Goal: Task Accomplishment & Management: Use online tool/utility

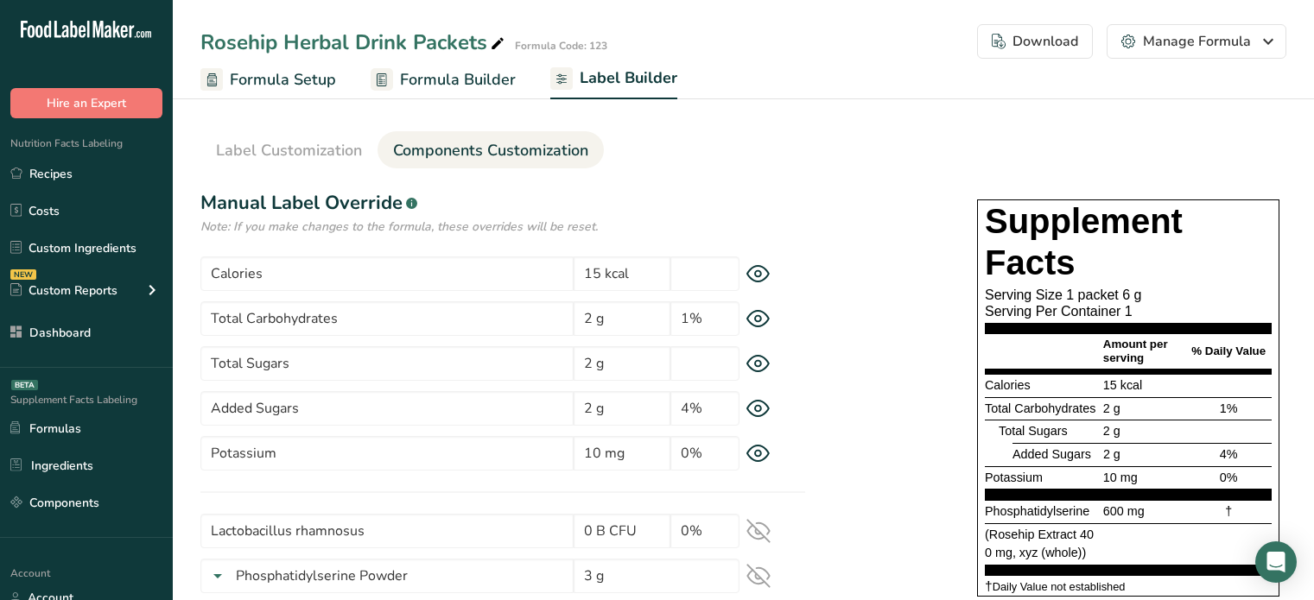
select select "bold"
select select "center"
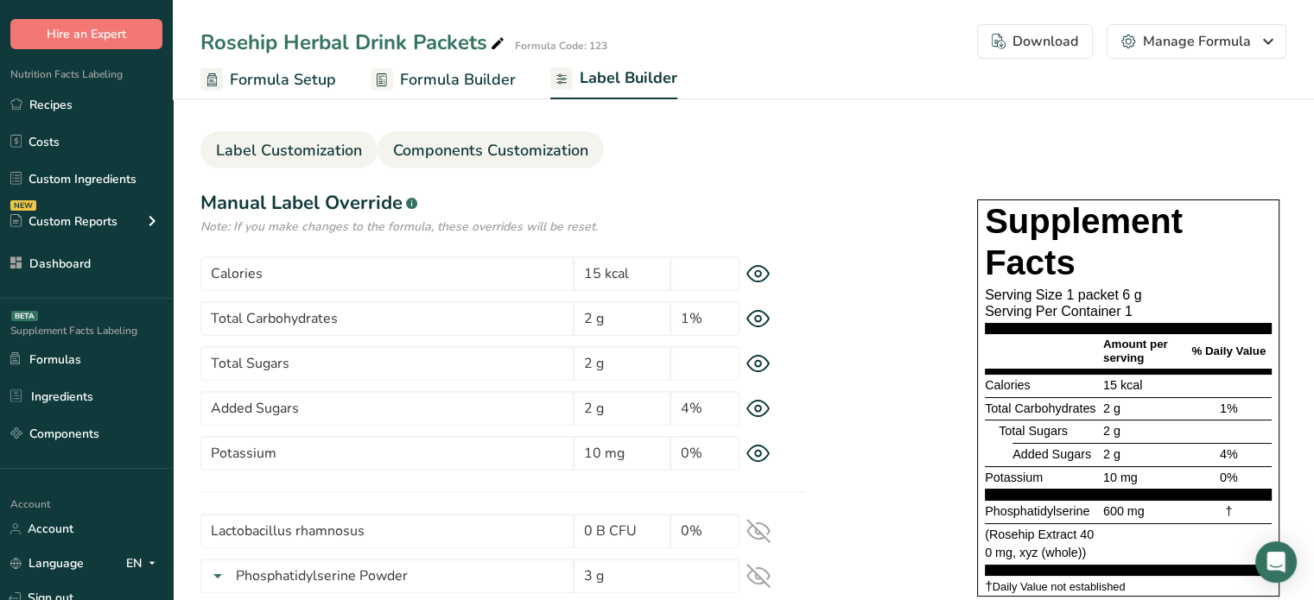
click at [352, 140] on span "Label Customization" at bounding box center [289, 150] width 146 height 23
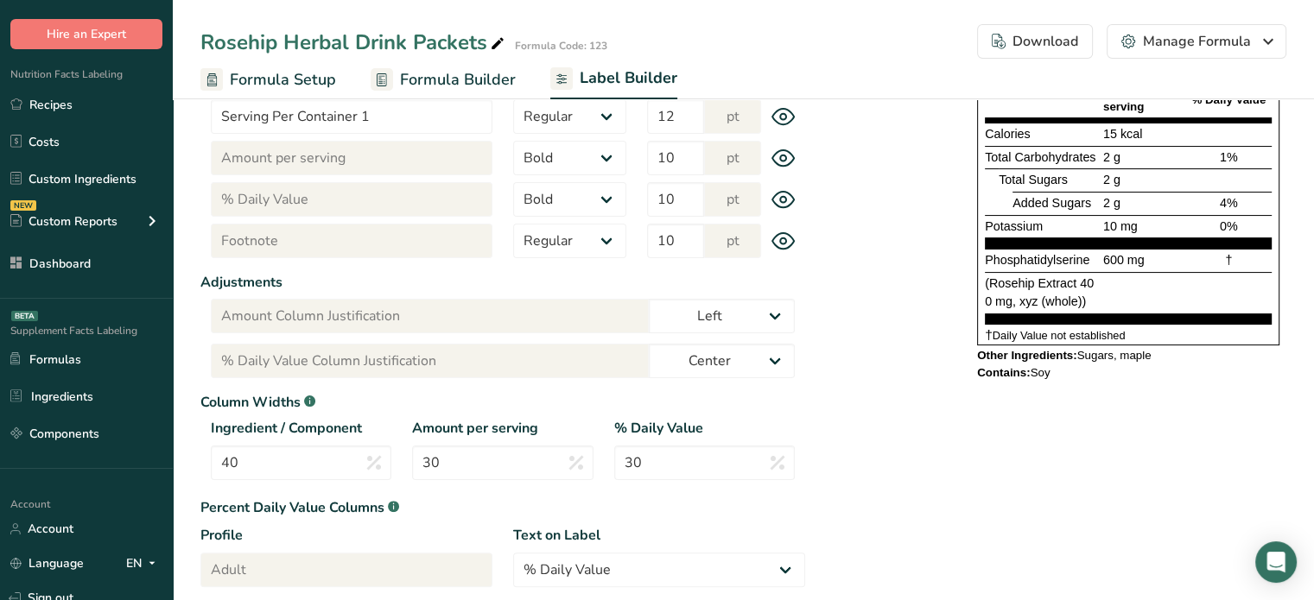
scroll to position [325, 0]
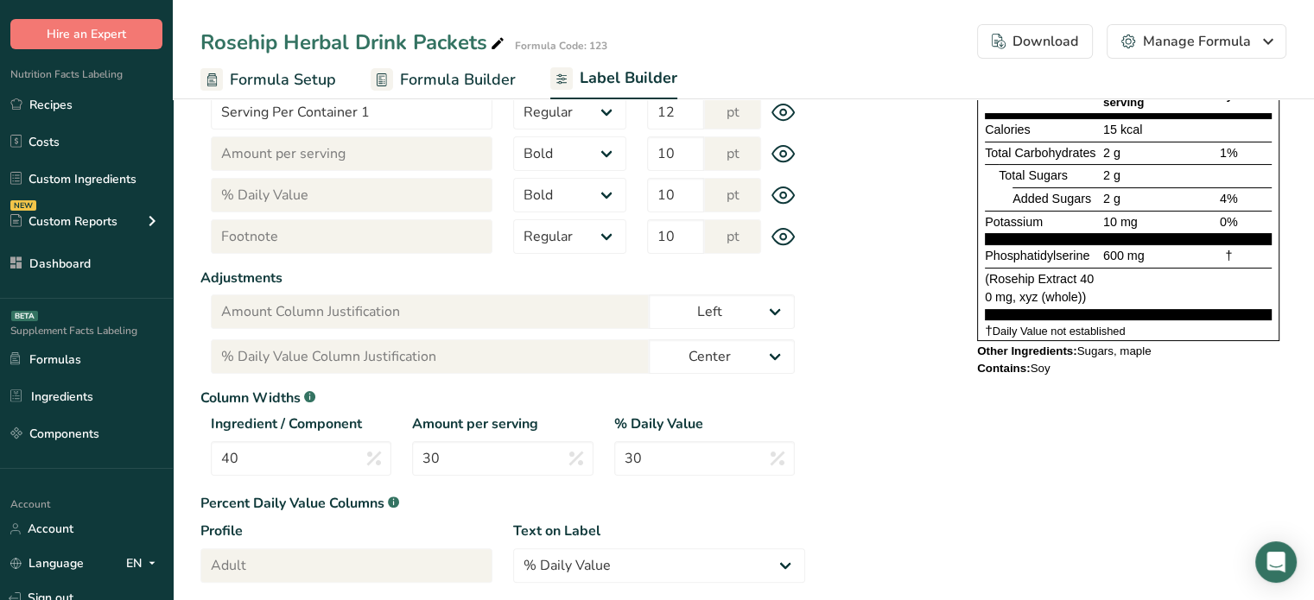
click at [403, 86] on span "Formula Builder" at bounding box center [458, 79] width 116 height 23
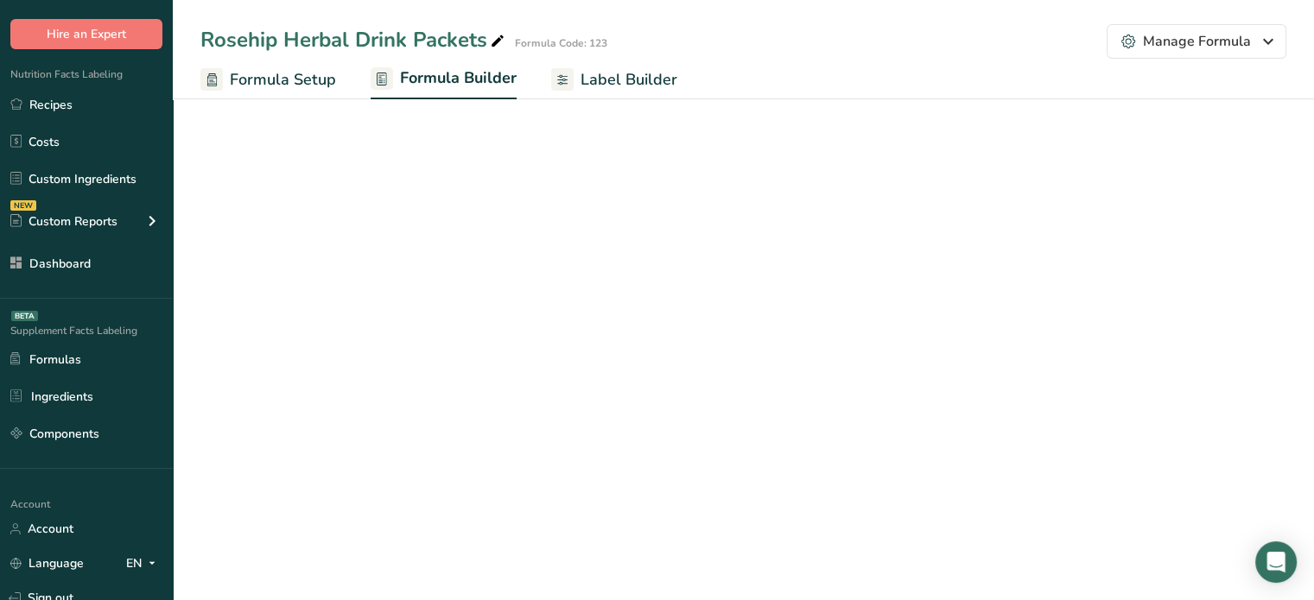
select select "6"
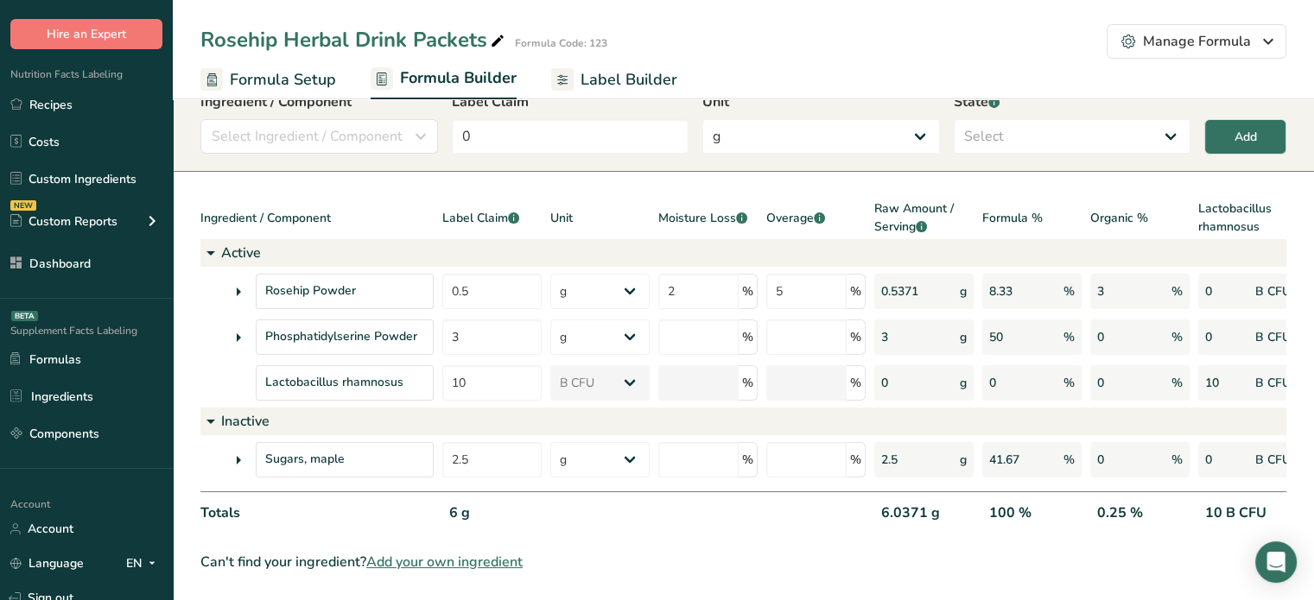
scroll to position [73, 0]
click at [242, 282] on icon at bounding box center [238, 291] width 21 height 31
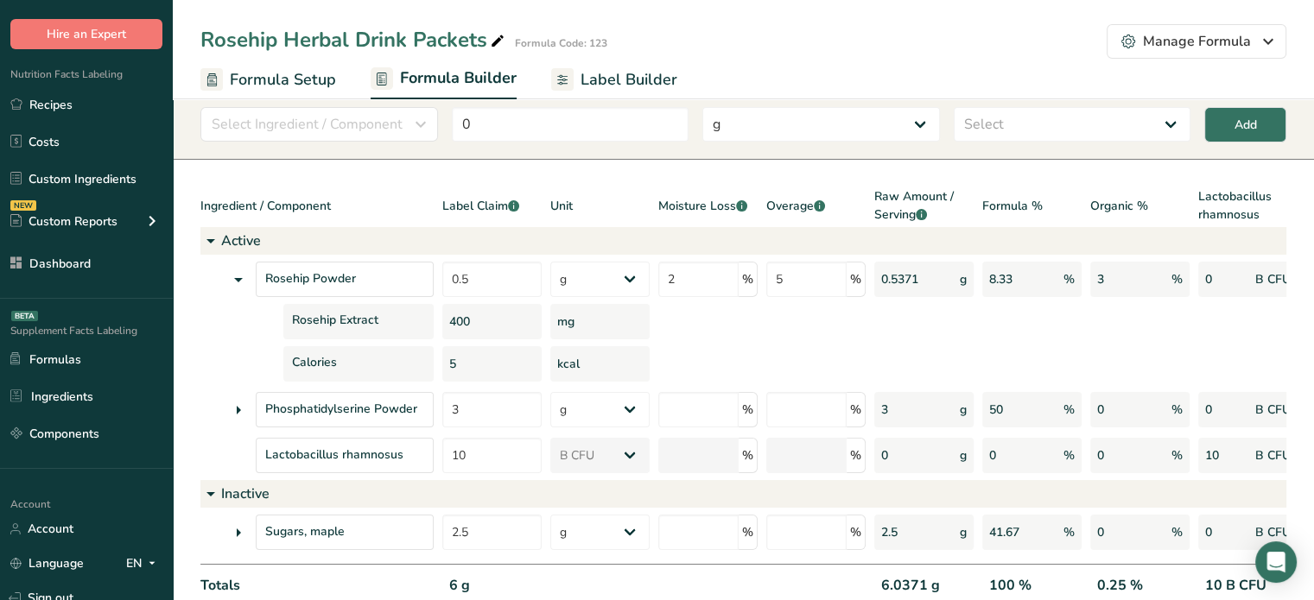
click at [242, 409] on icon at bounding box center [238, 410] width 21 height 31
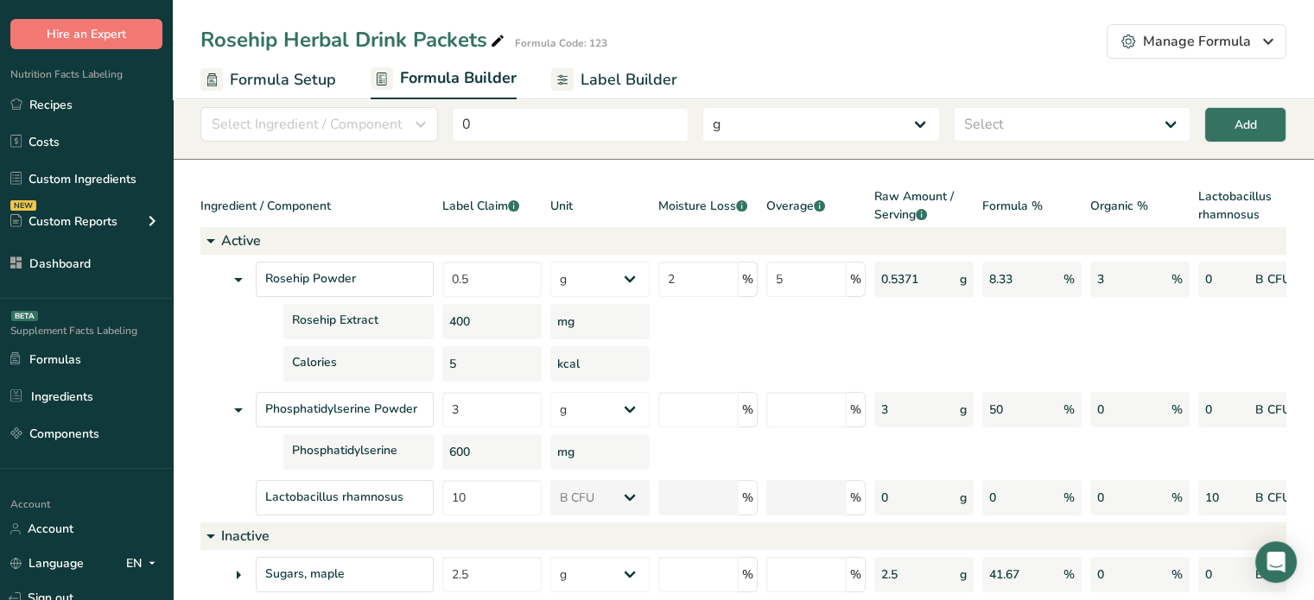
click at [1155, 207] on div "Organic %" at bounding box center [1139, 207] width 99 height 40
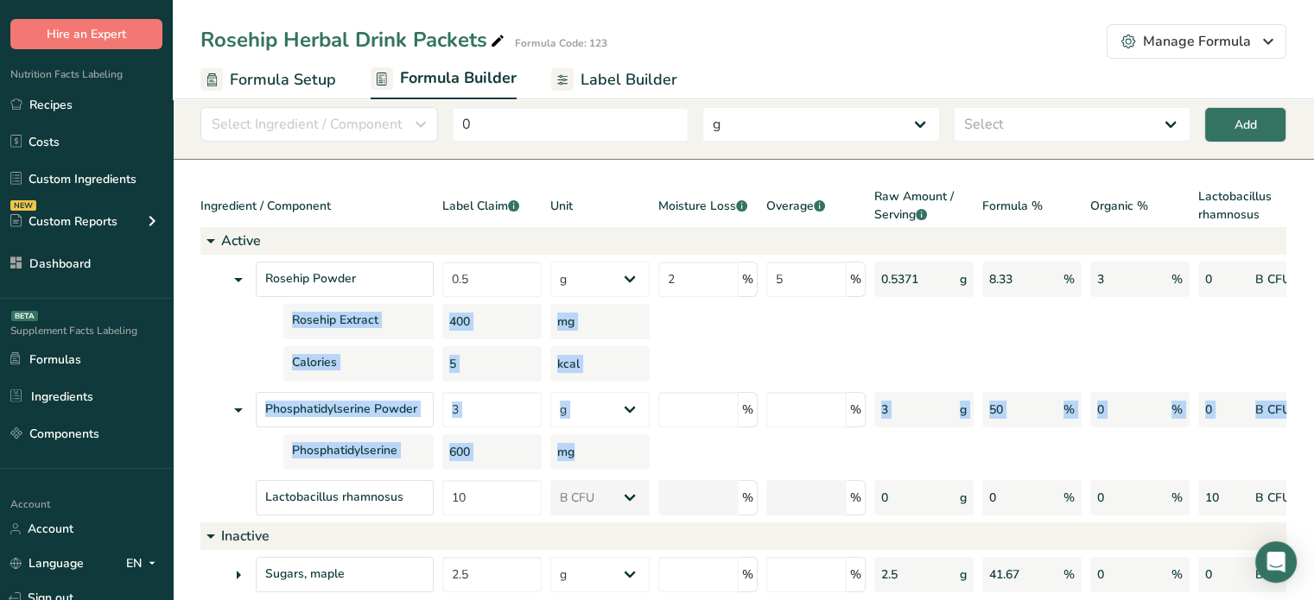
scroll to position [0, 180]
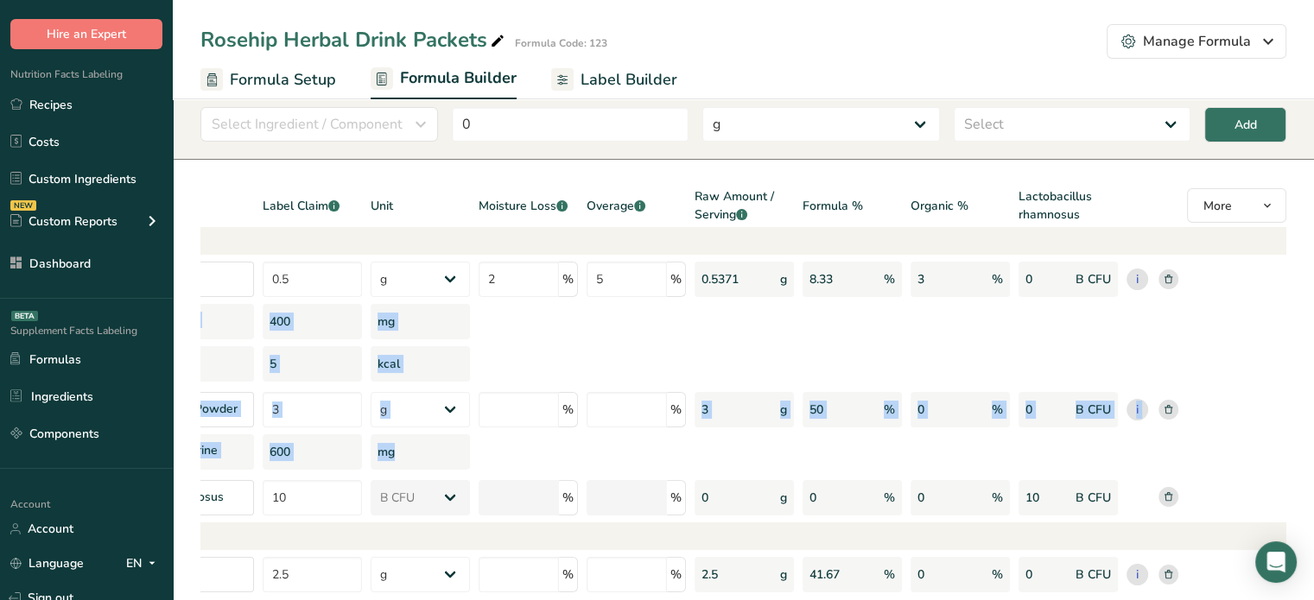
drag, startPoint x: 931, startPoint y: 441, endPoint x: 1326, endPoint y: 253, distance: 437.4
click at [1313, 253] on html ".a-20{fill:#fff;} Hire an Expert Nutrition Facts Labeling Recipes Costs Custom …" at bounding box center [657, 321] width 1314 height 788
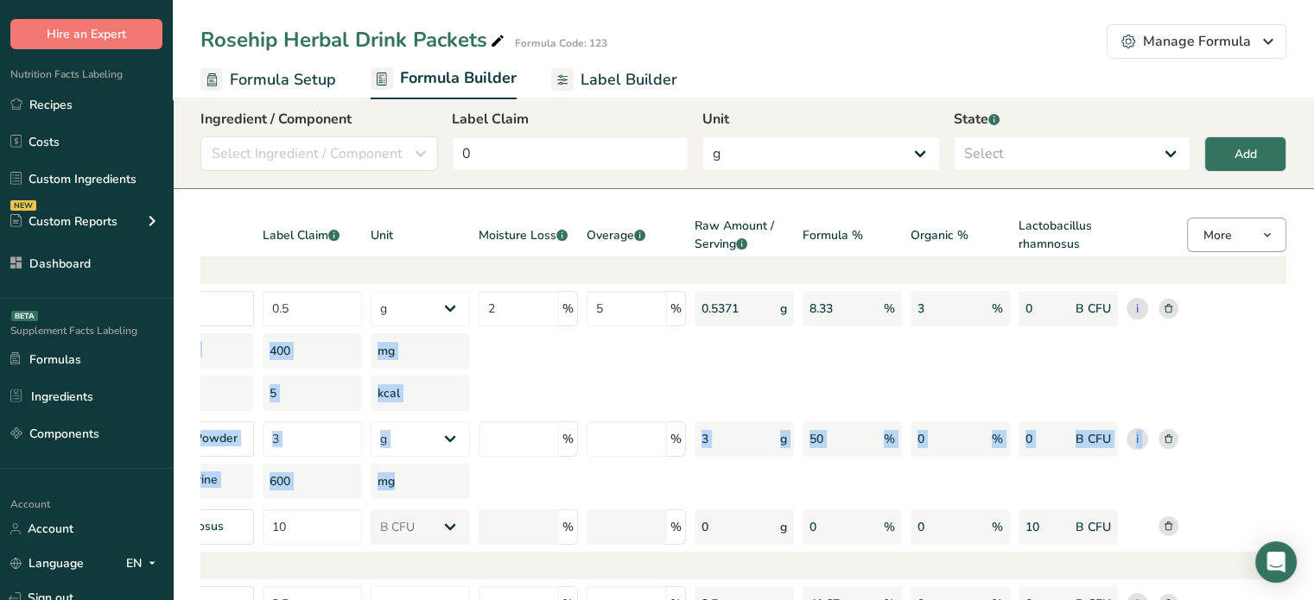
scroll to position [41, 0]
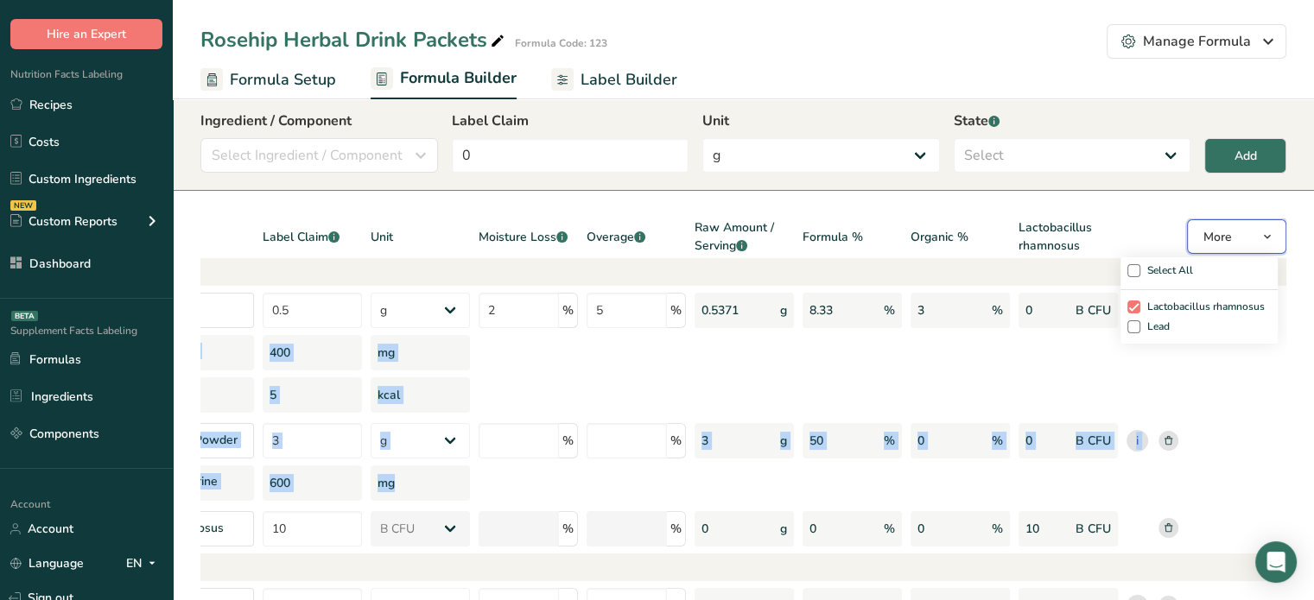
click at [1229, 231] on span "More" at bounding box center [1217, 237] width 29 height 16
click at [1139, 321] on label "Lead" at bounding box center [1198, 327] width 143 height 13
click at [1139, 321] on input "Lead" at bounding box center [1132, 326] width 11 height 35
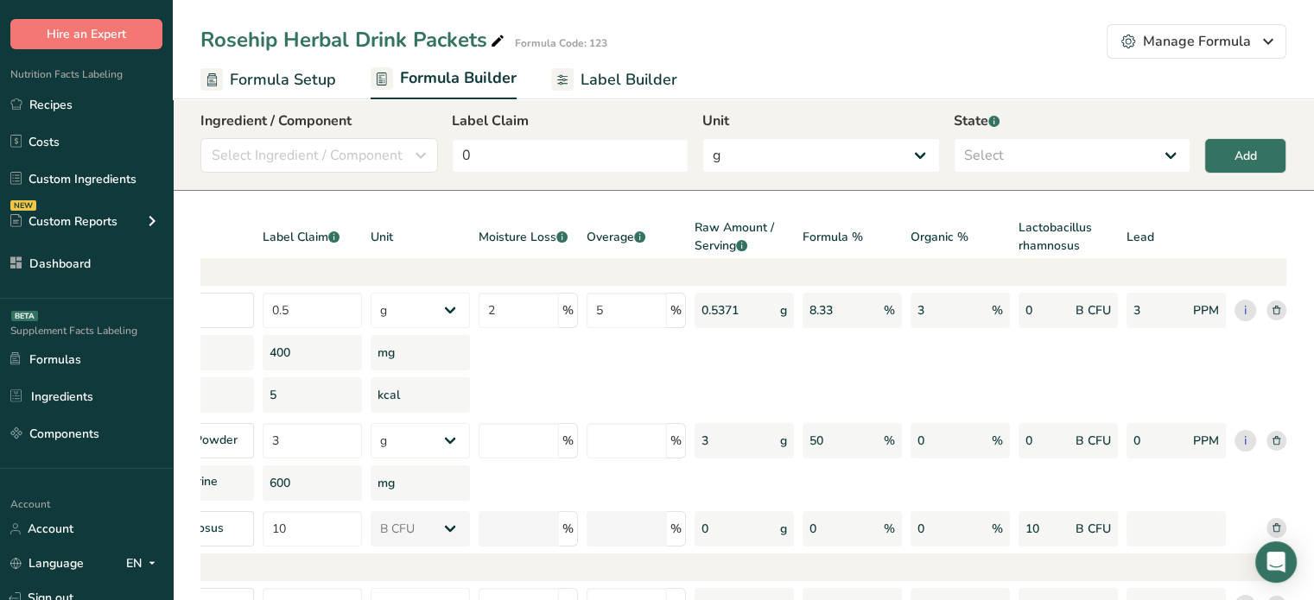
click at [1250, 217] on section "Add New Item Ingredient / Component Select Ingredient / Component Ingredients C…" at bounding box center [743, 397] width 1141 height 698
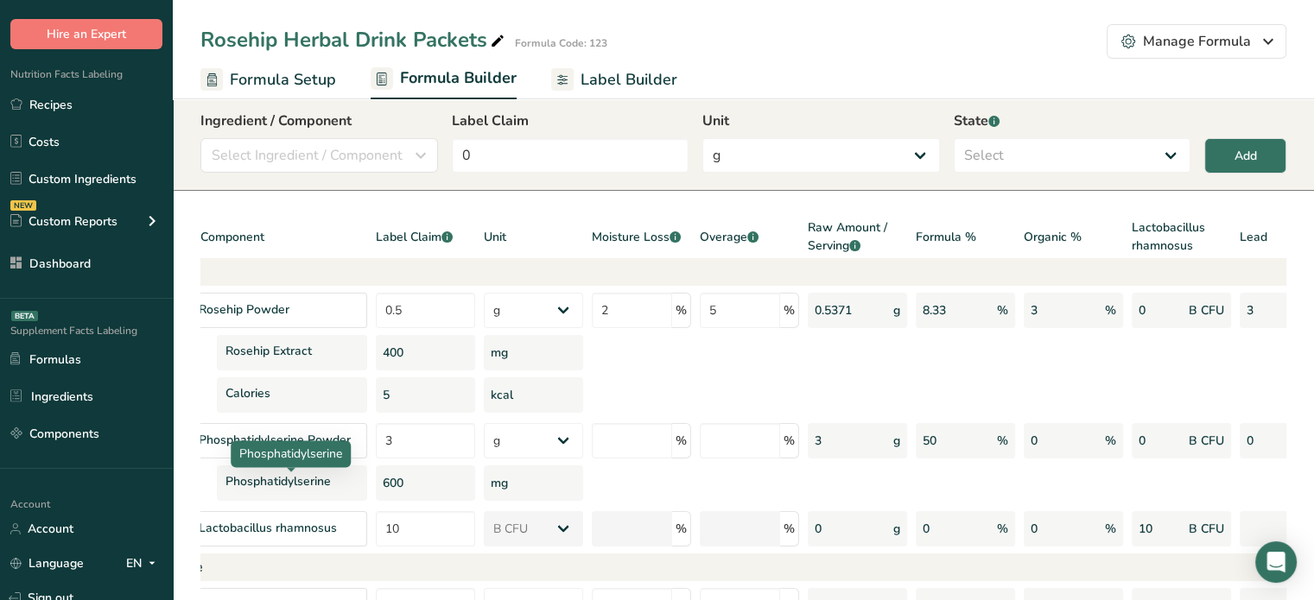
scroll to position [0, 0]
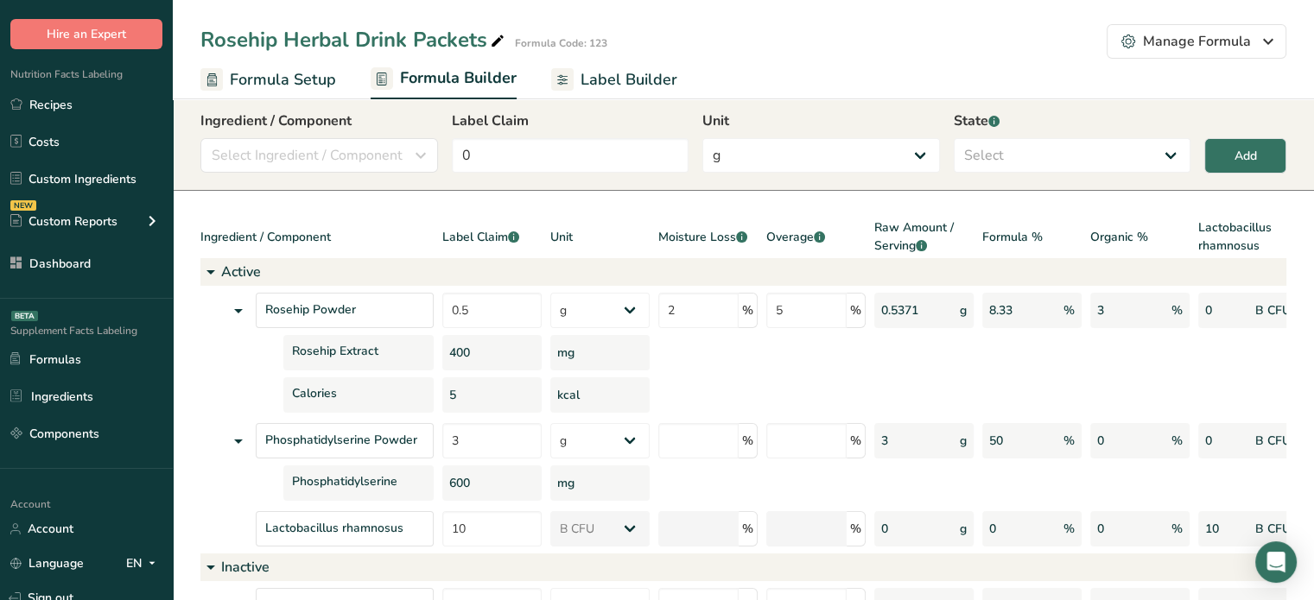
drag, startPoint x: 809, startPoint y: 452, endPoint x: 145, endPoint y: 472, distance: 664.6
click at [145, 472] on div ".a-20{fill:#fff;} Hire an Expert Nutrition Facts Labeling Recipes Costs Custom …" at bounding box center [657, 353] width 1314 height 788
click at [391, 214] on section "Add New Item Ingredient / Component Select Ingredient / Component Ingredients C…" at bounding box center [743, 397] width 1141 height 698
click at [584, 89] on span "Label Builder" at bounding box center [629, 79] width 97 height 23
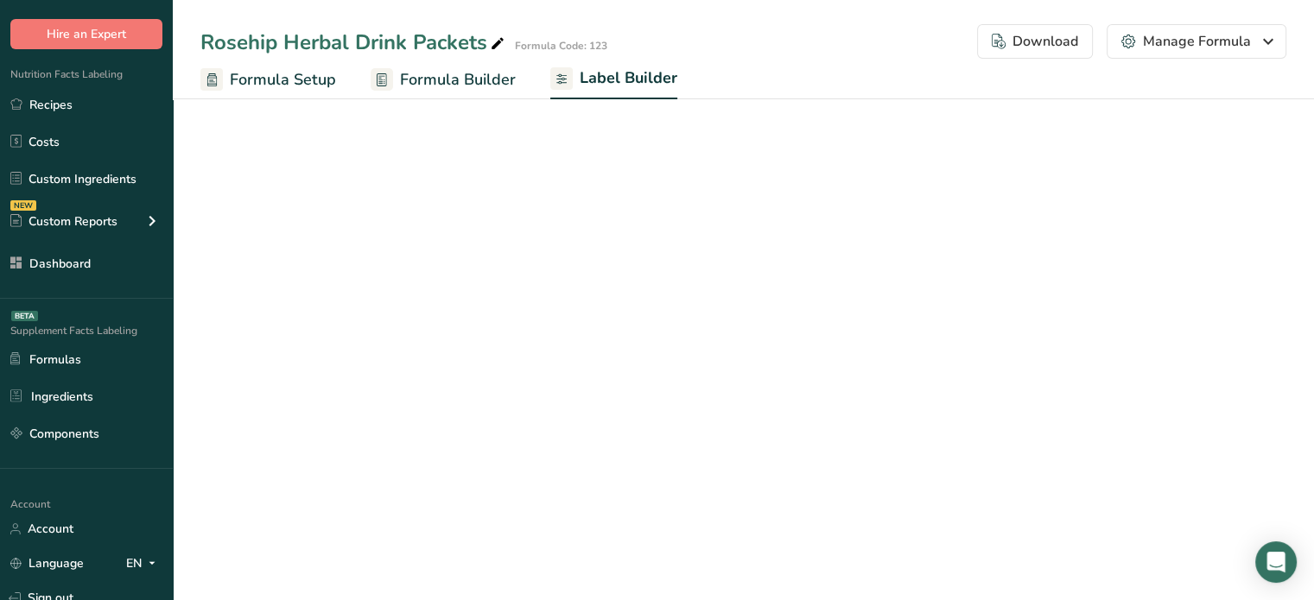
select select "bold"
select select "center"
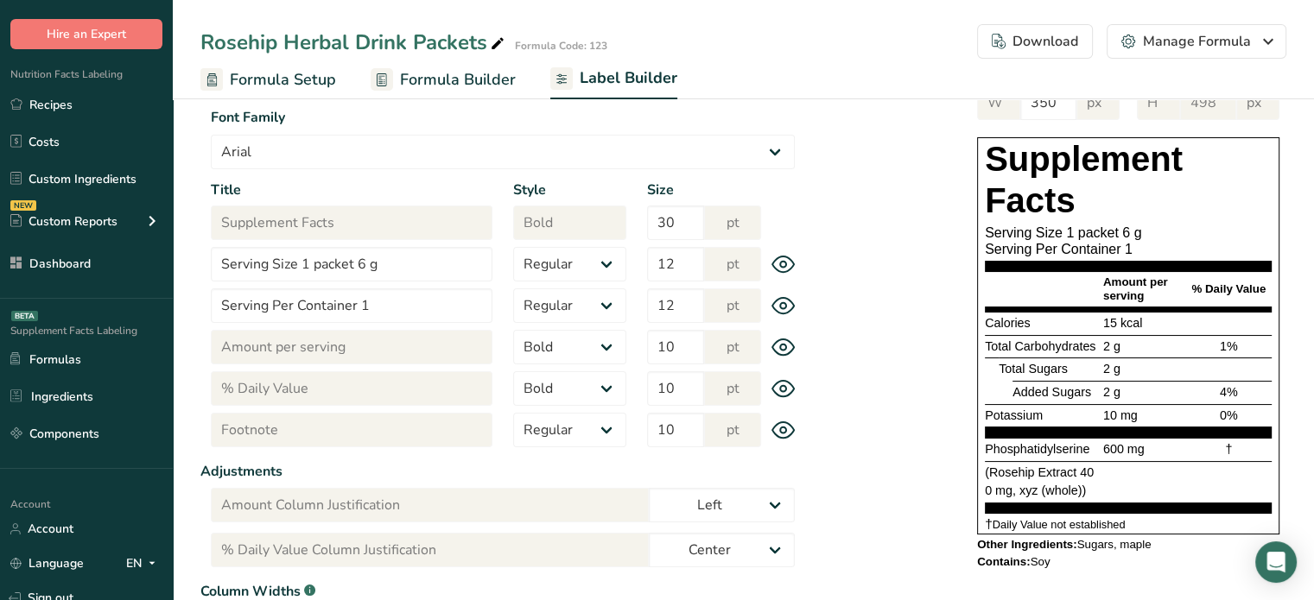
scroll to position [145, 0]
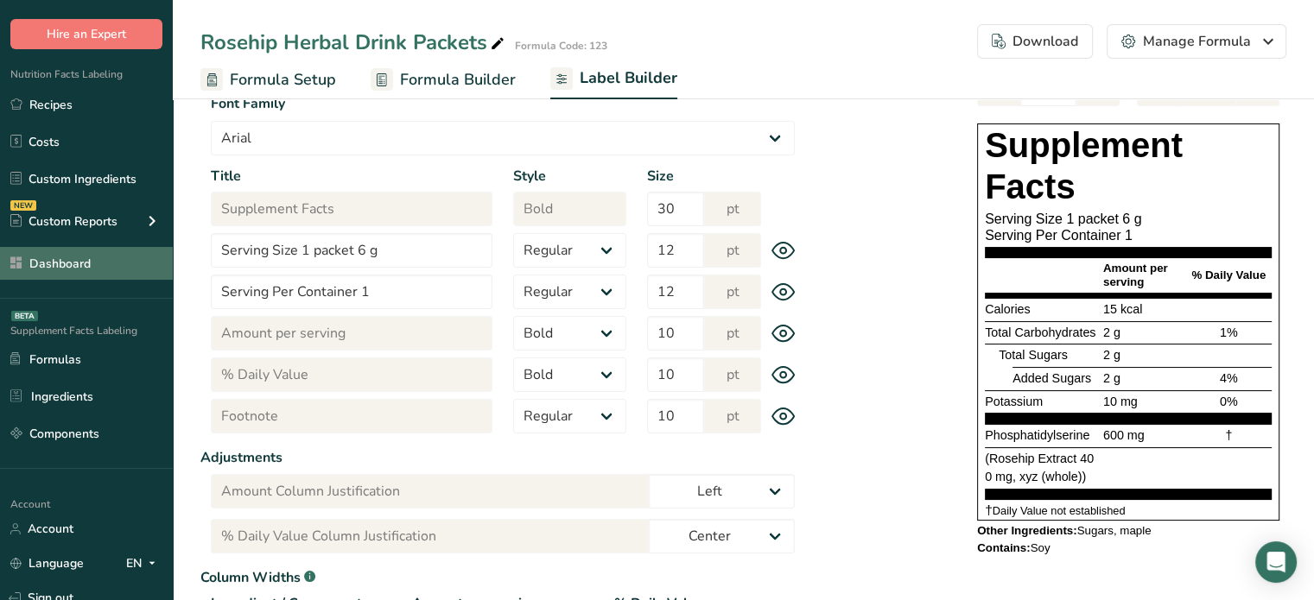
click at [75, 269] on link "Dashboard" at bounding box center [86, 263] width 173 height 33
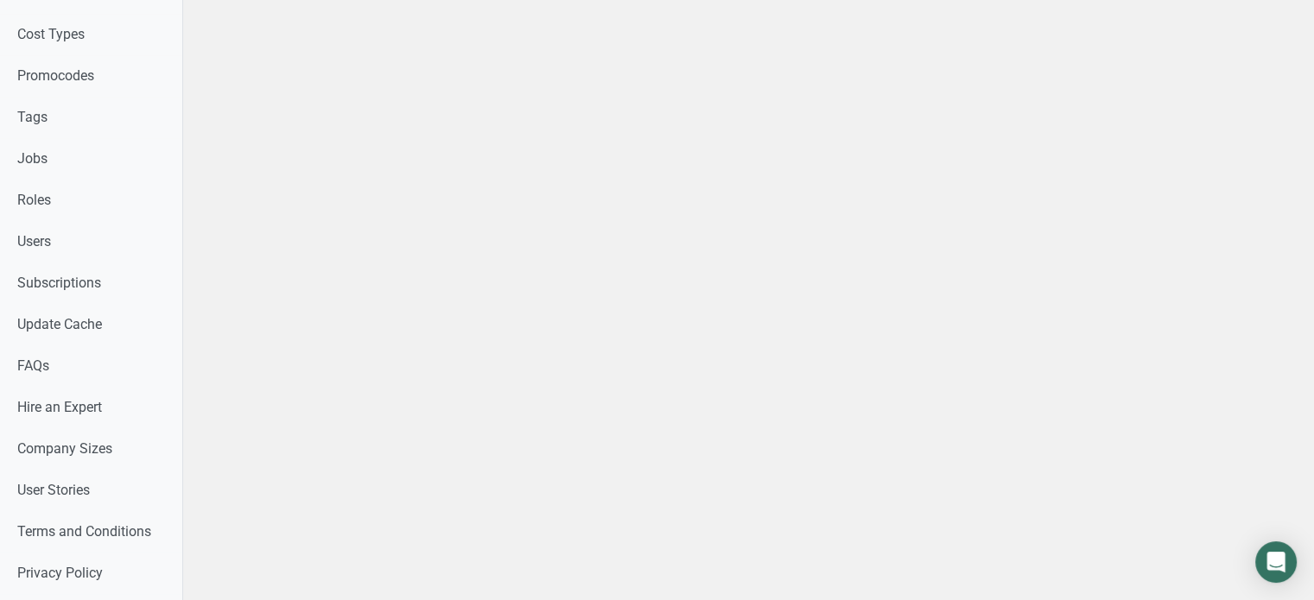
scroll to position [902, 0]
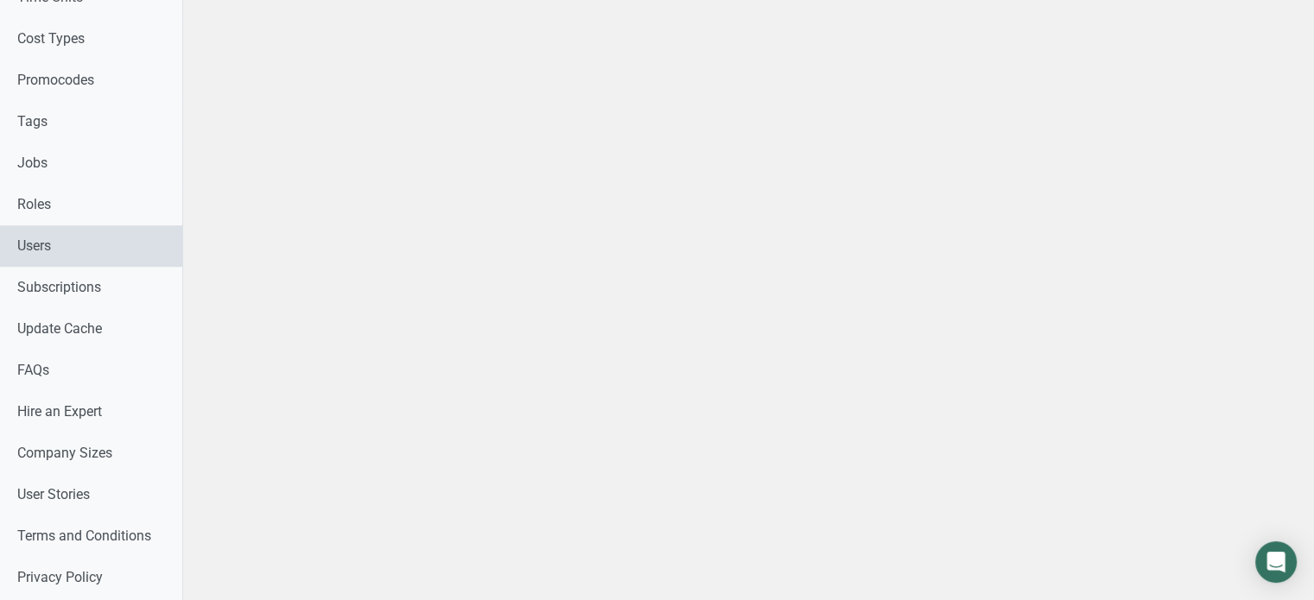
click at [165, 234] on link "Users" at bounding box center [91, 245] width 182 height 41
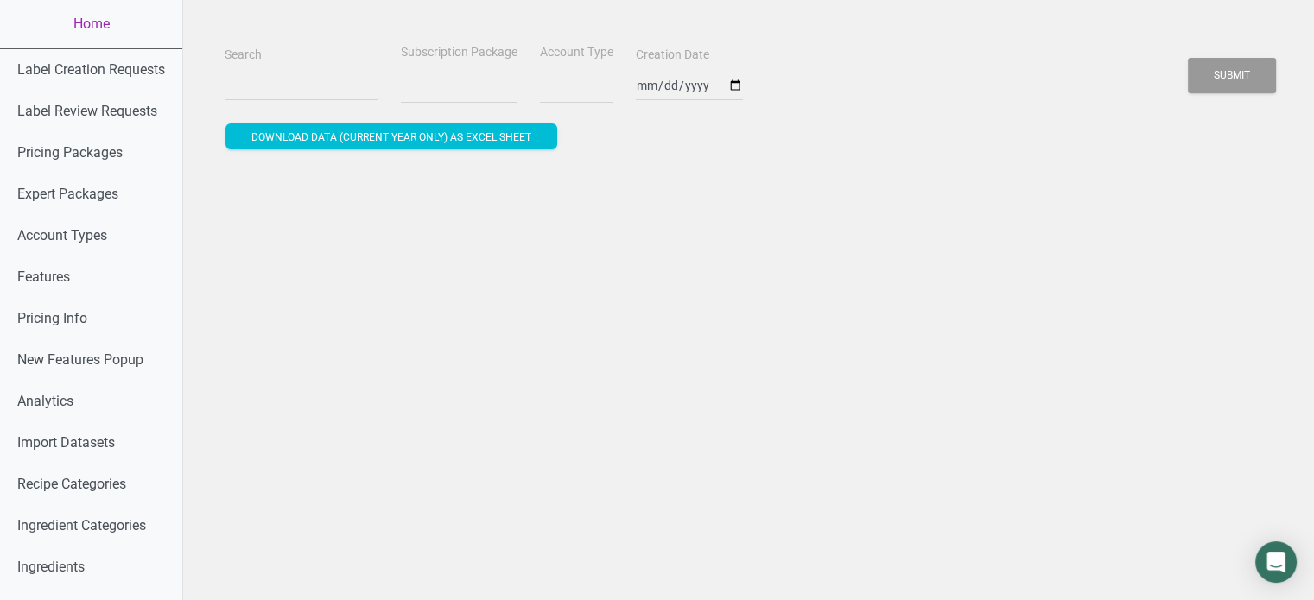
select select
click at [242, 93] on input "Search" at bounding box center [302, 85] width 154 height 31
paste input "Nelson.R@copiamllc.com"
type input "Nelson.R@copiamllc.com"
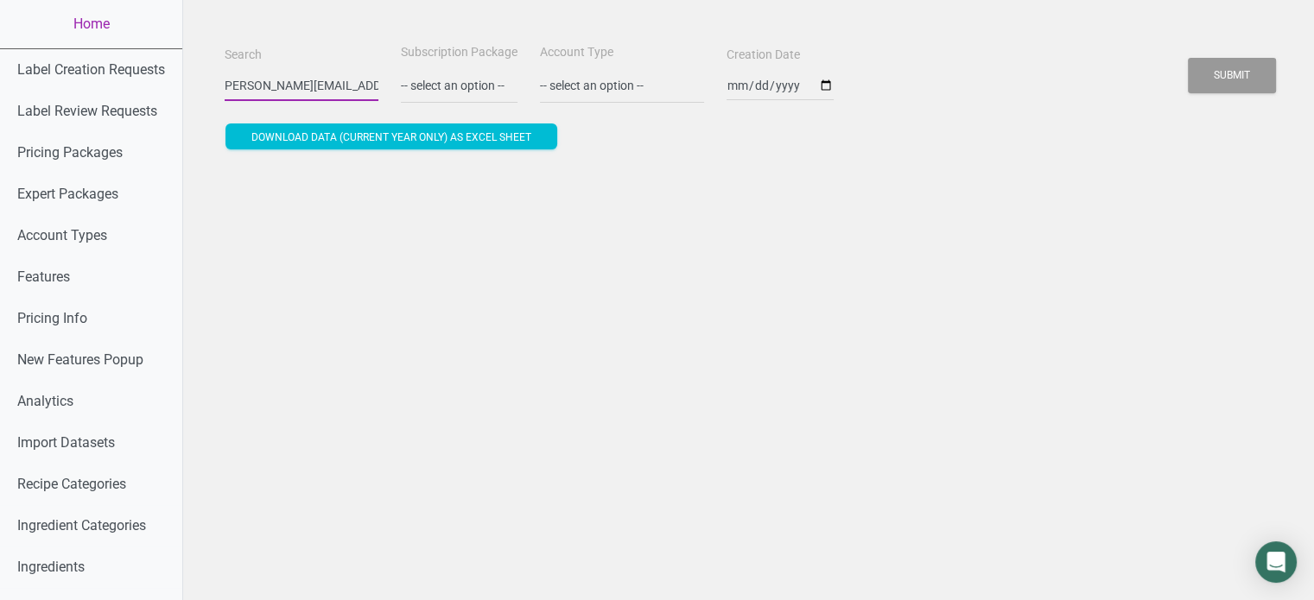
click at [1188, 58] on button "Submit" at bounding box center [1232, 75] width 88 height 35
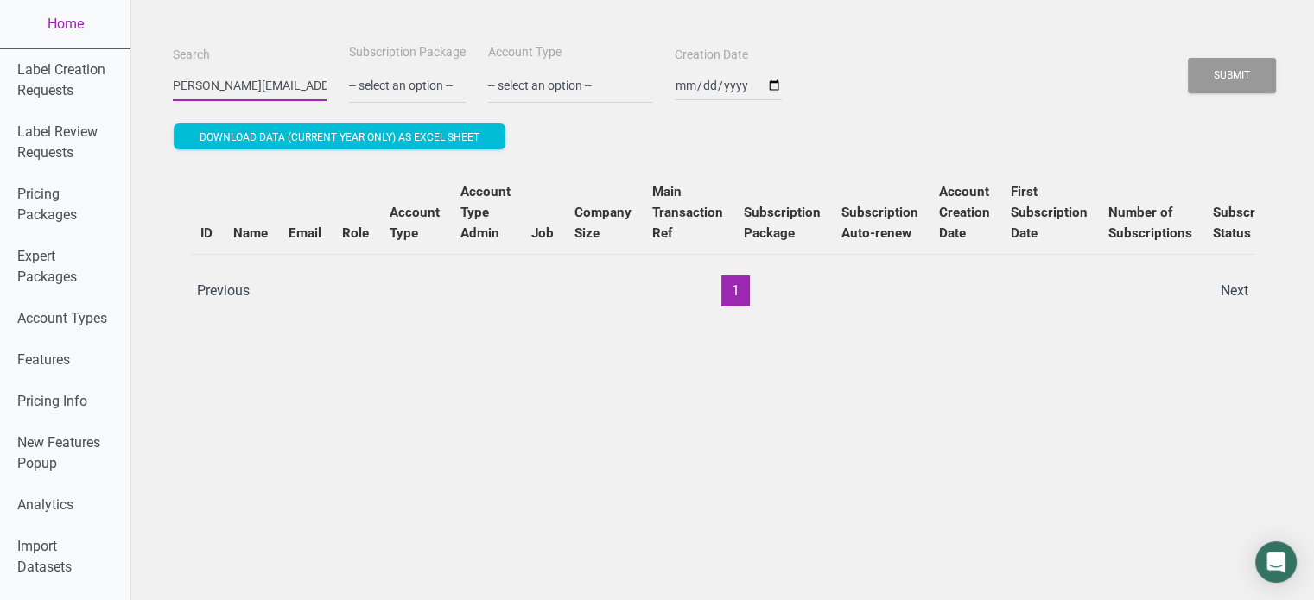
click at [1188, 58] on button "Submit" at bounding box center [1232, 75] width 88 height 35
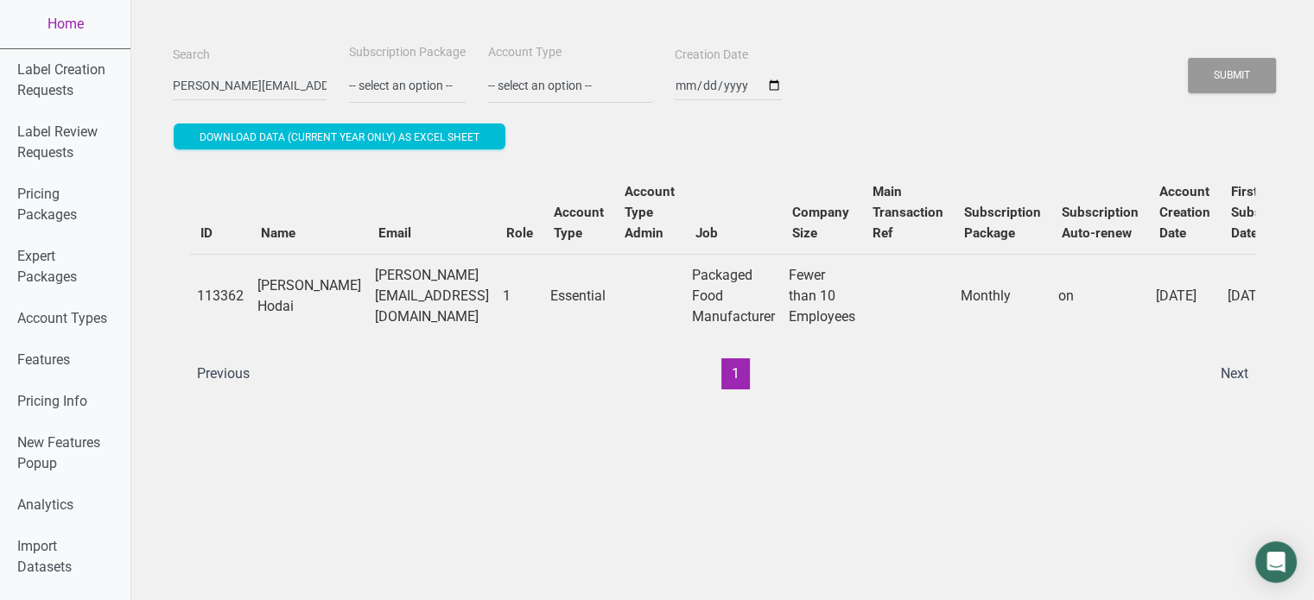
scroll to position [0, 0]
drag, startPoint x: 426, startPoint y: 384, endPoint x: 587, endPoint y: 403, distance: 162.7
click at [587, 403] on div "ID Name Email Role Account Type Account Type Admin Job Company Size Main Transa…" at bounding box center [723, 280] width 1100 height 253
drag, startPoint x: 289, startPoint y: 324, endPoint x: 252, endPoint y: 282, distance: 56.3
click at [252, 282] on td "Nelson Rodriguez Hodai" at bounding box center [309, 296] width 117 height 84
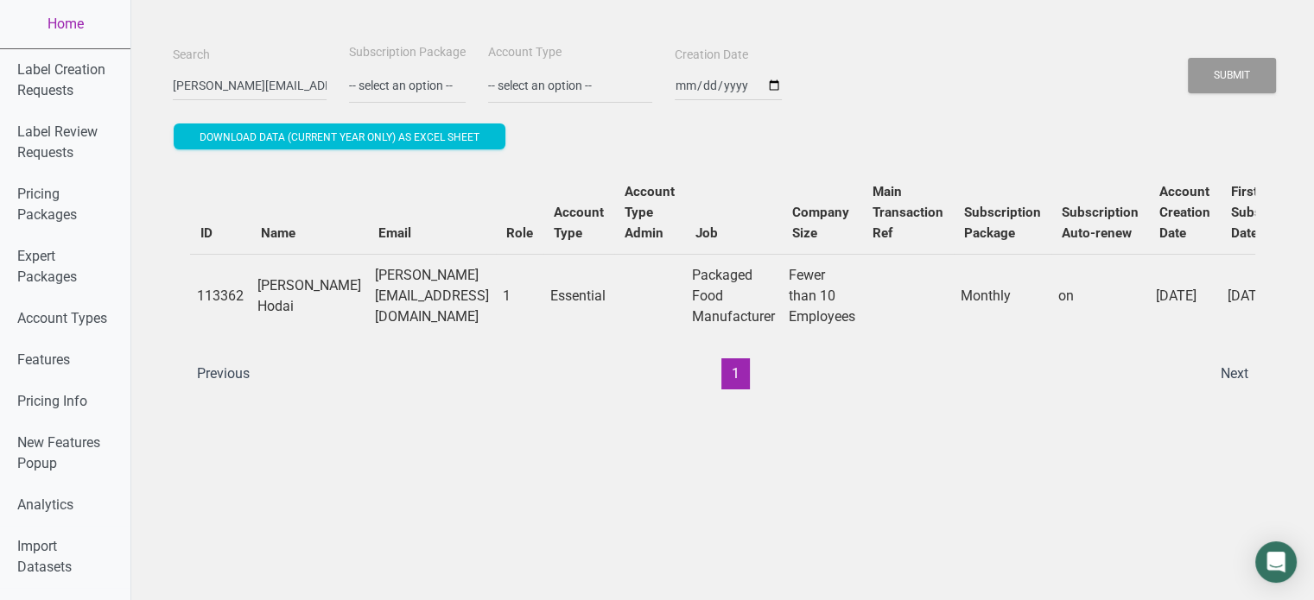
copy td "Nelson Rodriguez Hoda"
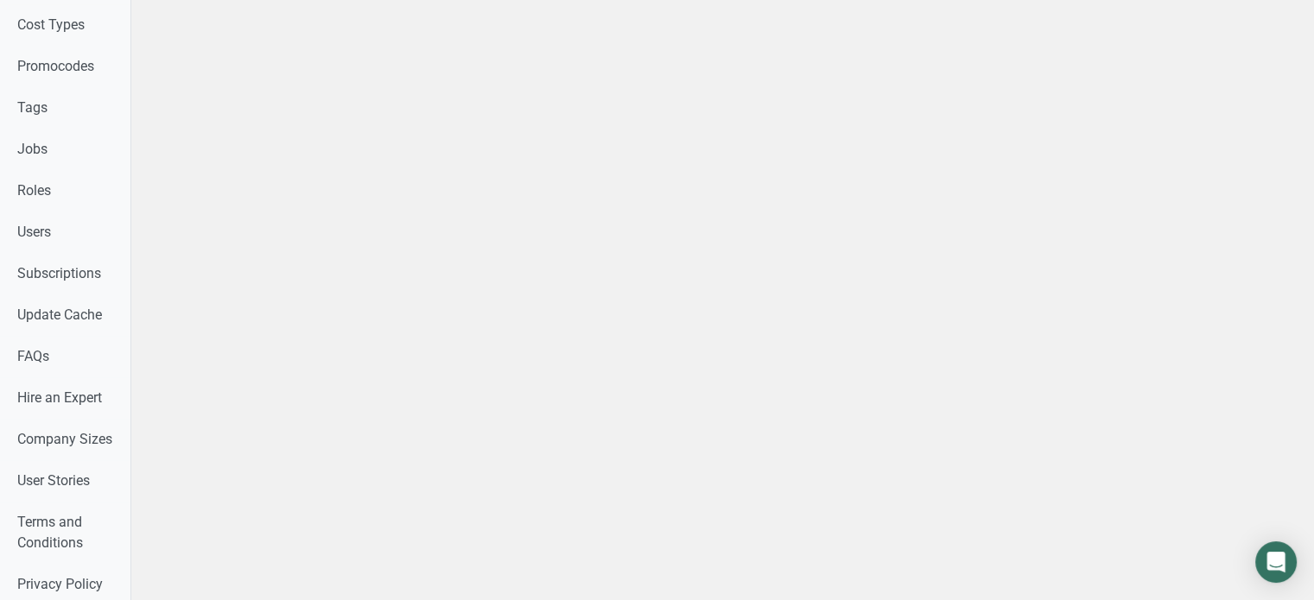
scroll to position [1100, 0]
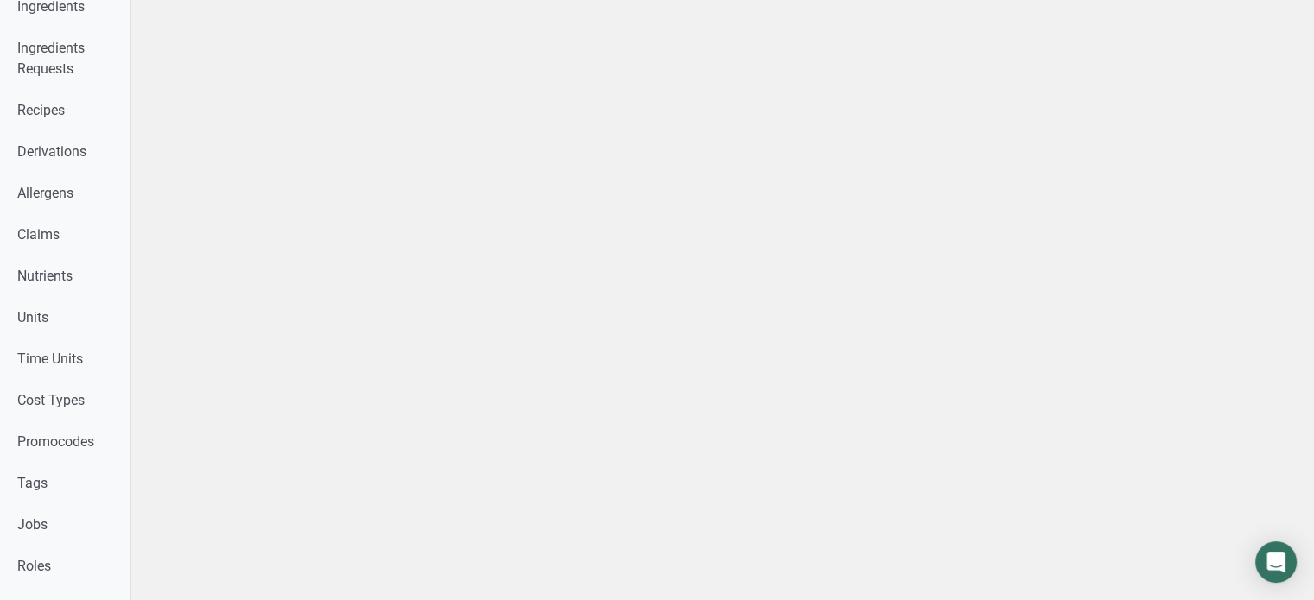
scroll to position [0, 0]
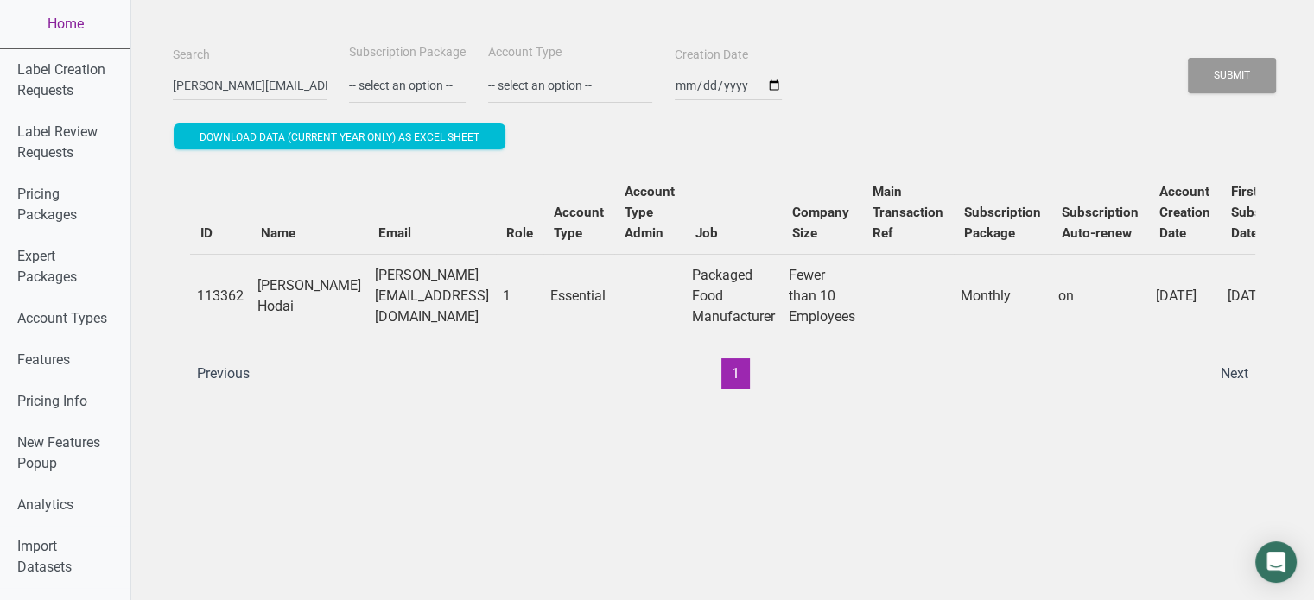
click at [60, 24] on link "Home" at bounding box center [65, 24] width 130 height 48
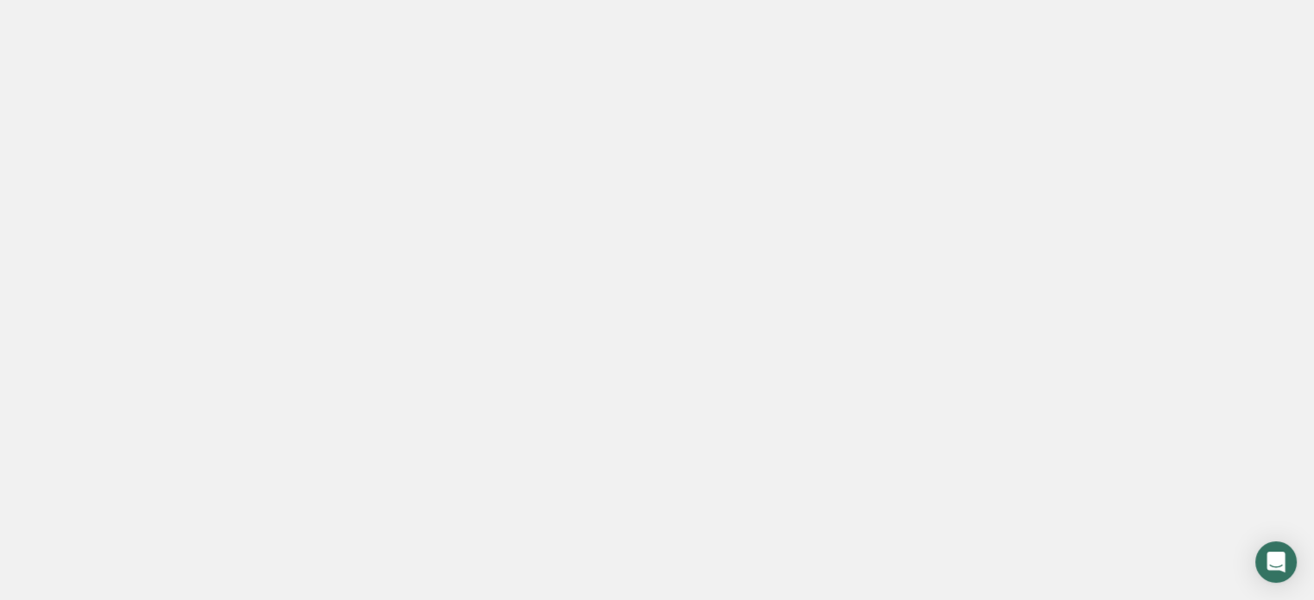
click at [60, 24] on link "Home" at bounding box center [65, 24] width 130 height 48
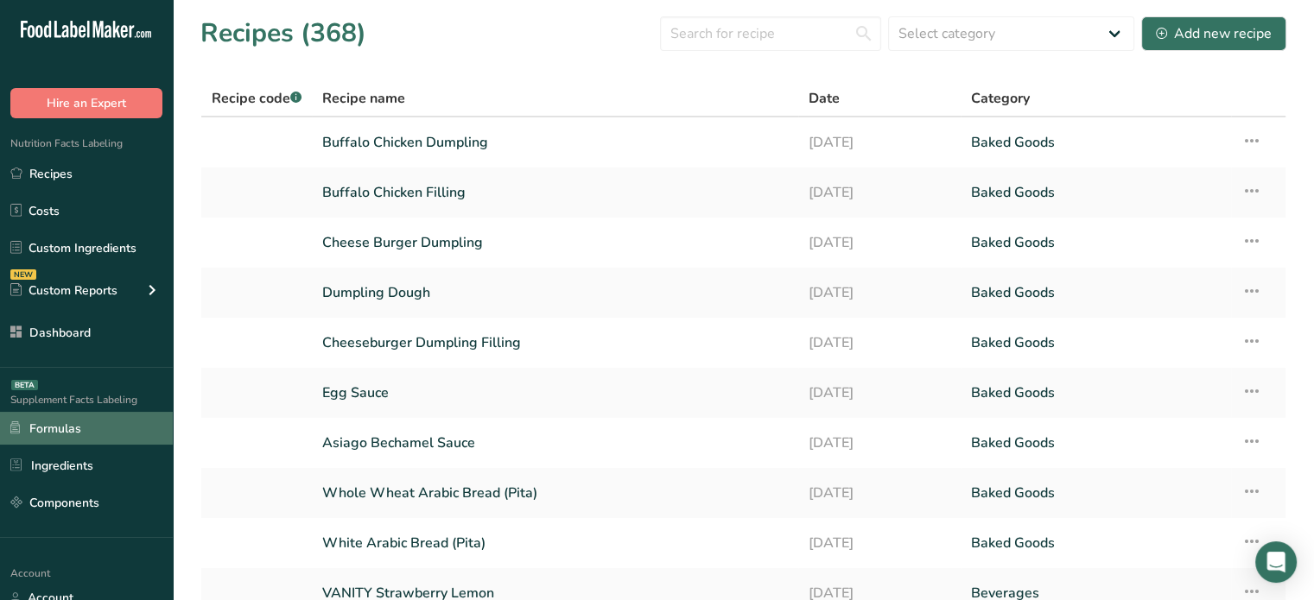
click at [100, 443] on link "Formulas" at bounding box center [86, 428] width 173 height 33
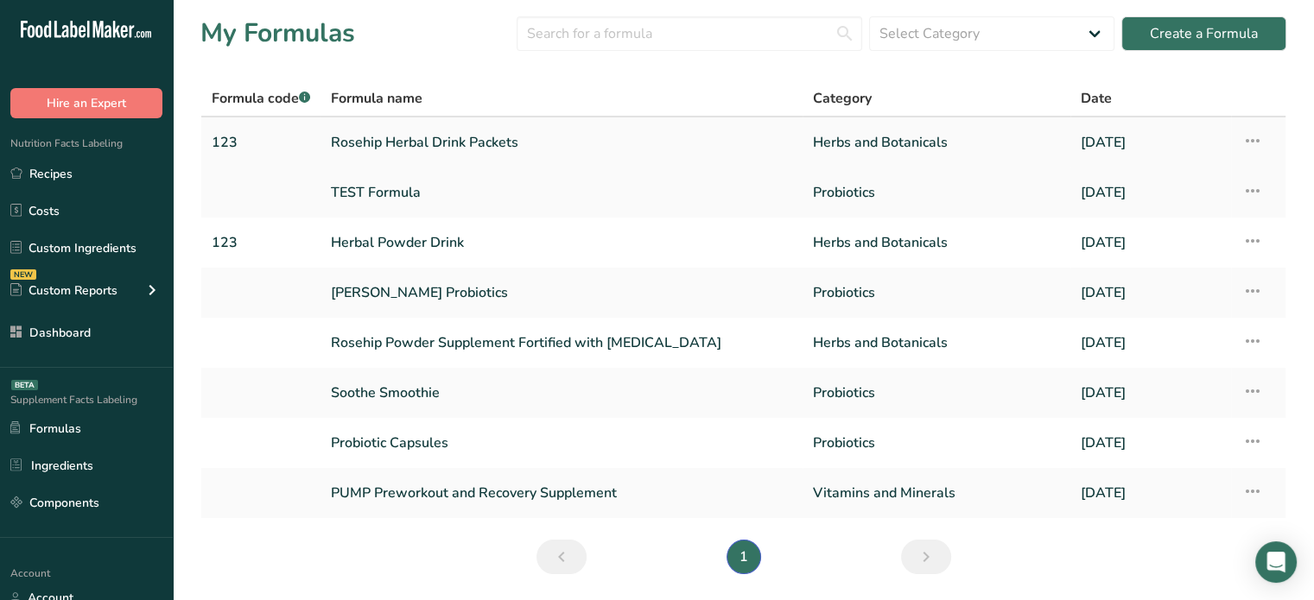
click at [428, 149] on link "Rosehip Herbal Drink Packets" at bounding box center [561, 142] width 461 height 36
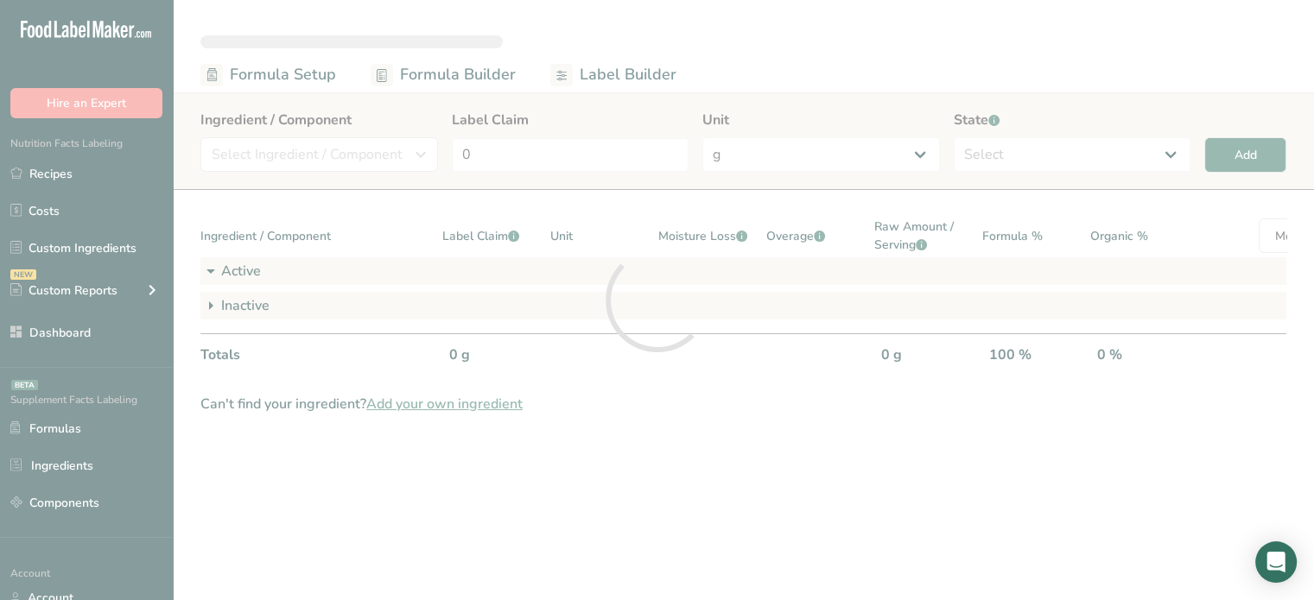
select select "6"
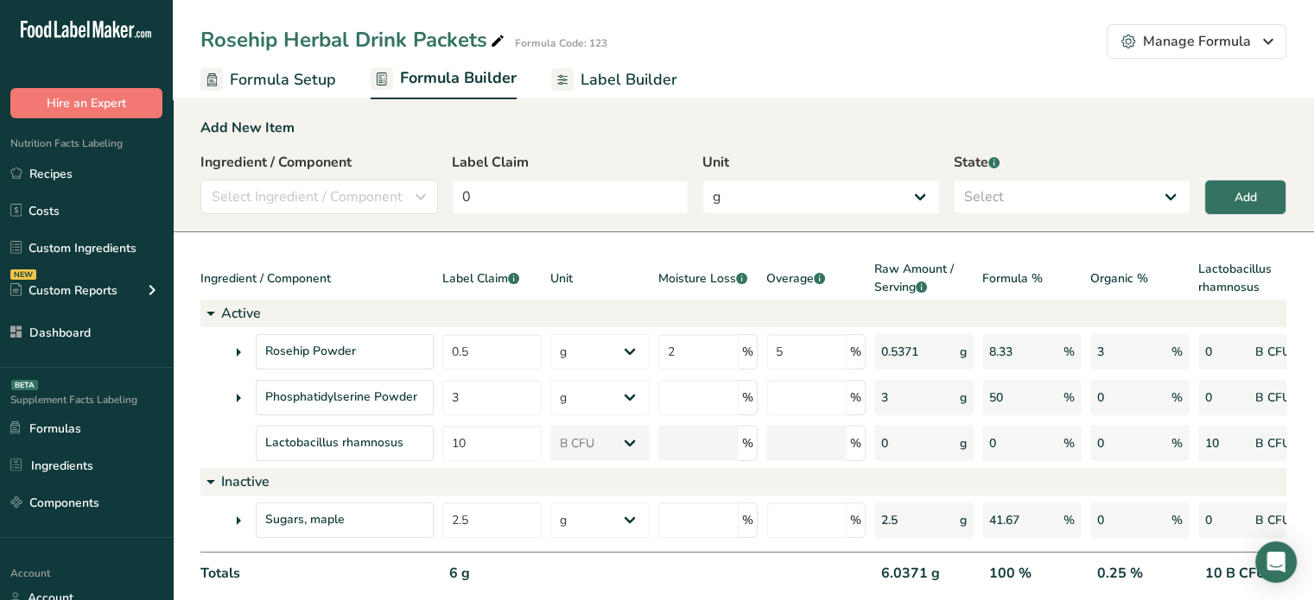
click at [301, 79] on span "Formula Setup" at bounding box center [283, 79] width 106 height 23
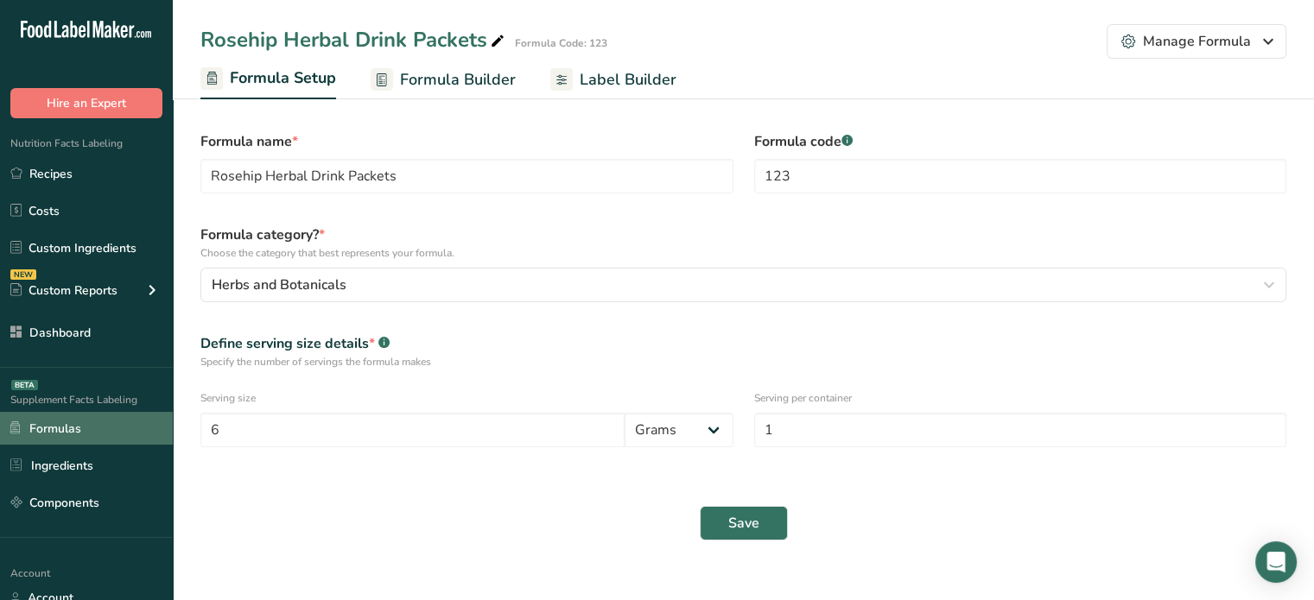
click at [76, 441] on link "Formulas" at bounding box center [86, 428] width 173 height 33
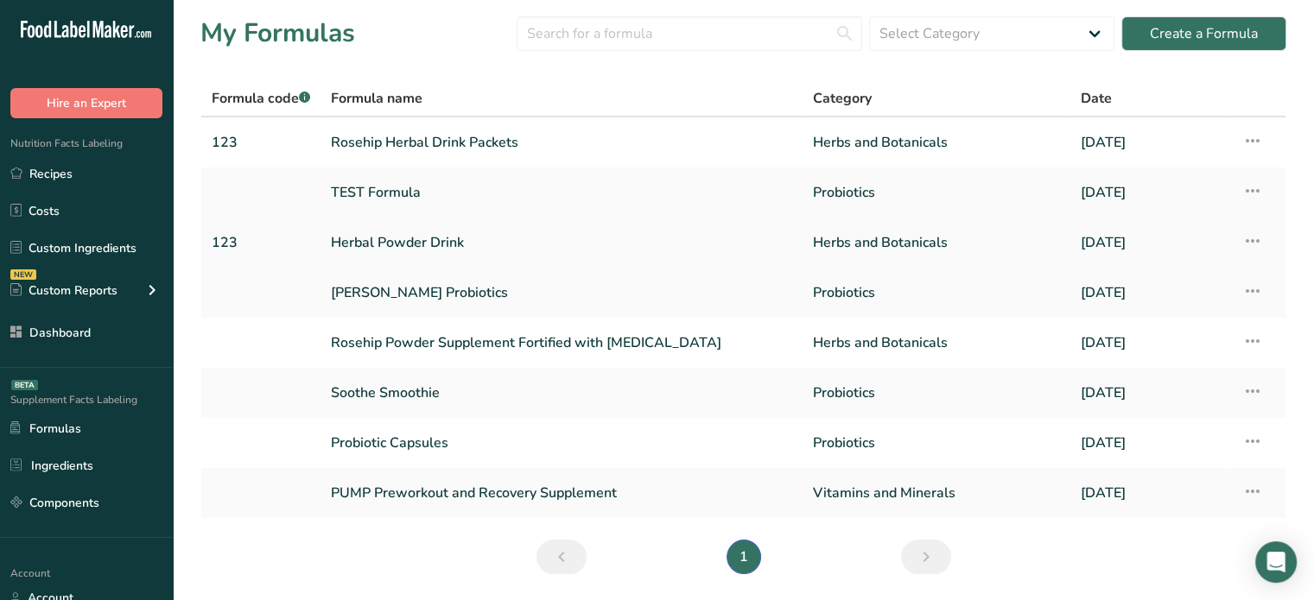
click at [443, 247] on link "Herbal Powder Drink" at bounding box center [561, 243] width 461 height 36
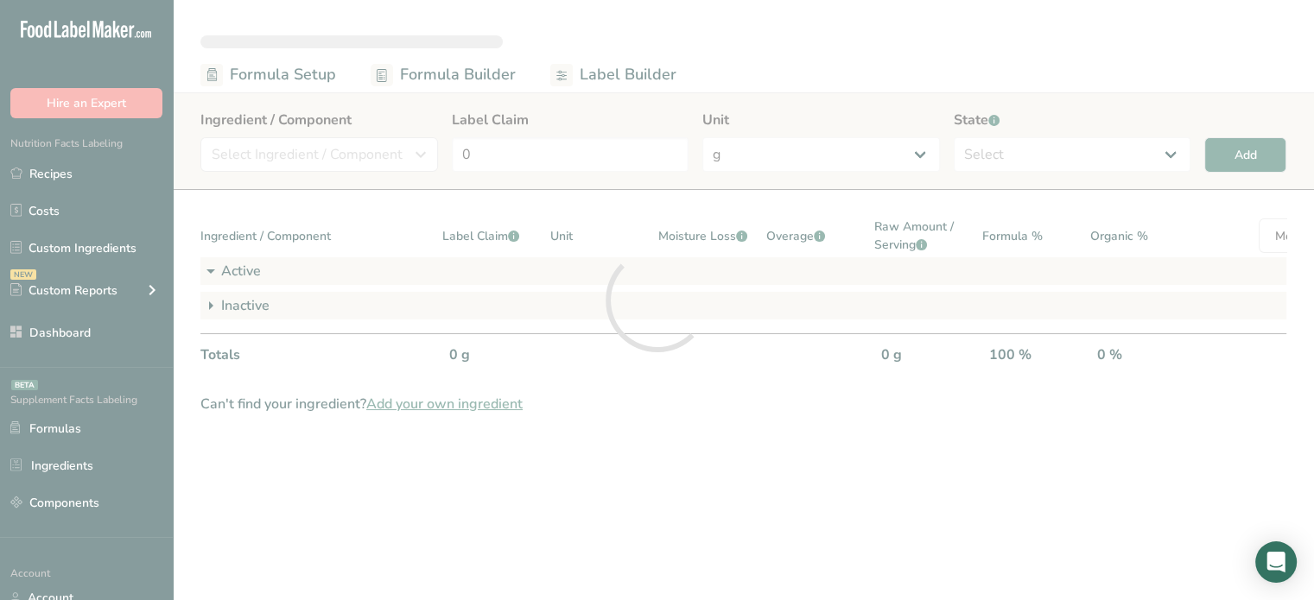
select select "2"
select select "6"
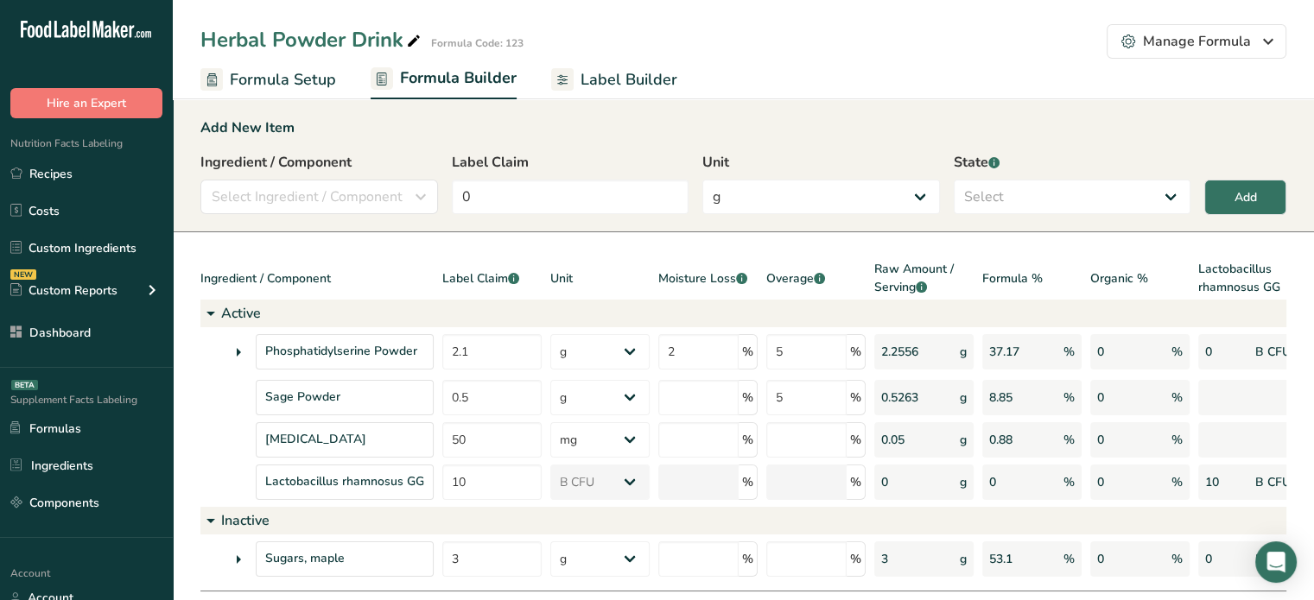
click at [582, 86] on span "Label Builder" at bounding box center [629, 79] width 97 height 23
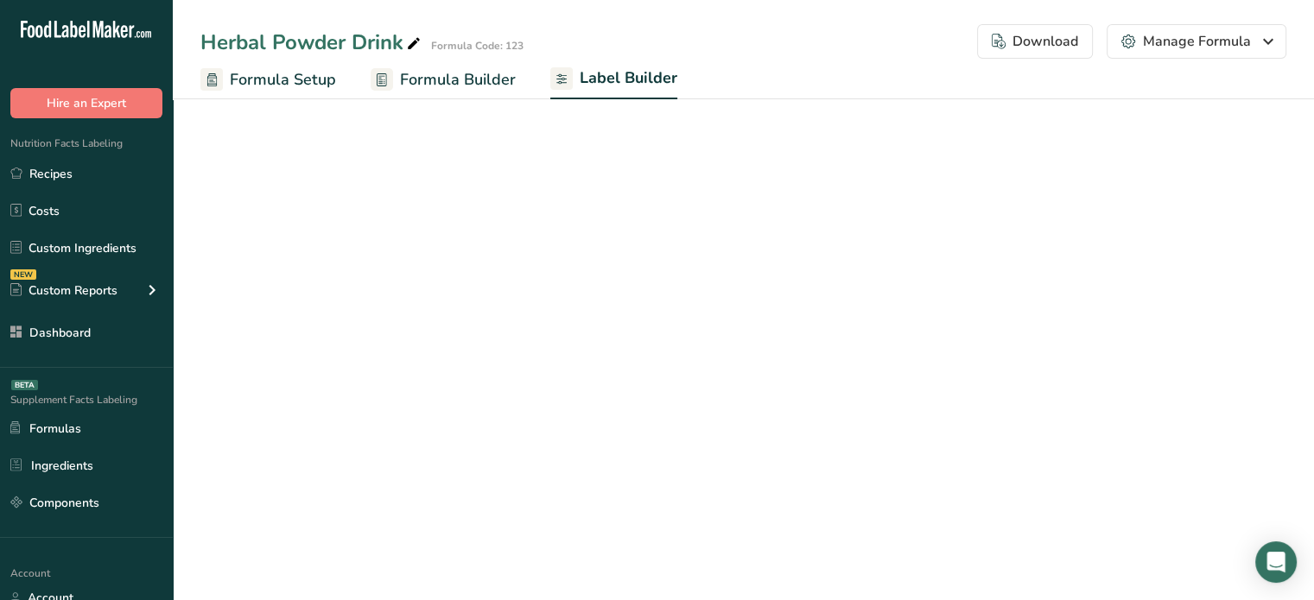
select select "bold"
select select "center"
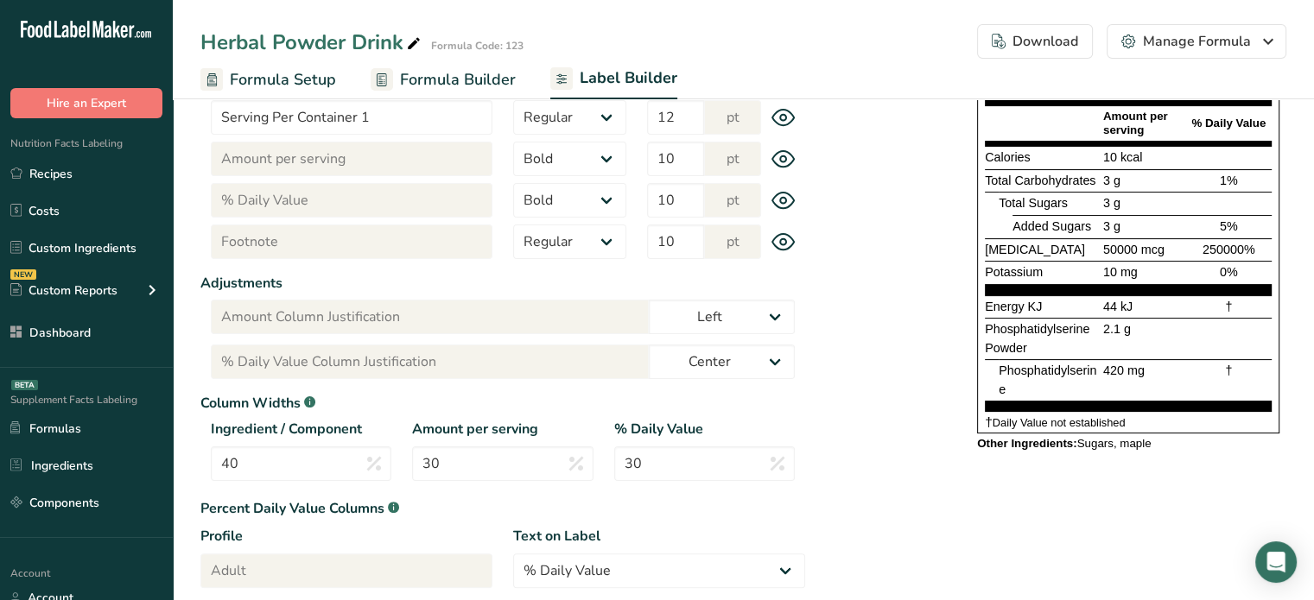
scroll to position [316, 0]
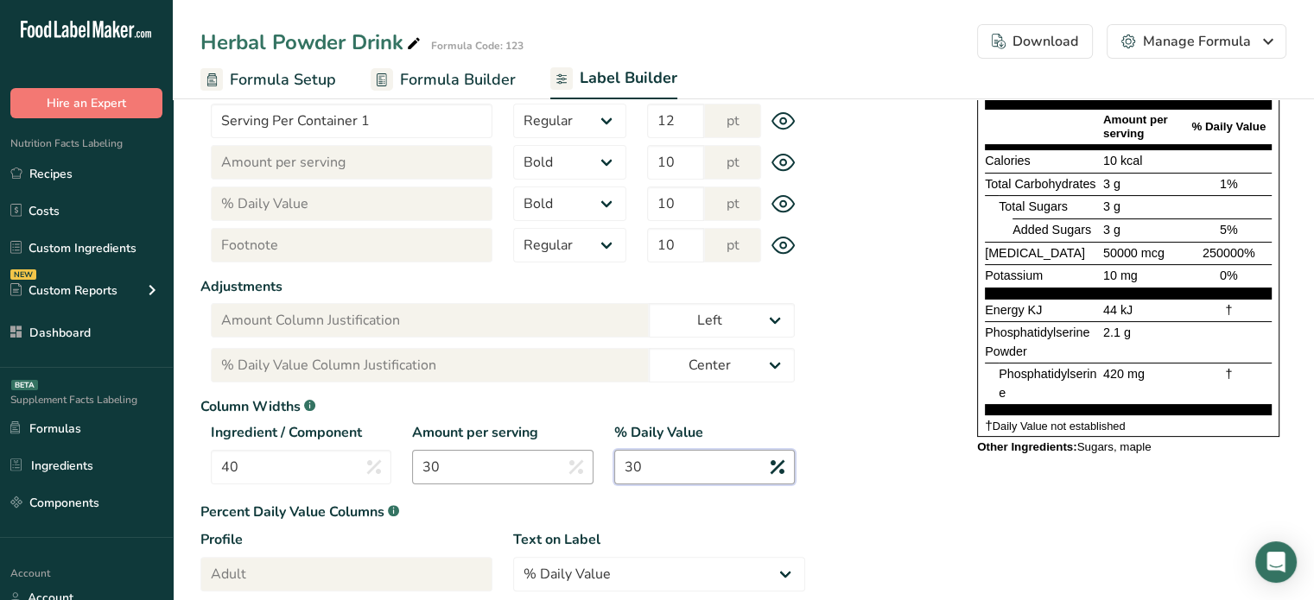
drag, startPoint x: 687, startPoint y: 455, endPoint x: 571, endPoint y: 466, distance: 116.2
click at [571, 466] on div "Ingredient / Component 40 Amount per serving 30 % Daily Value 30" at bounding box center [502, 458] width 605 height 73
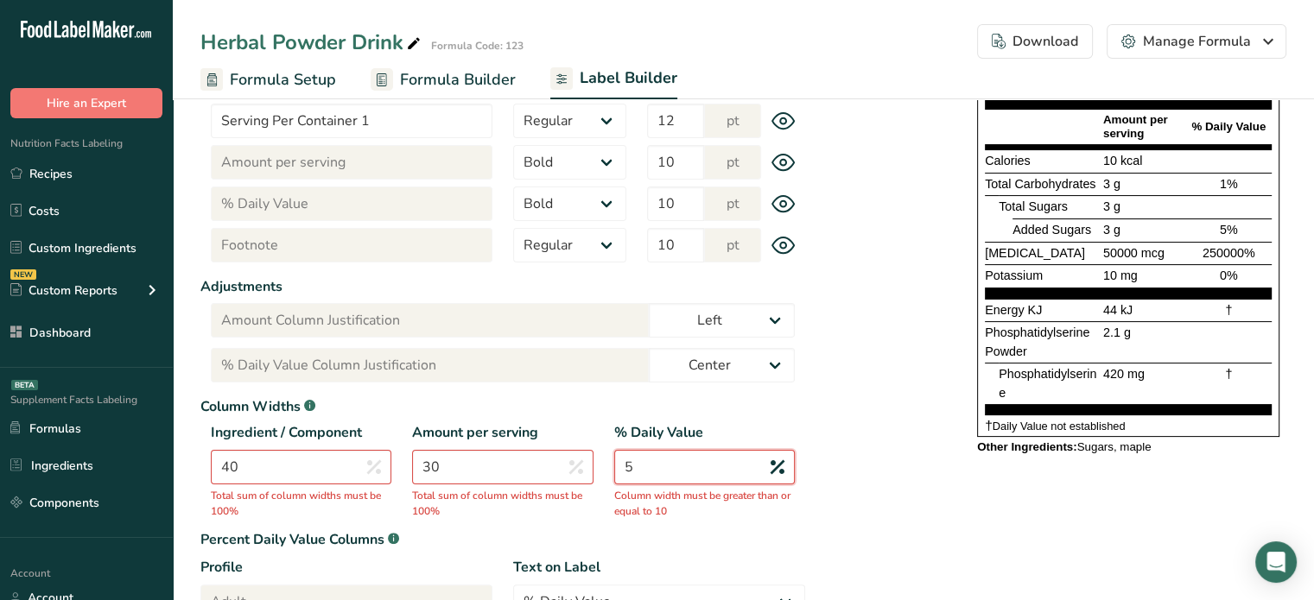
type input "5"
drag, startPoint x: 505, startPoint y: 466, endPoint x: 479, endPoint y: 464, distance: 25.2
click at [479, 464] on input "30" at bounding box center [502, 467] width 181 height 35
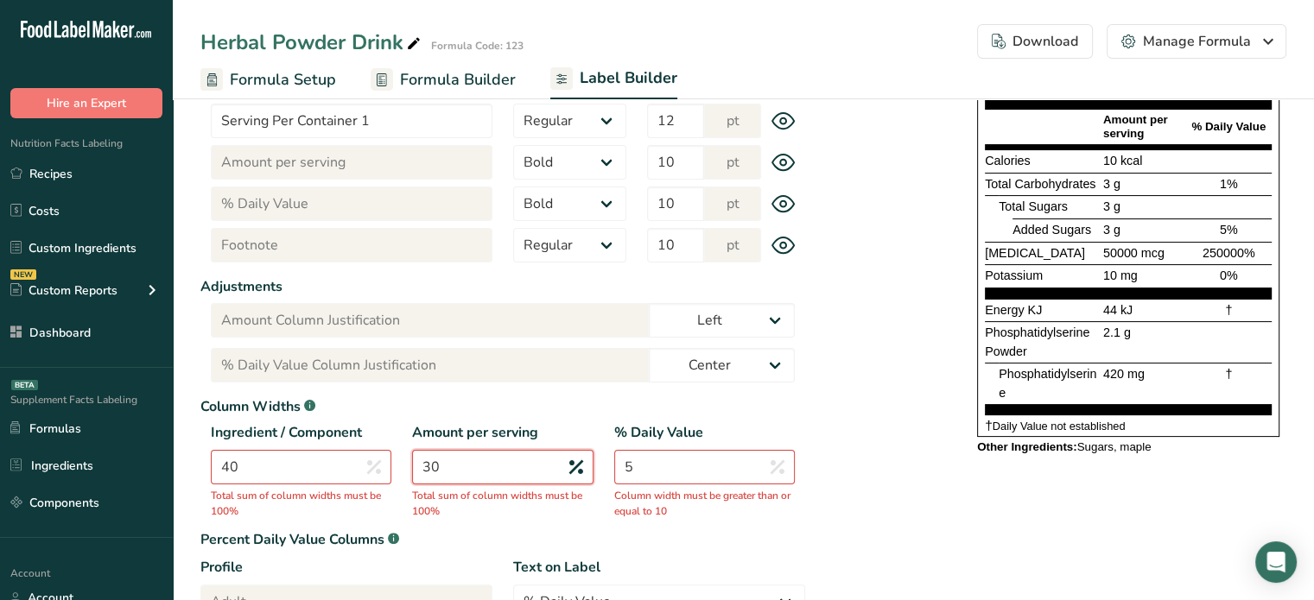
click at [479, 464] on input "30" at bounding box center [502, 467] width 181 height 35
type input "10"
click at [363, 466] on input "40" at bounding box center [301, 467] width 181 height 35
type input "4"
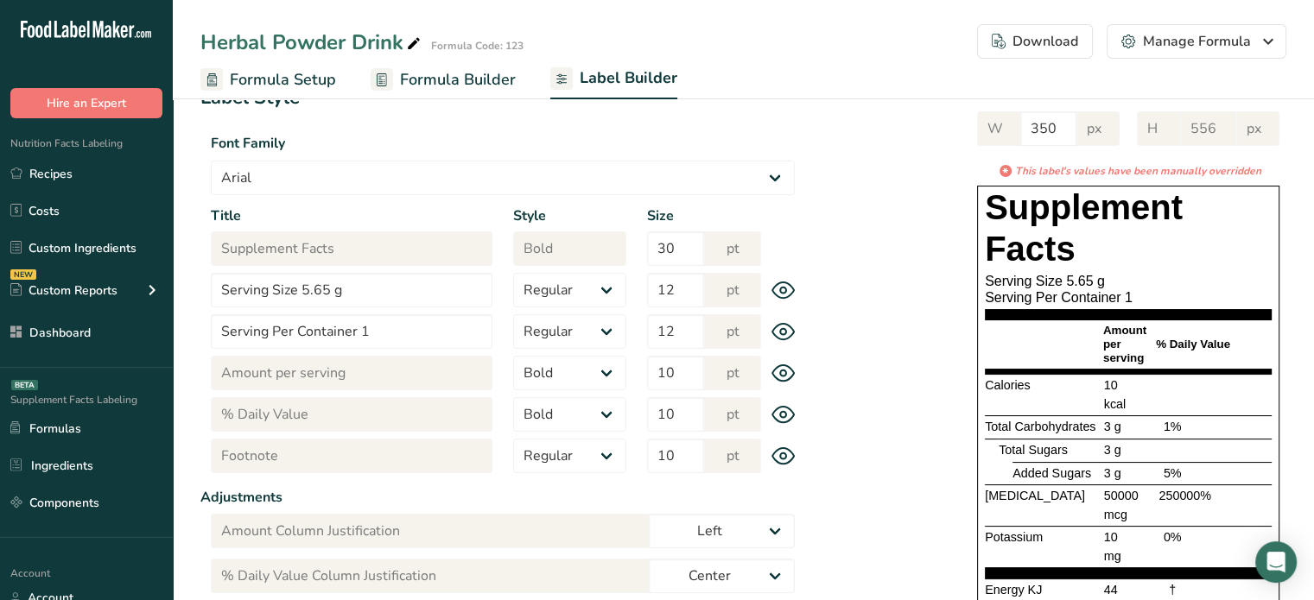
scroll to position [98, 0]
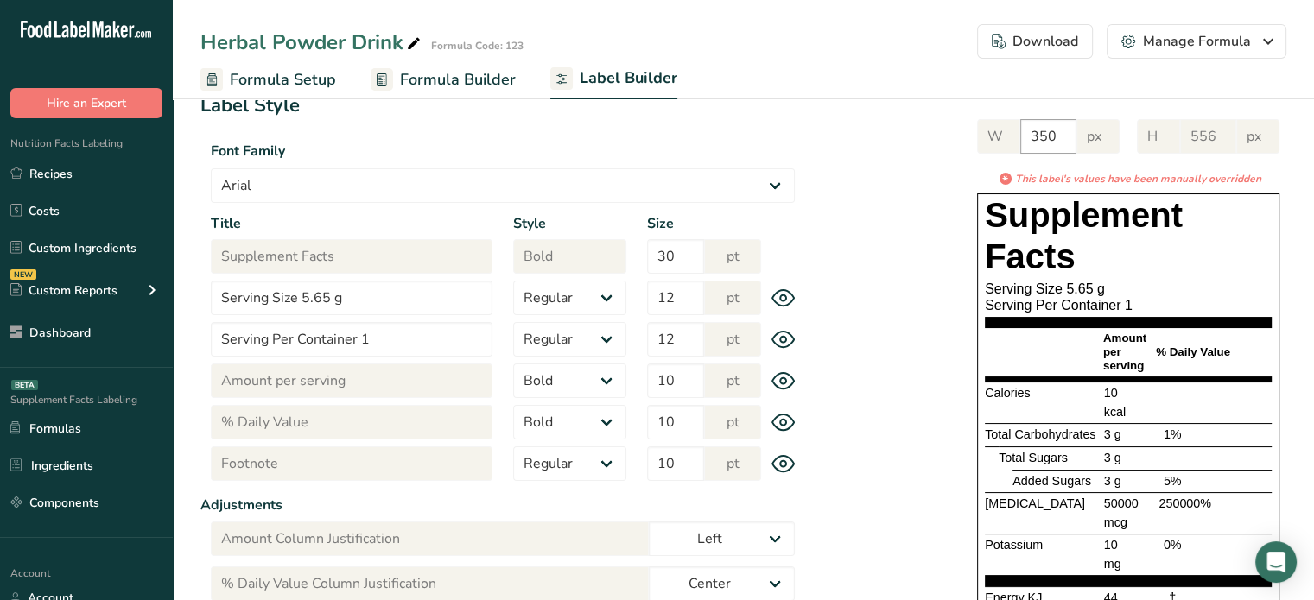
type input "85"
click at [1072, 136] on input "350" at bounding box center [1048, 136] width 56 height 35
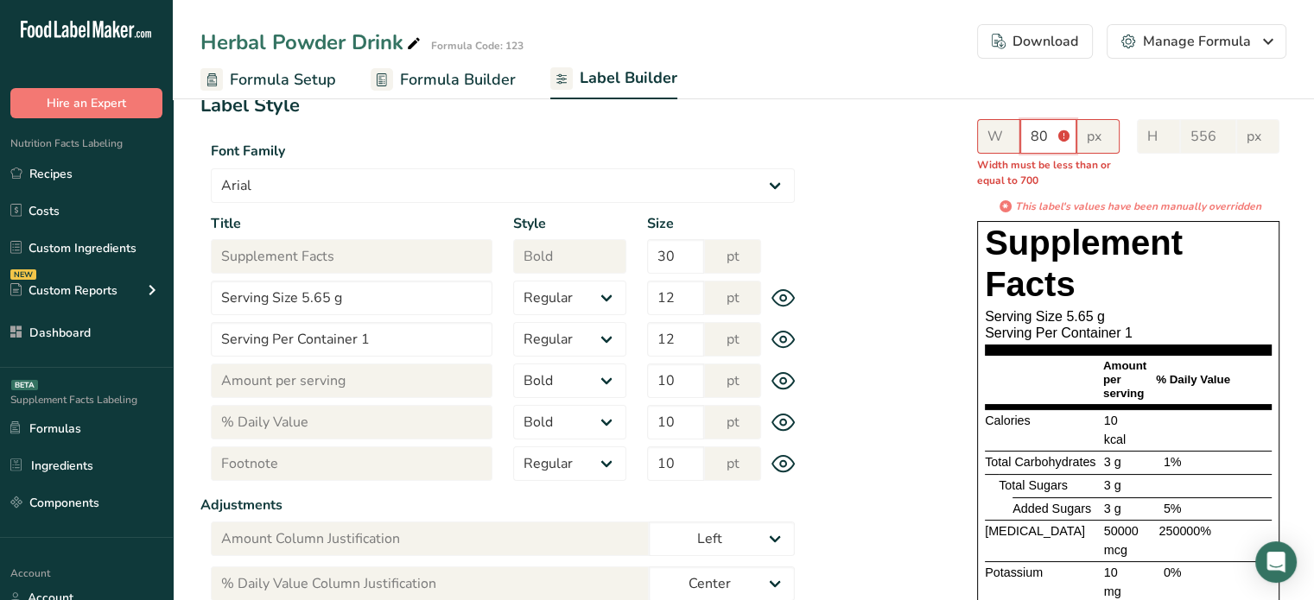
type input "8"
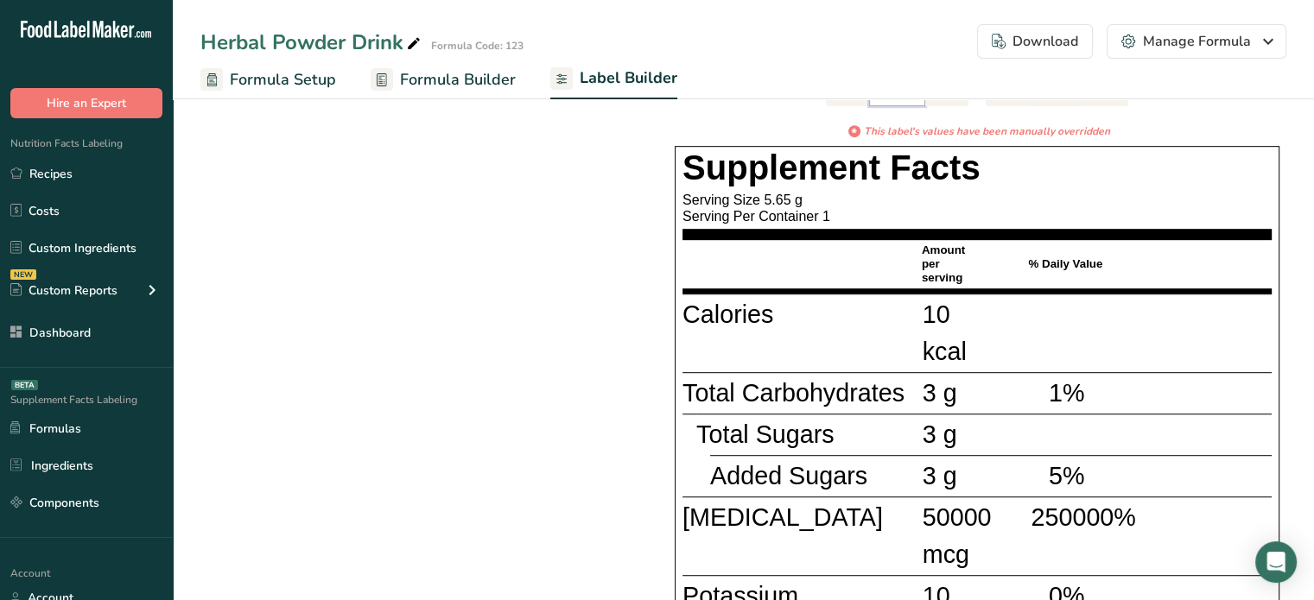
scroll to position [0, 0]
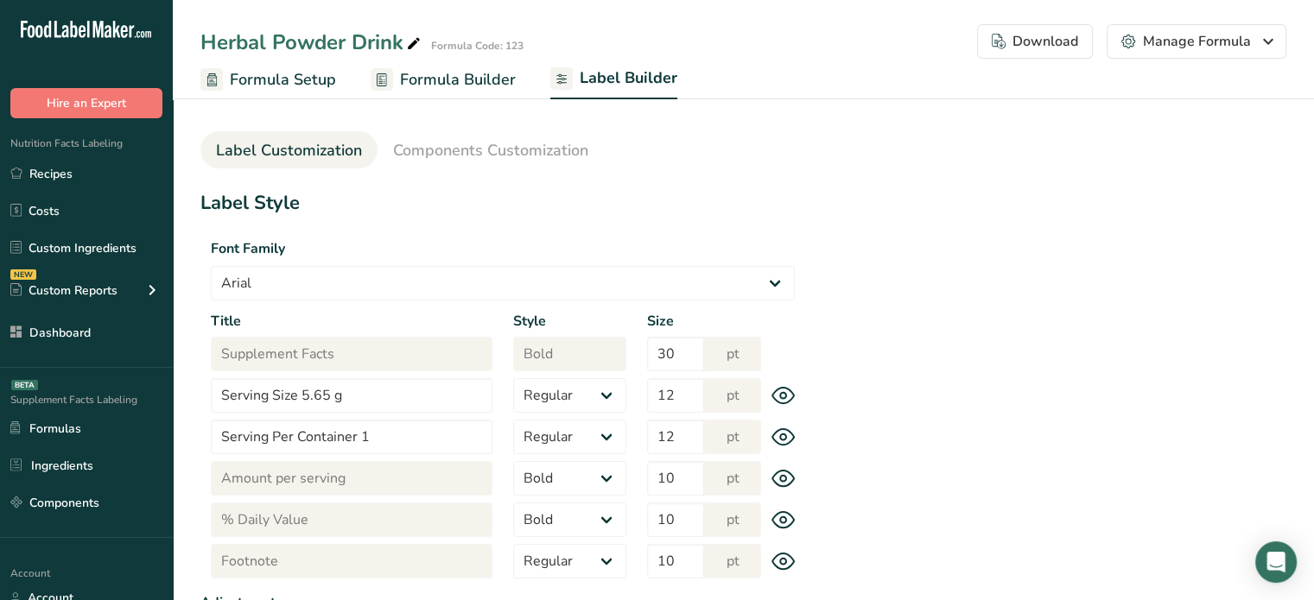
type input "700"
click at [124, 436] on link "Formulas" at bounding box center [86, 428] width 173 height 33
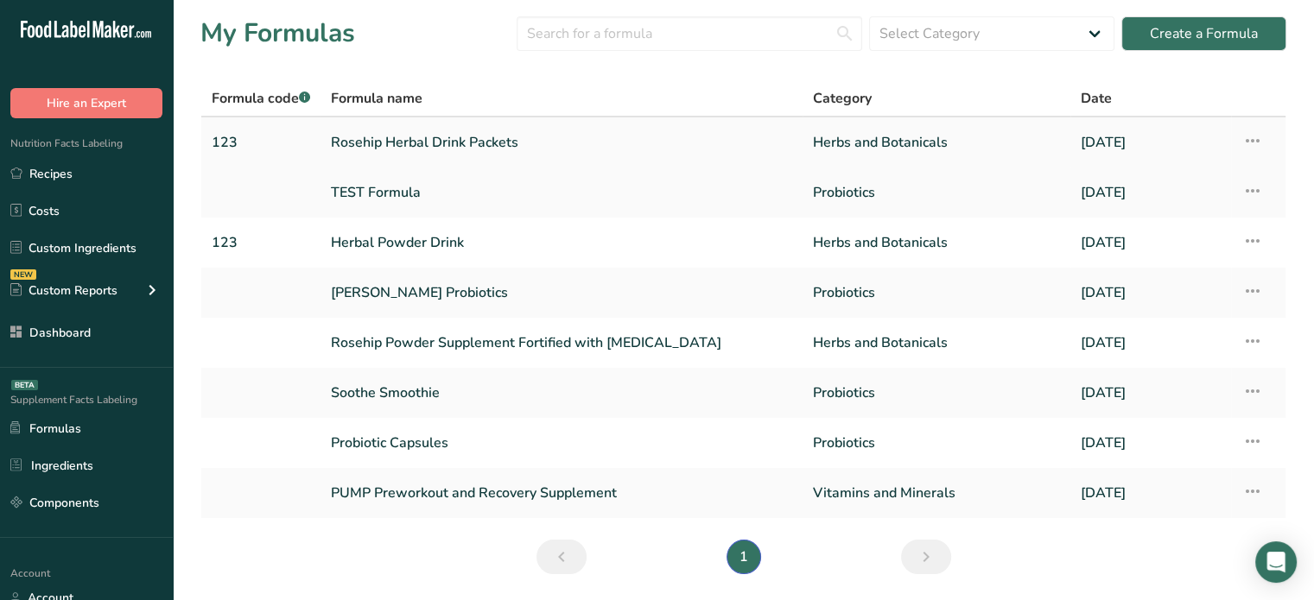
click at [435, 127] on link "Rosehip Herbal Drink Packets" at bounding box center [561, 142] width 461 height 36
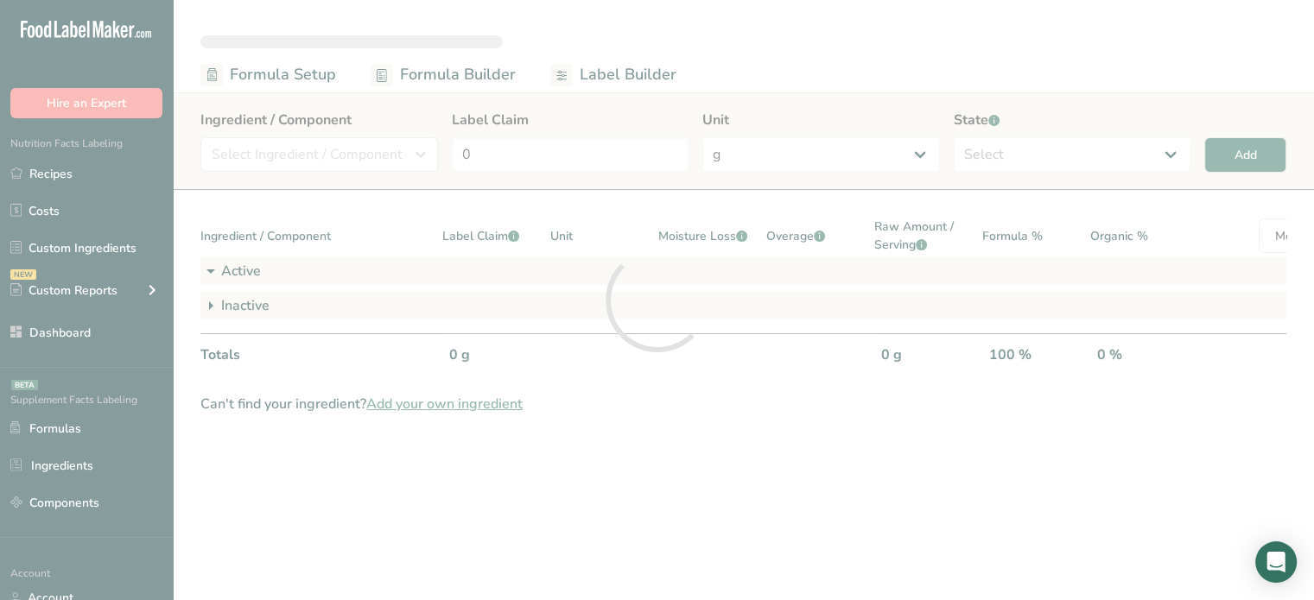
select select "6"
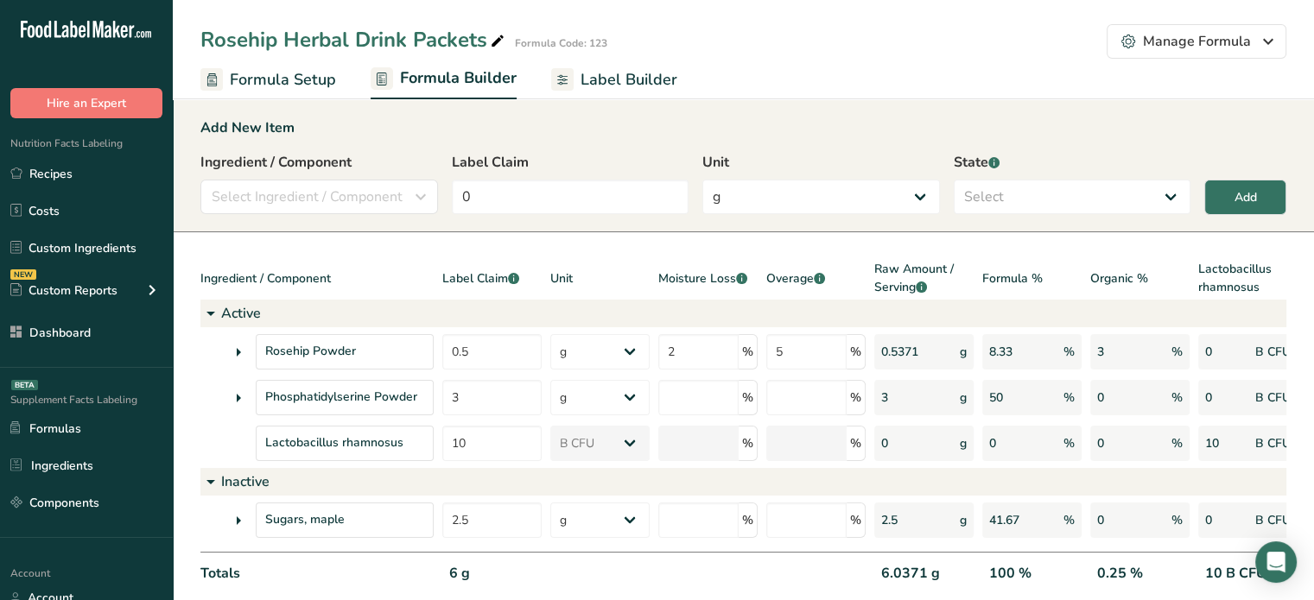
click at [581, 87] on span "Label Builder" at bounding box center [629, 79] width 97 height 23
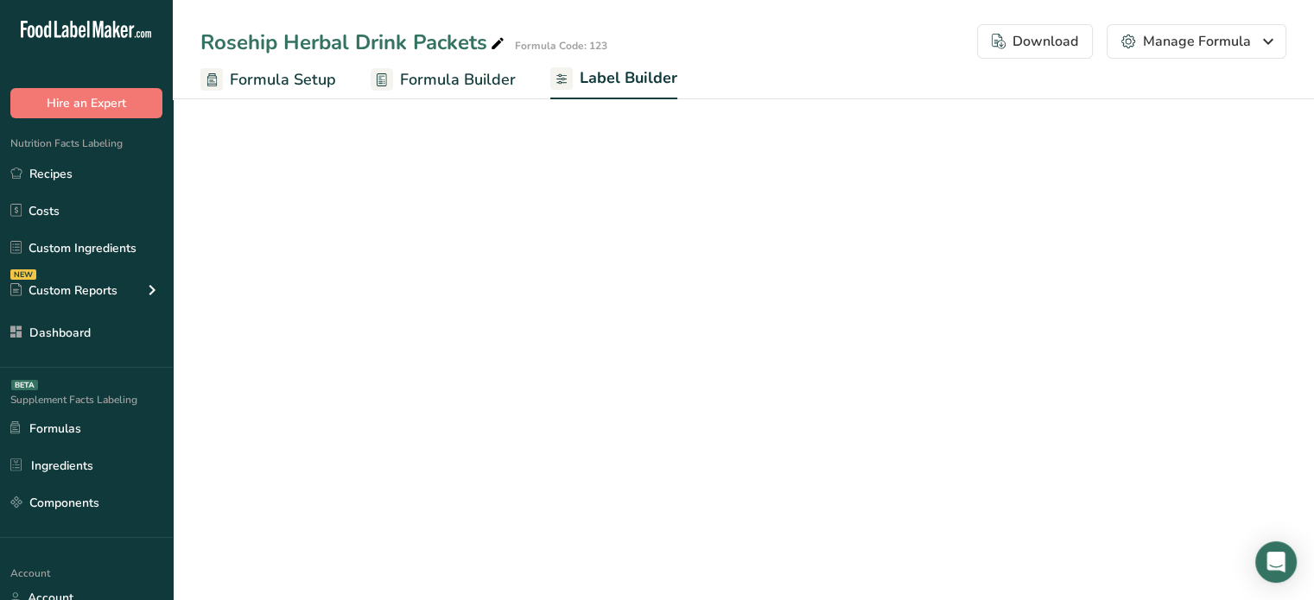
select select "Roboto"
select select "bold"
select select "center"
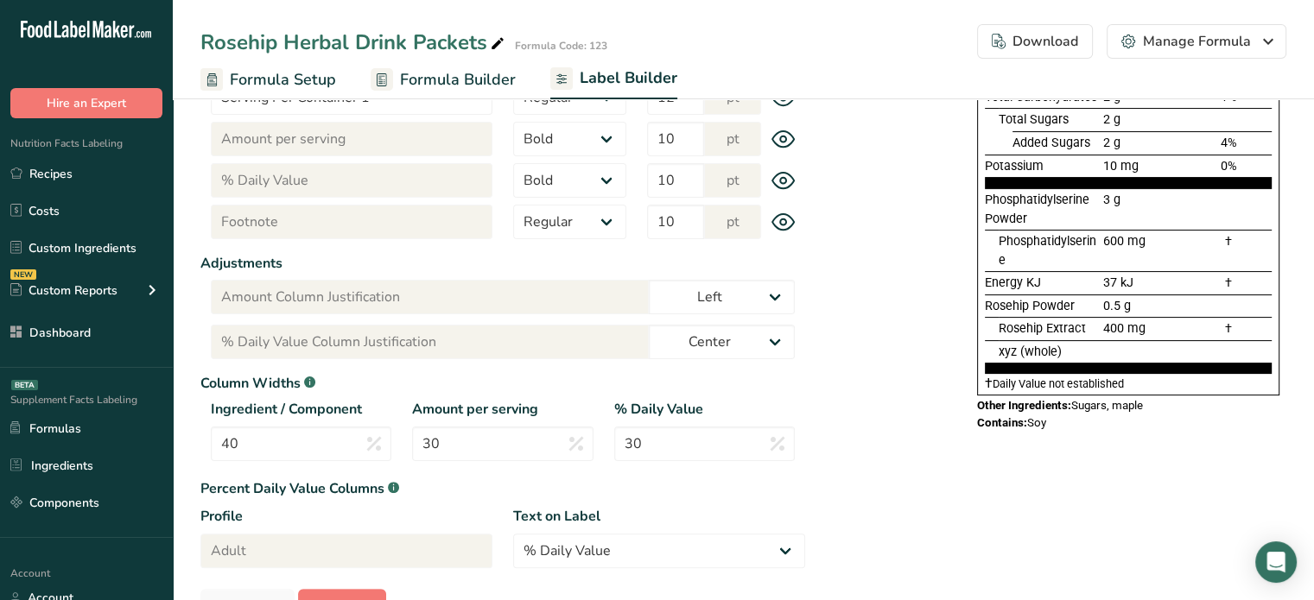
scroll to position [346, 0]
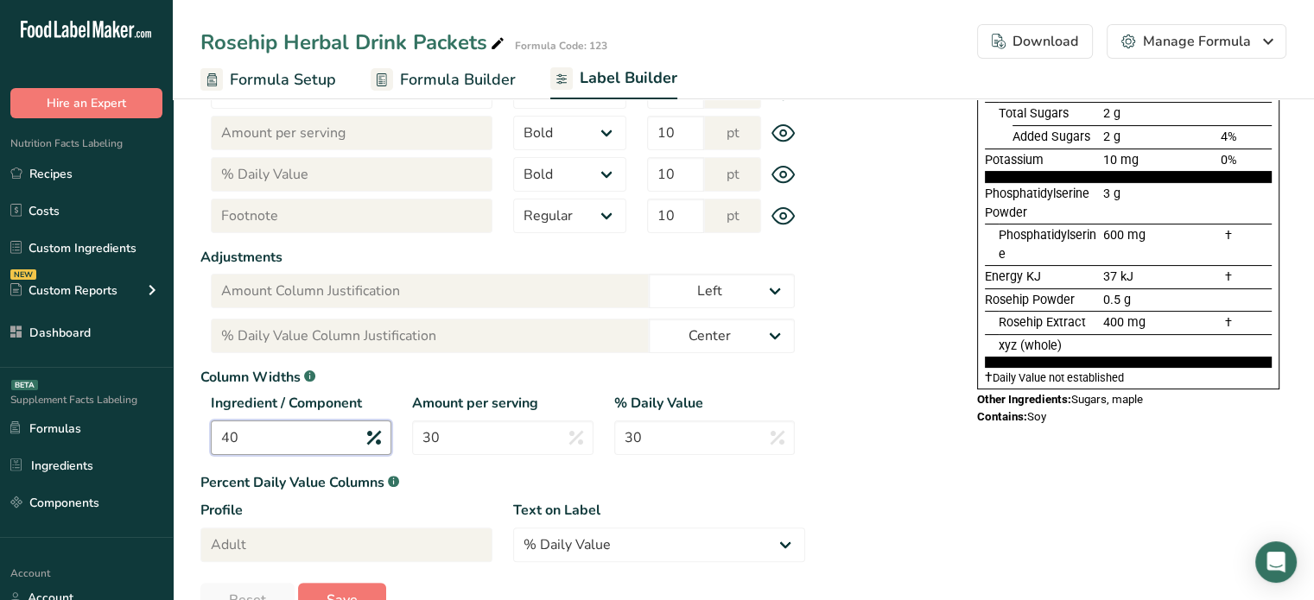
drag, startPoint x: 380, startPoint y: 438, endPoint x: 187, endPoint y: 440, distance: 193.5
click at [187, 440] on section "Label Customization Components Customization Label Style Font Family Arial Robo…" at bounding box center [743, 194] width 1141 height 901
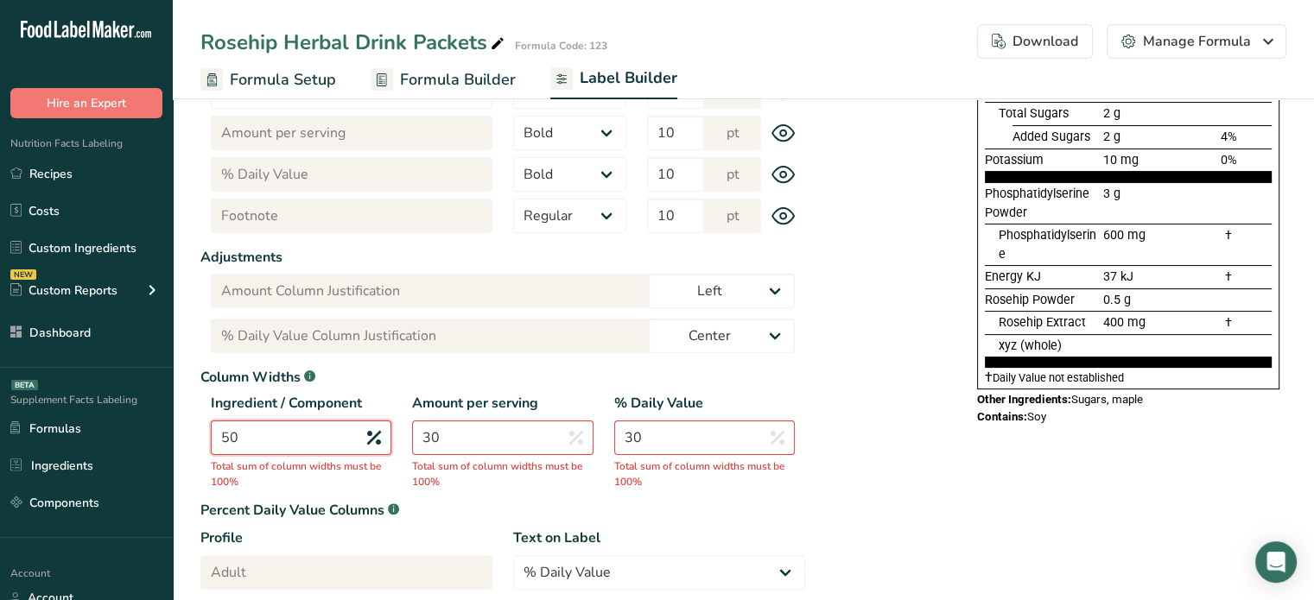
type input "50"
drag, startPoint x: 680, startPoint y: 448, endPoint x: 570, endPoint y: 447, distance: 109.7
click at [570, 447] on div "Ingredient / Component 50 Total sum of column widths must be 100% Amount per se…" at bounding box center [502, 443] width 605 height 100
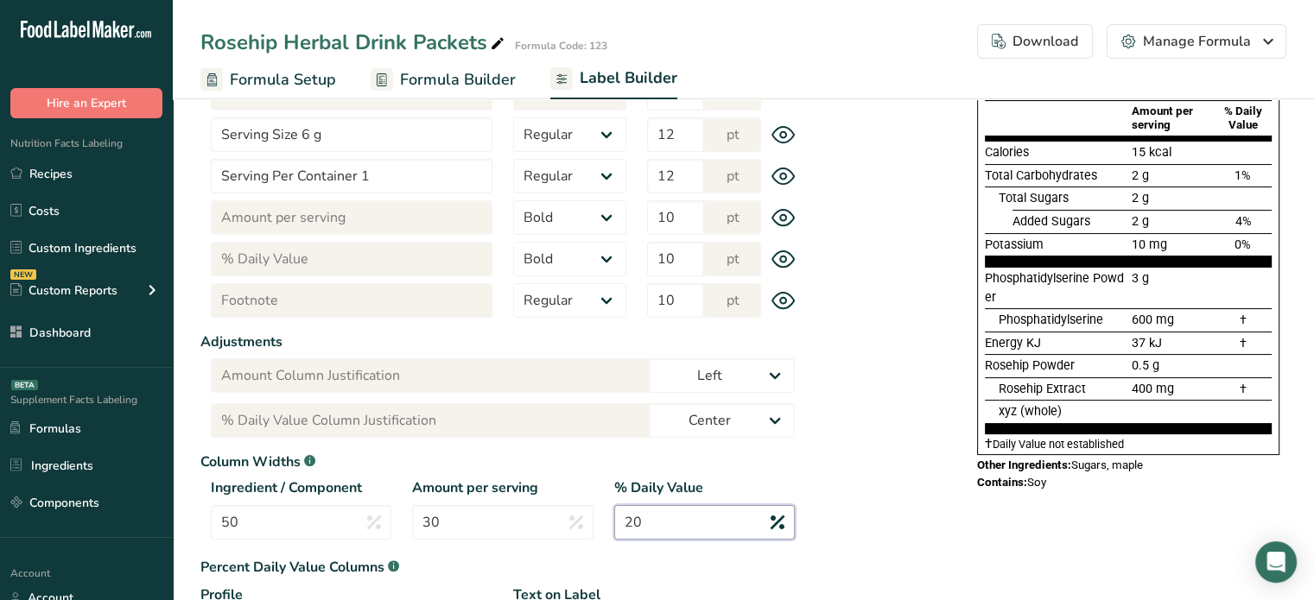
scroll to position [271, 0]
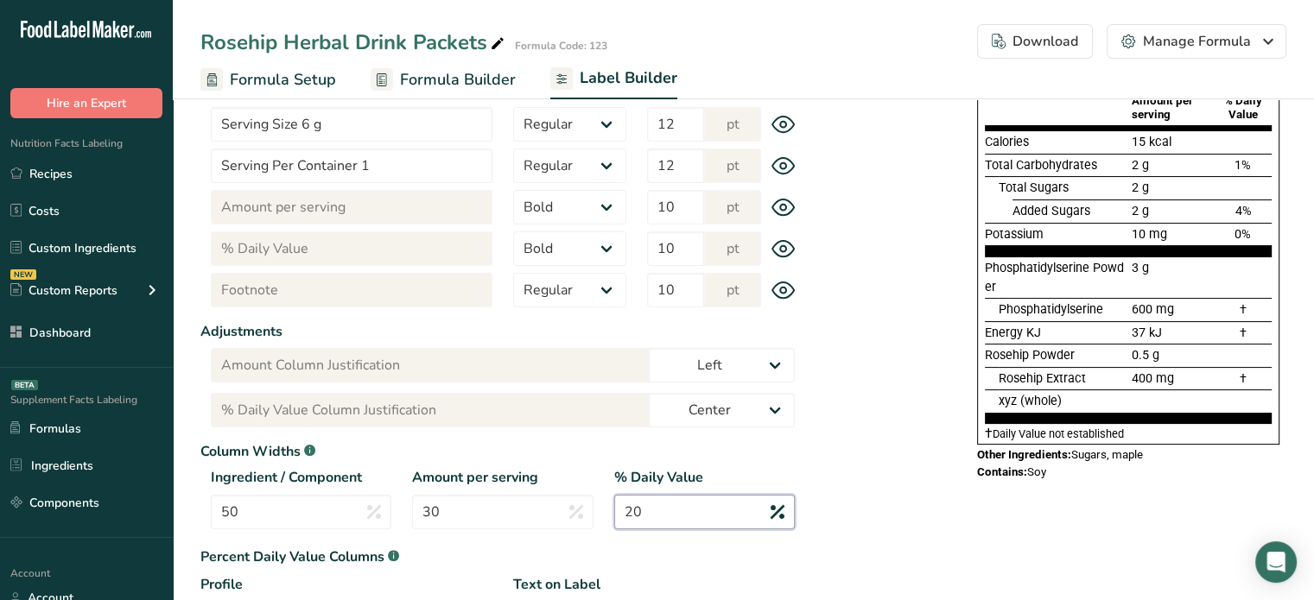
type input "20"
click at [350, 531] on div "Ingredient / Component 50" at bounding box center [300, 503] width 201 height 73
drag, startPoint x: 466, startPoint y: 525, endPoint x: 388, endPoint y: 517, distance: 79.1
click at [388, 517] on div "Ingredient / Component 50 Amount per serving 30 % Daily Value 20" at bounding box center [502, 503] width 605 height 73
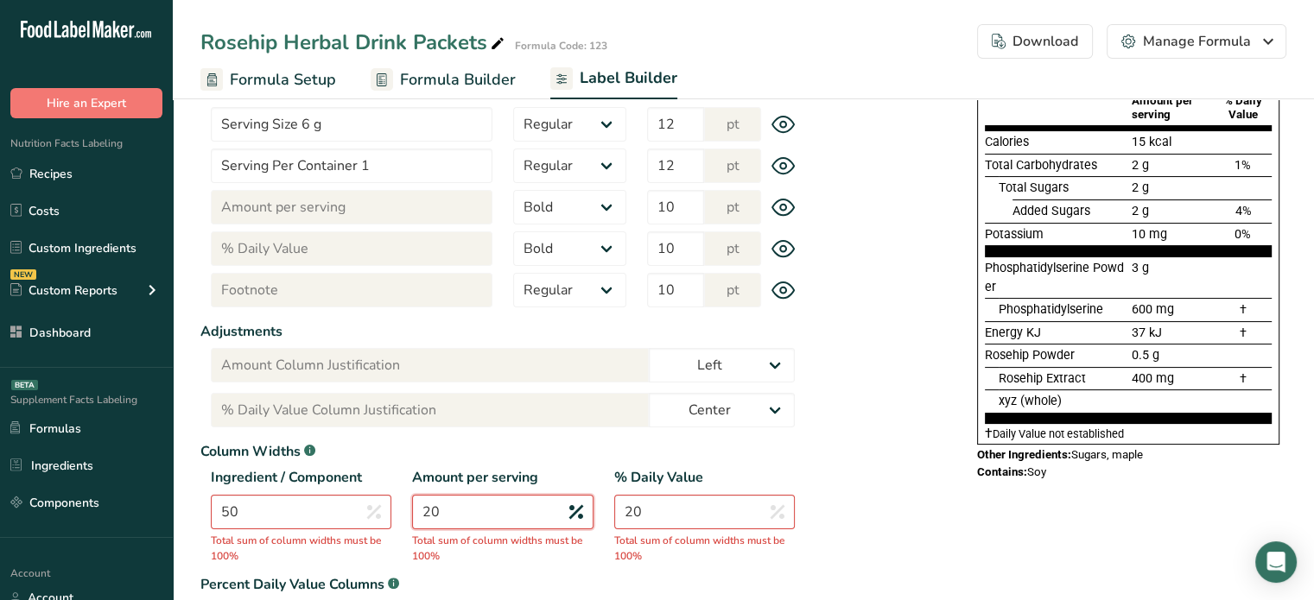
type input "20"
drag, startPoint x: 261, startPoint y: 493, endPoint x: 266, endPoint y: 513, distance: 20.5
click at [266, 513] on div "Ingredient / Component 50 Total sum of column widths must be 100%" at bounding box center [300, 503] width 201 height 73
click at [266, 513] on input "50" at bounding box center [301, 512] width 181 height 35
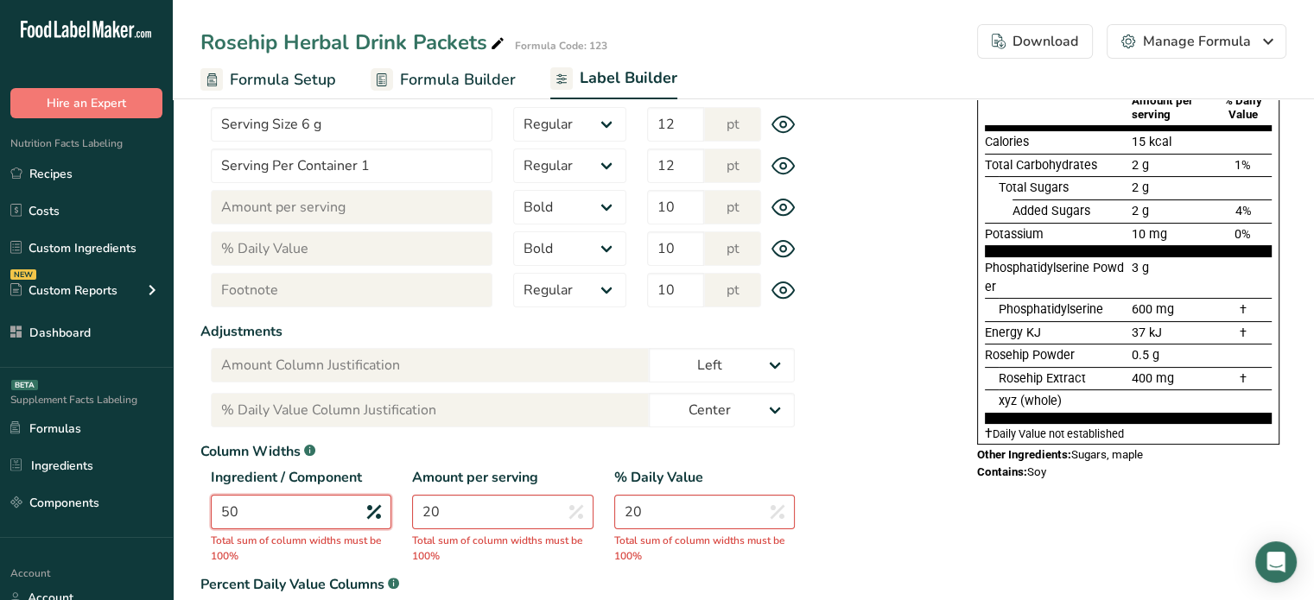
click at [266, 513] on input "50" at bounding box center [301, 512] width 181 height 35
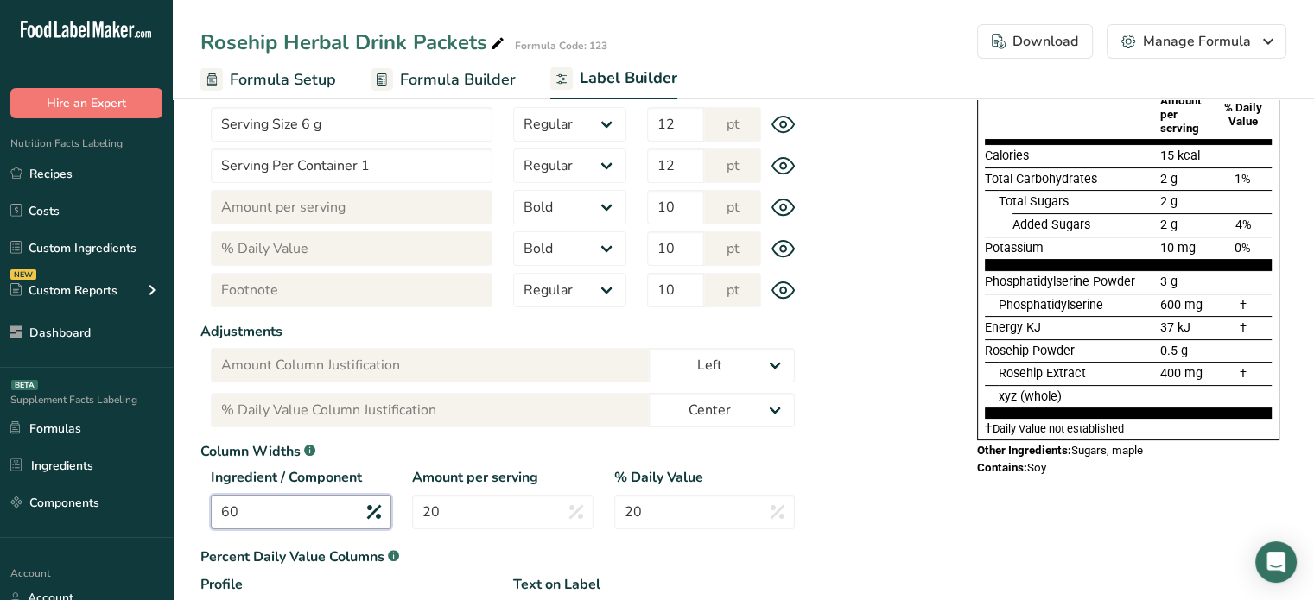
type input "60"
click at [1027, 507] on div "Label Style Font Family Arial Roboto Helvetica Verdana Tahoma Georgia Courier N…" at bounding box center [743, 305] width 1086 height 774
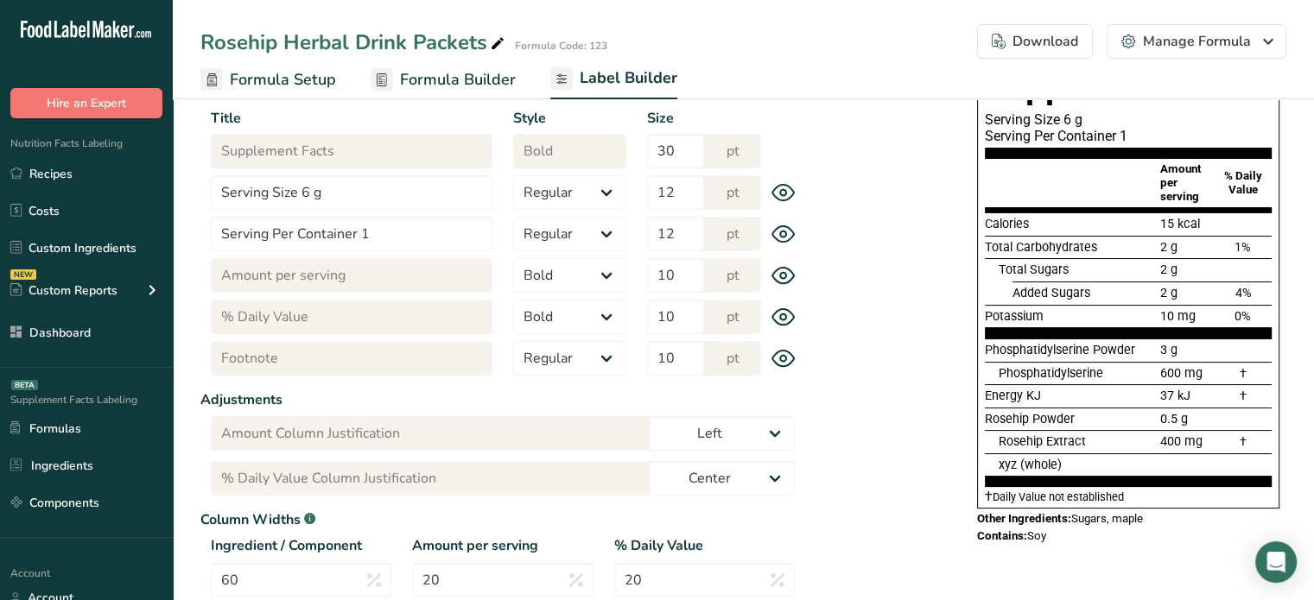
scroll to position [200, 0]
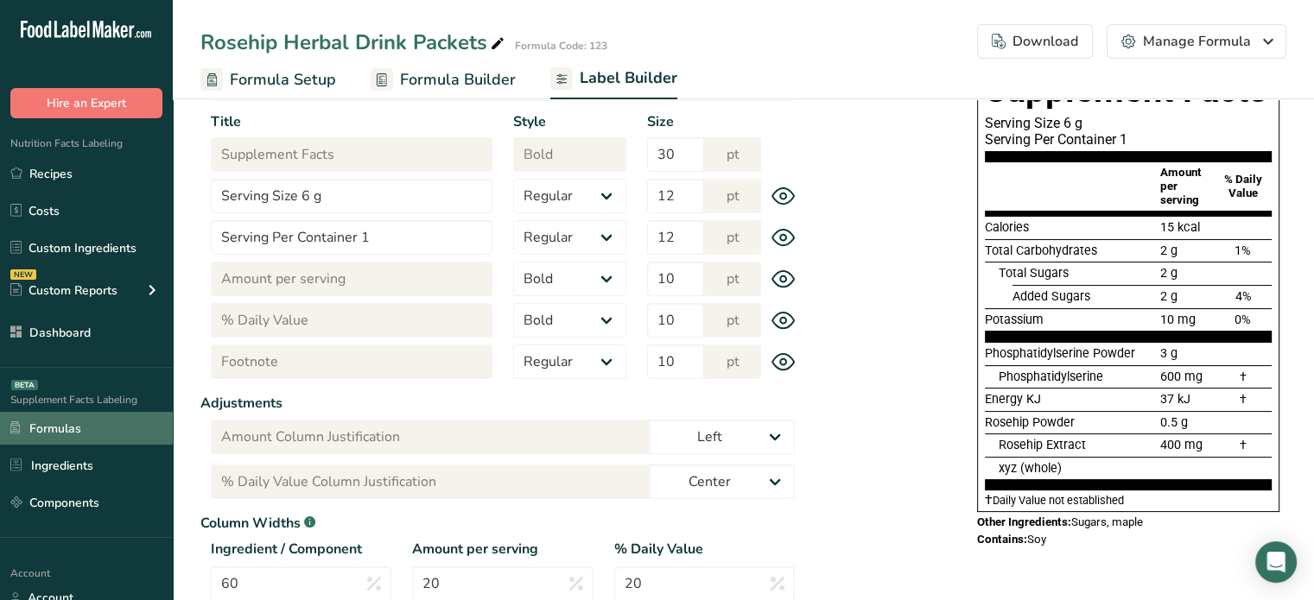
click at [113, 430] on link "Formulas" at bounding box center [86, 428] width 173 height 33
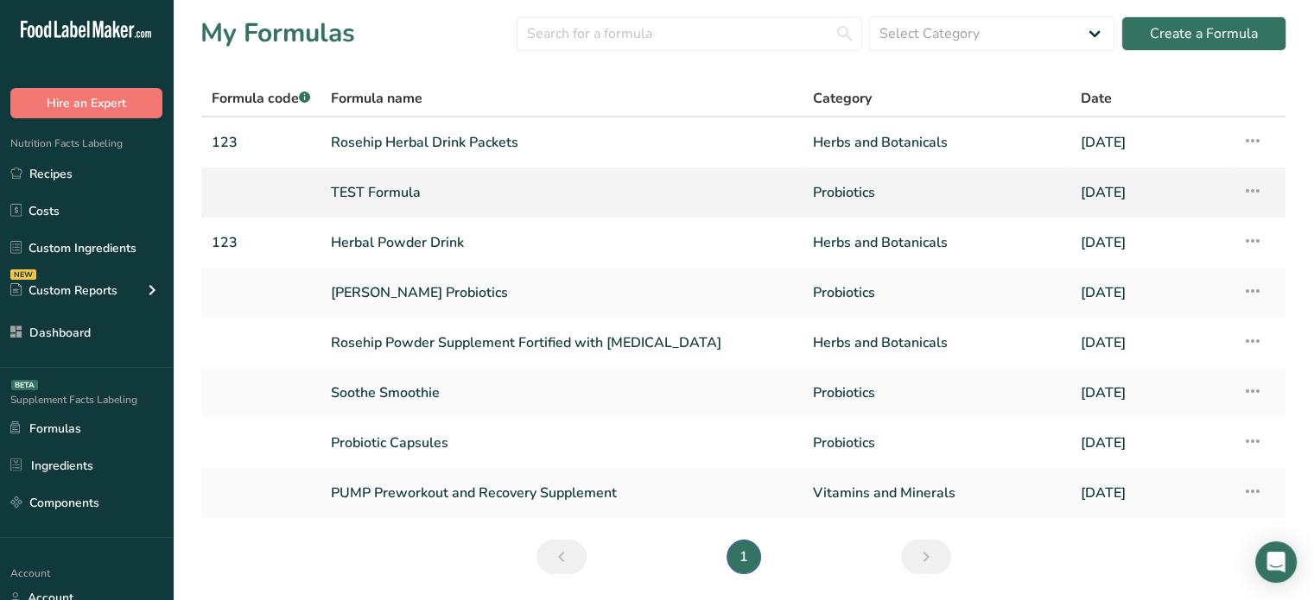
click at [397, 200] on link "TEST Formula" at bounding box center [561, 193] width 461 height 36
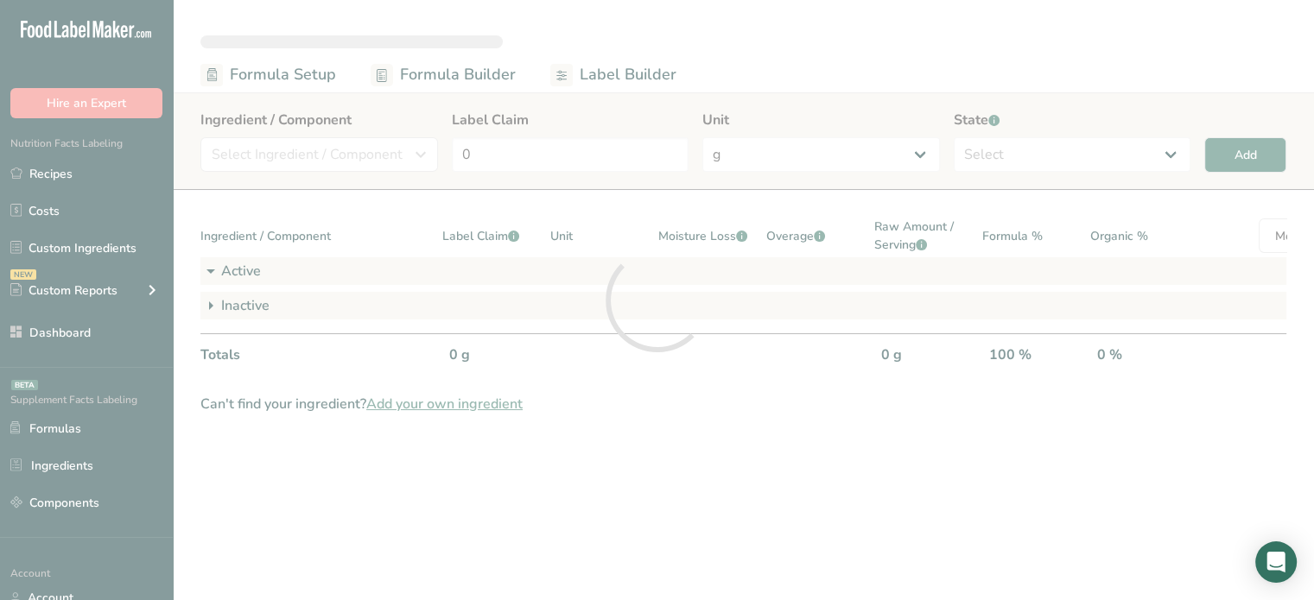
select select "6"
select select "2"
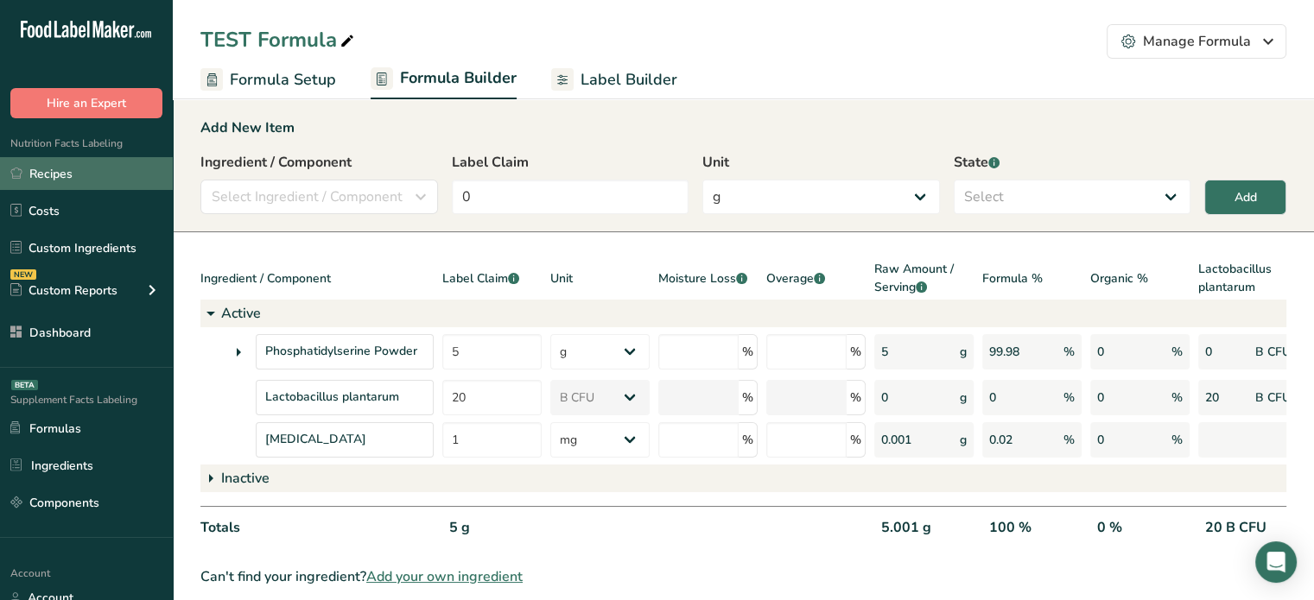
click at [127, 163] on link "Recipes" at bounding box center [86, 173] width 173 height 33
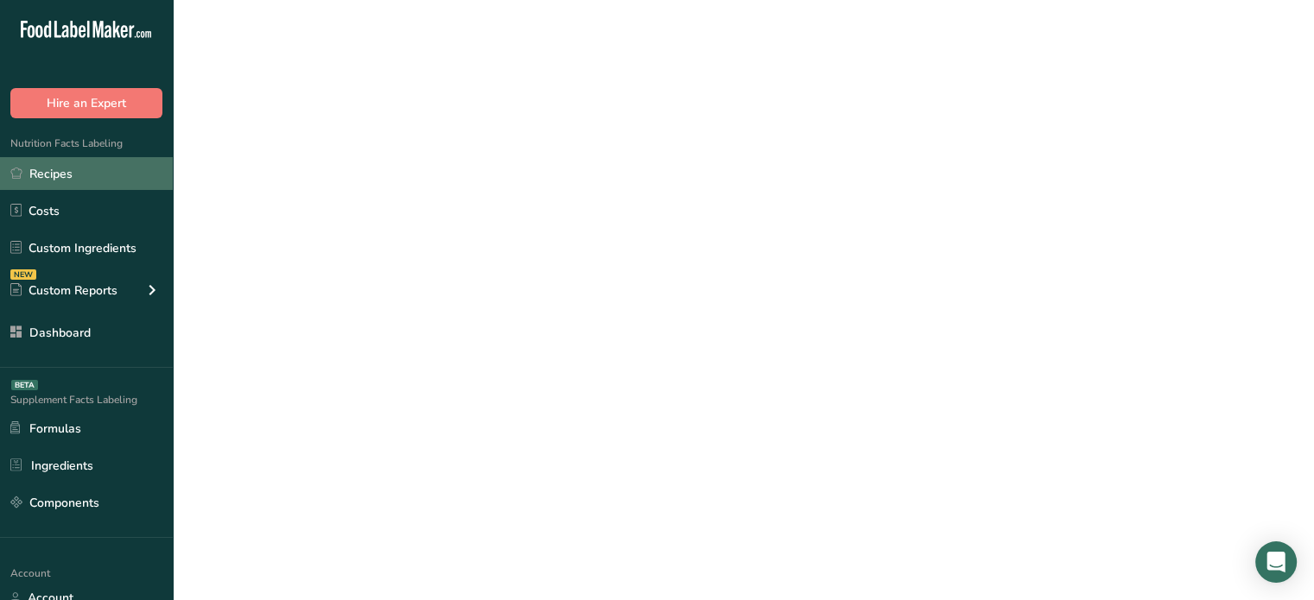
click at [127, 163] on link "Recipes" at bounding box center [86, 173] width 173 height 33
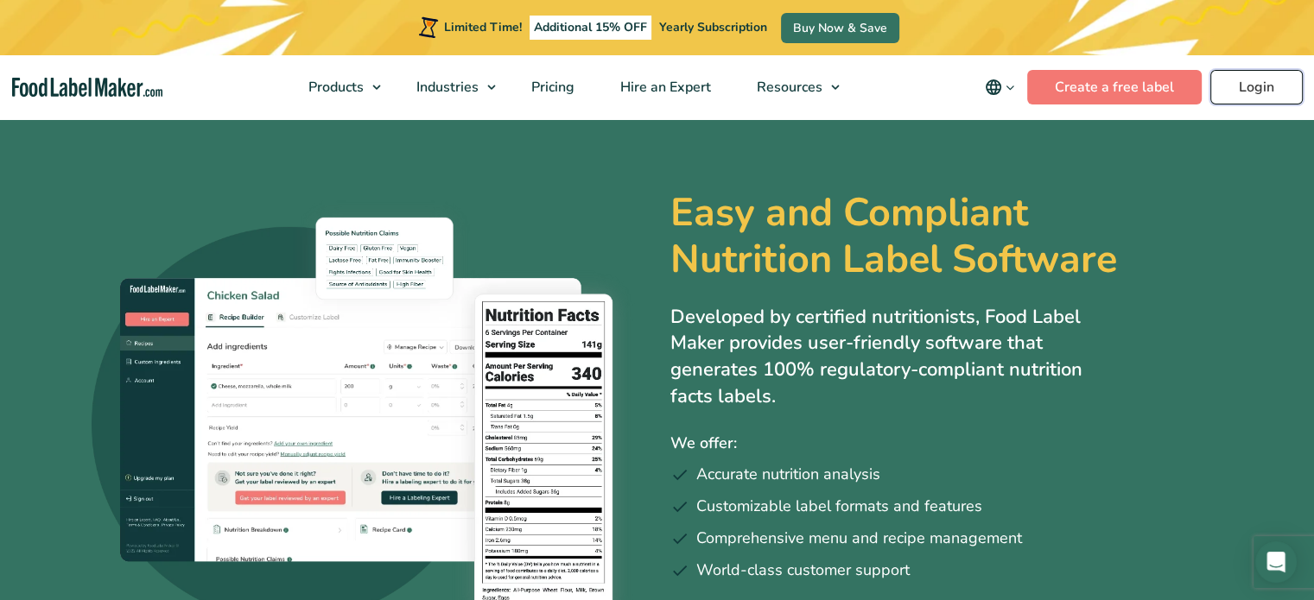
drag, startPoint x: 0, startPoint y: 0, endPoint x: 1250, endPoint y: 98, distance: 1253.8
click at [1250, 98] on link "Login" at bounding box center [1256, 87] width 92 height 35
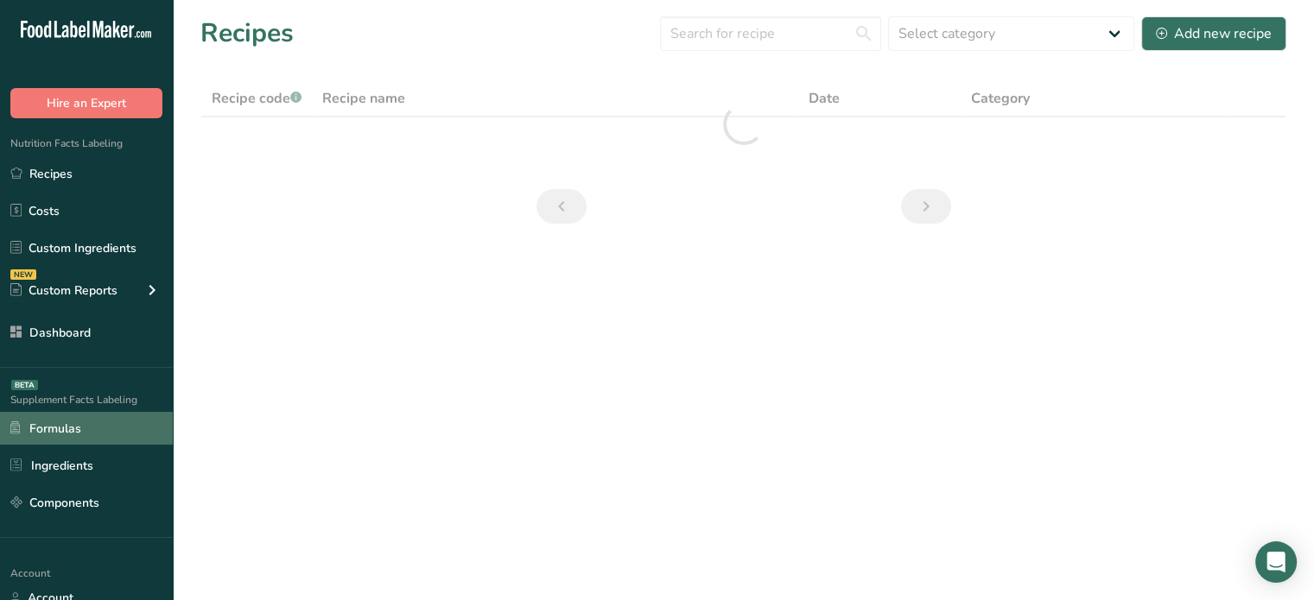
click at [90, 438] on link "Formulas" at bounding box center [86, 428] width 173 height 33
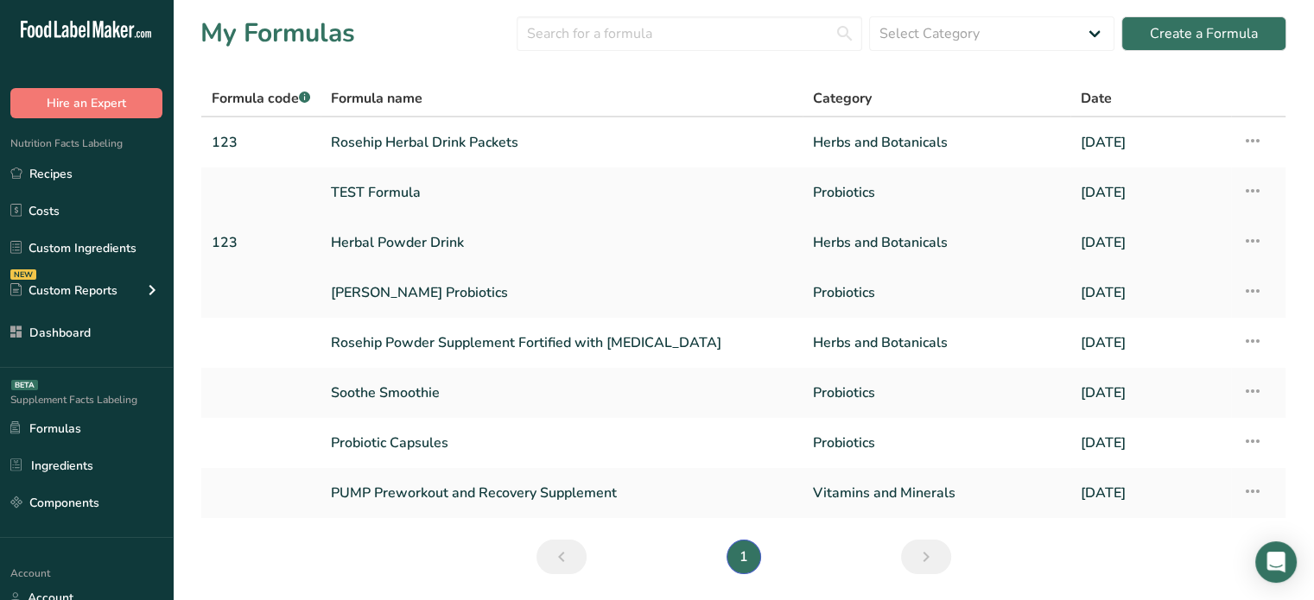
click at [394, 251] on link "Herbal Powder Drink" at bounding box center [561, 243] width 461 height 36
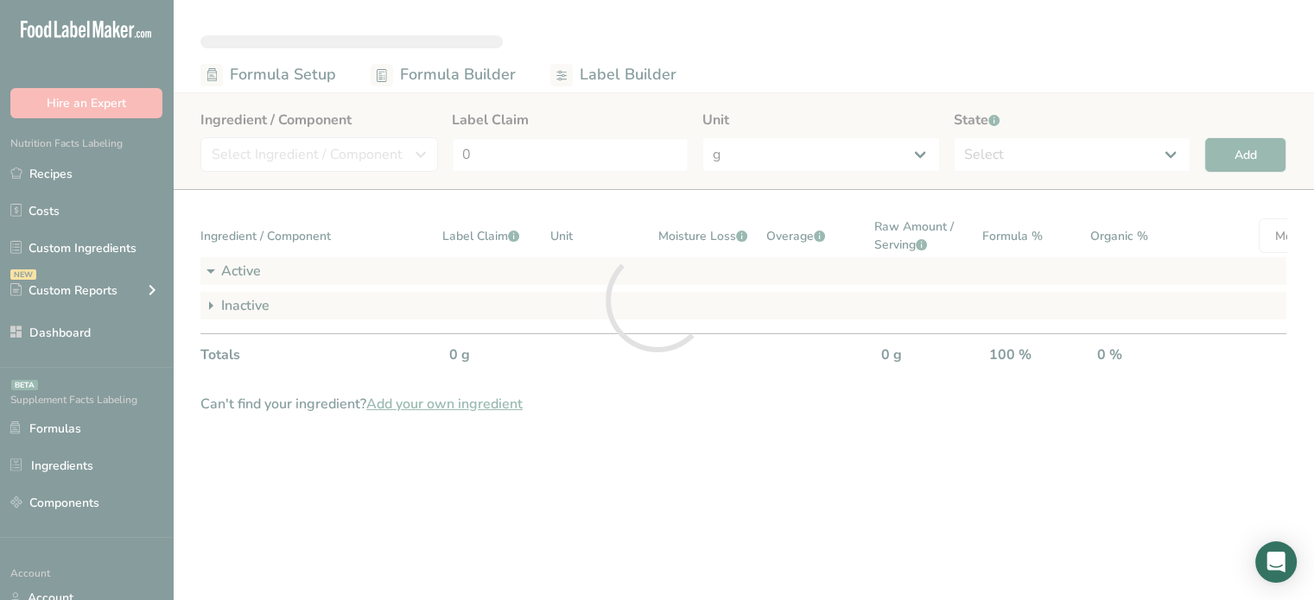
select select "2"
select select "6"
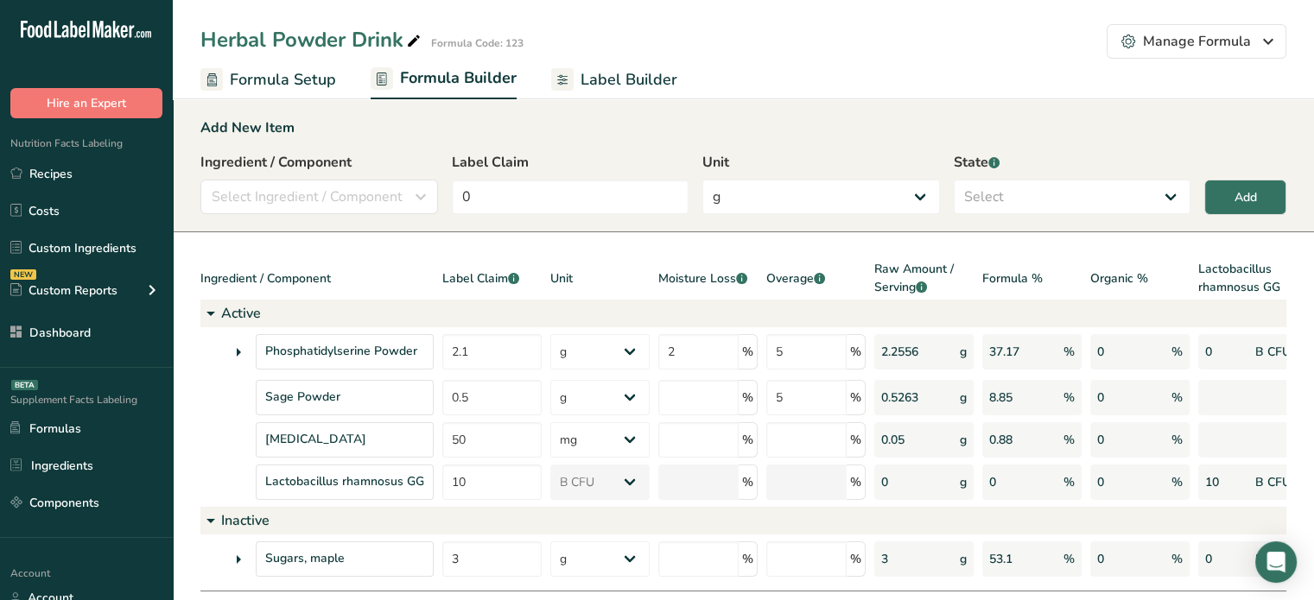
click at [327, 86] on span "Formula Setup" at bounding box center [283, 79] width 106 height 23
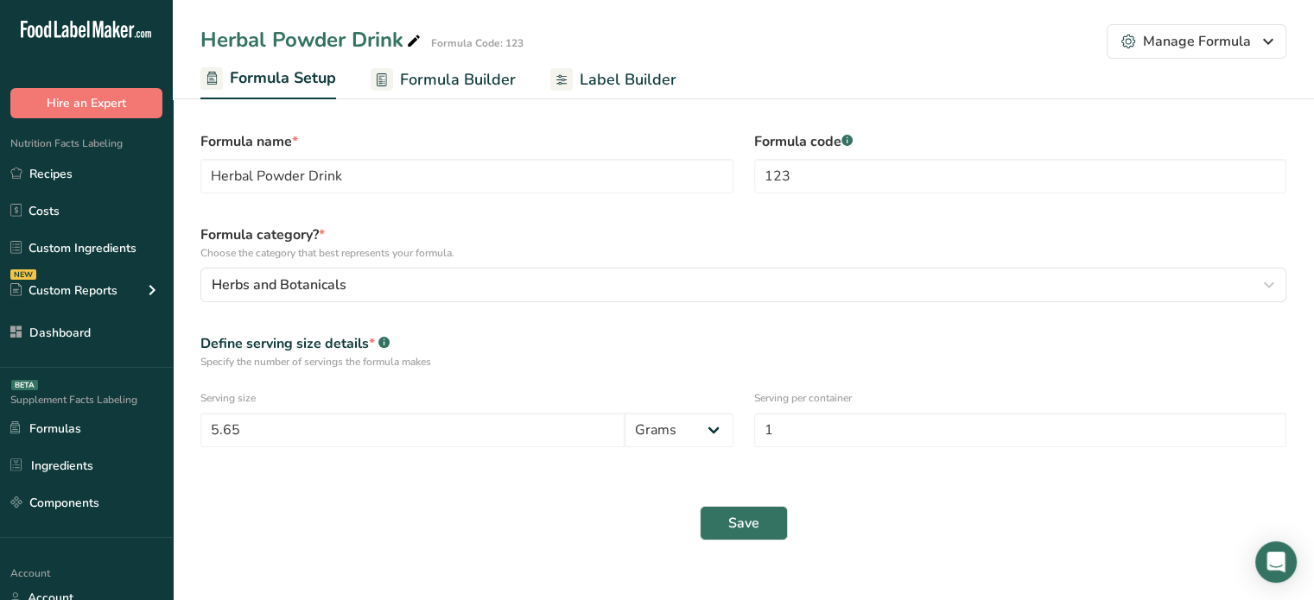
click at [496, 85] on span "Formula Builder" at bounding box center [458, 79] width 116 height 23
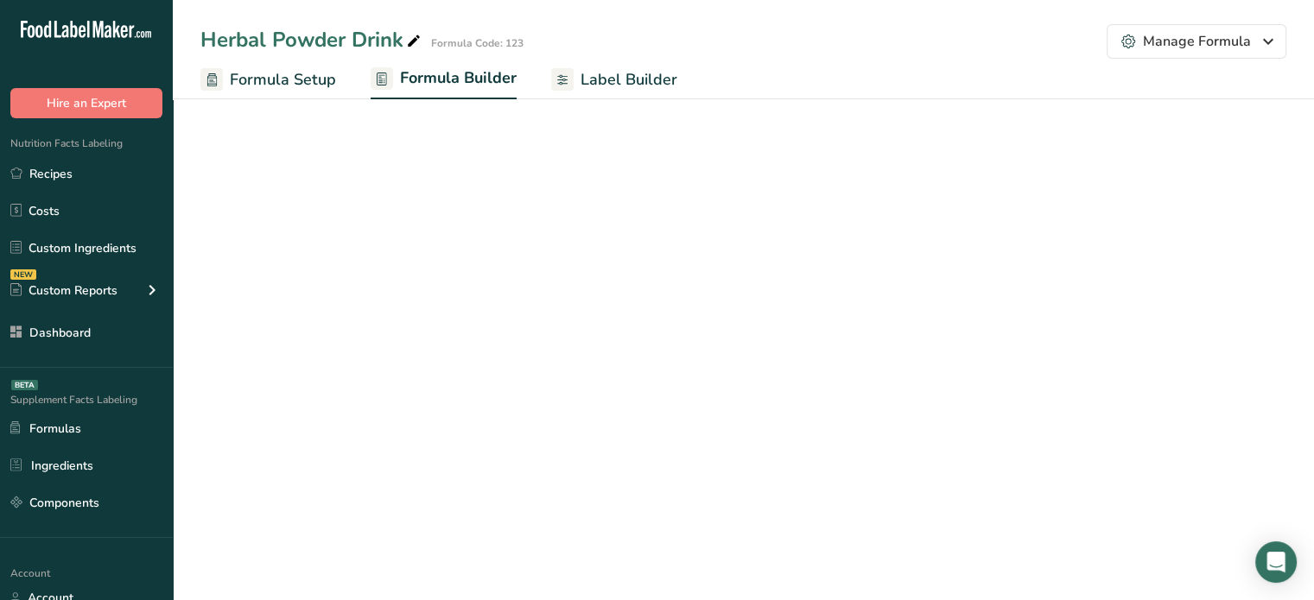
select select "2"
select select "6"
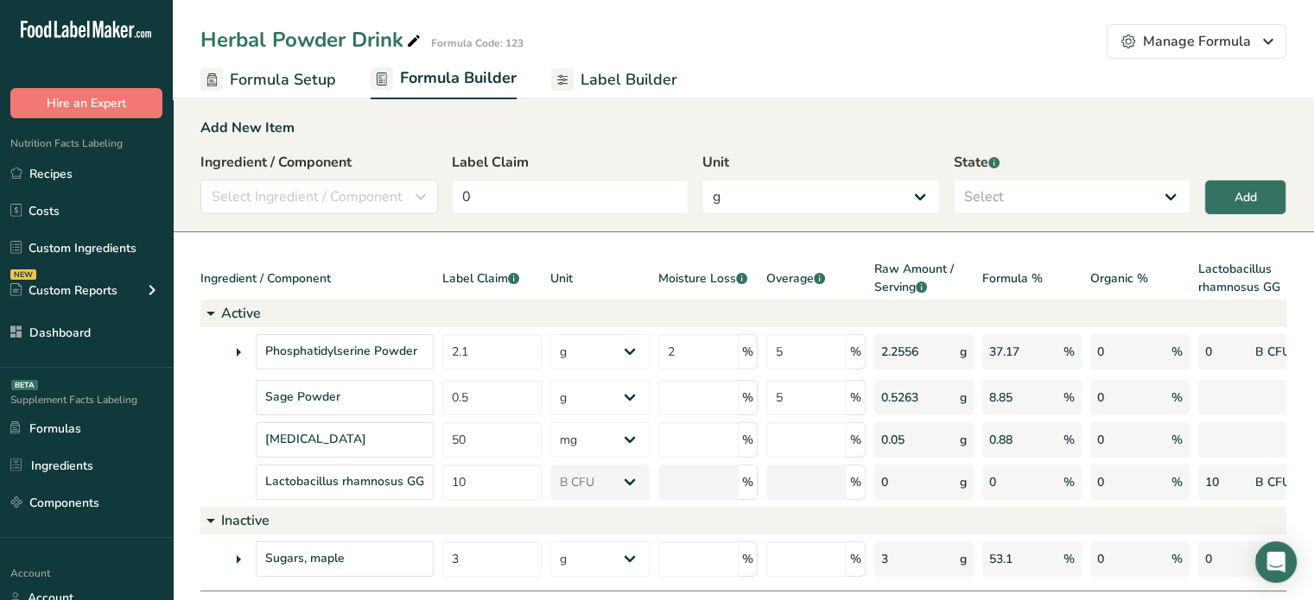
click at [318, 79] on span "Formula Setup" at bounding box center [283, 79] width 106 height 23
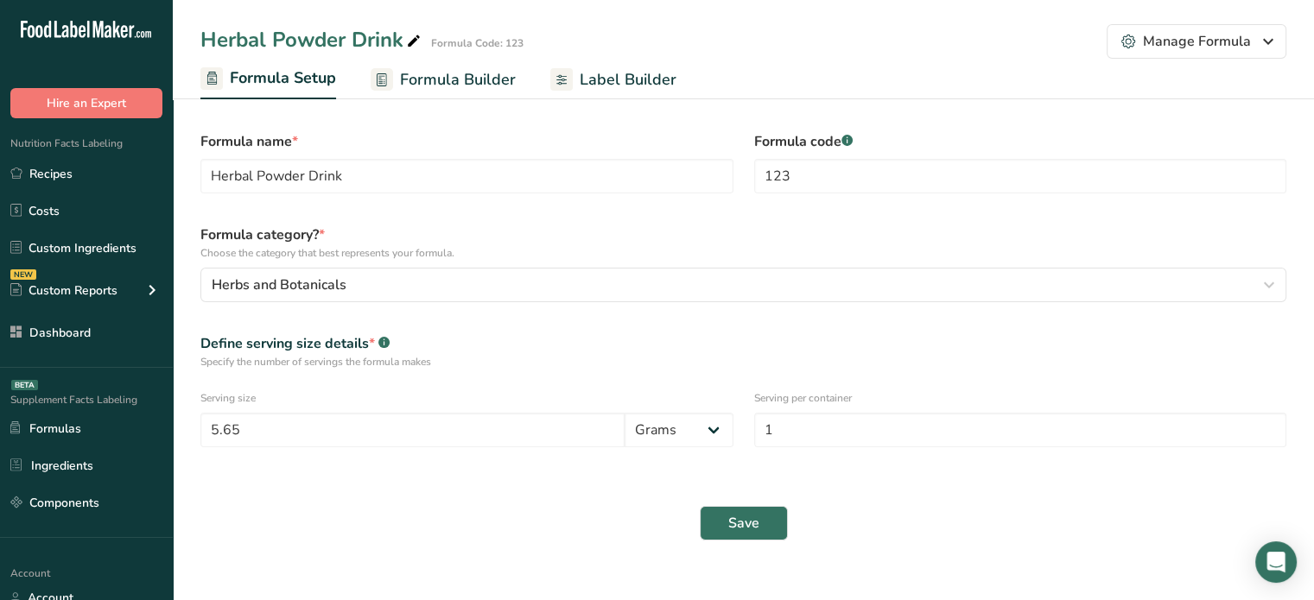
click at [461, 79] on span "Formula Builder" at bounding box center [458, 79] width 116 height 23
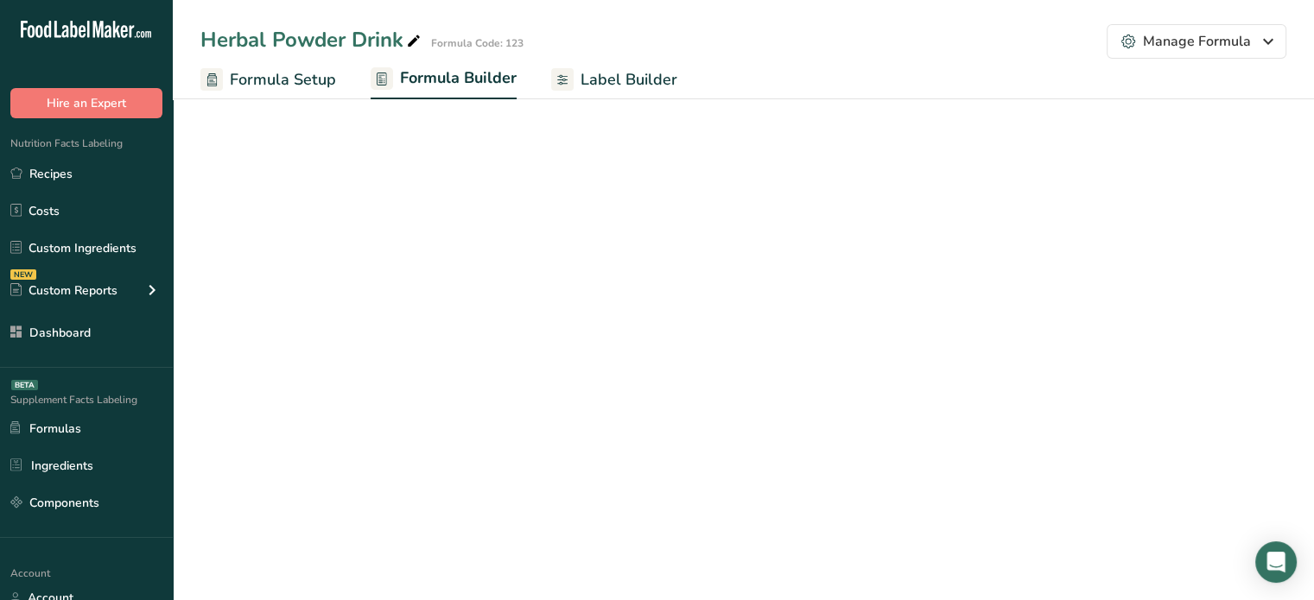
select select "2"
select select "6"
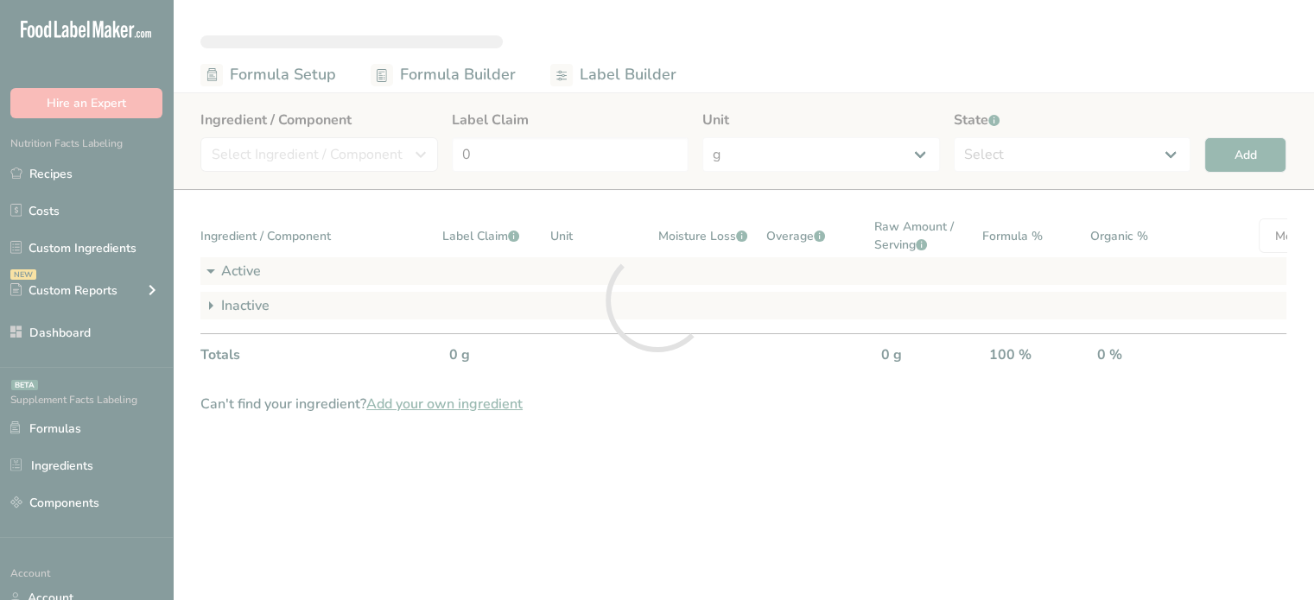
select select "2"
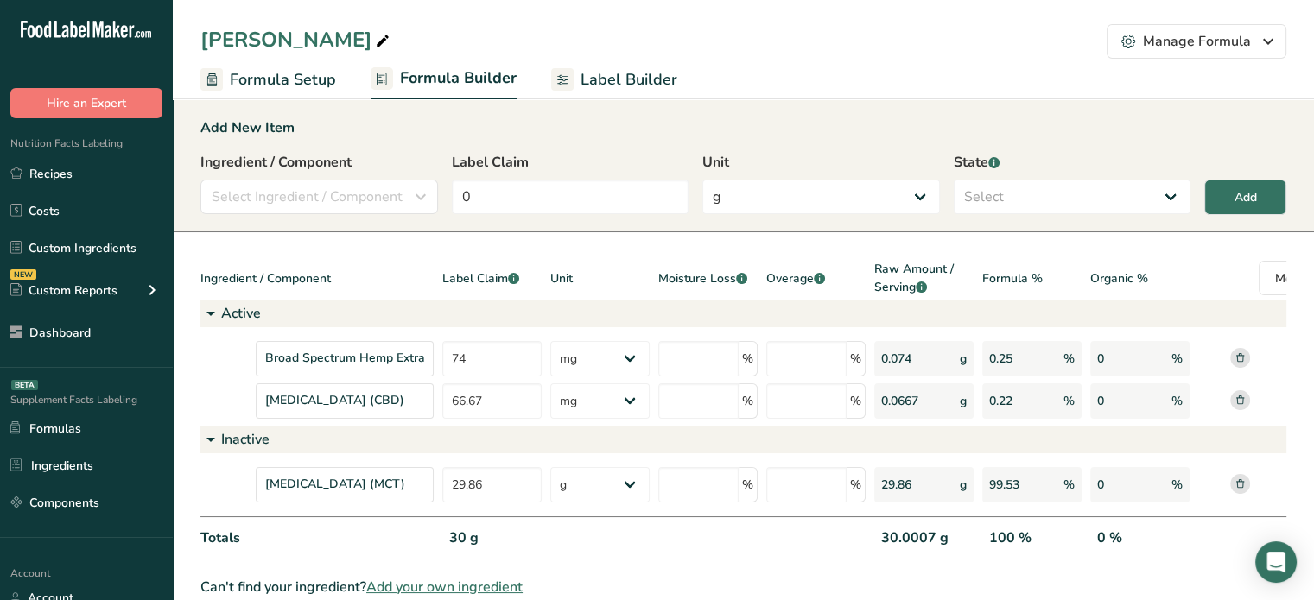
click at [811, 335] on div "Broad Spectrum Hemp Extract 74 g Kilograms mg Oz Pound PPM B CFU mcg µg kcal kJ…" at bounding box center [779, 373] width 1158 height 92
click at [631, 60] on link "Label Builder" at bounding box center [614, 79] width 126 height 39
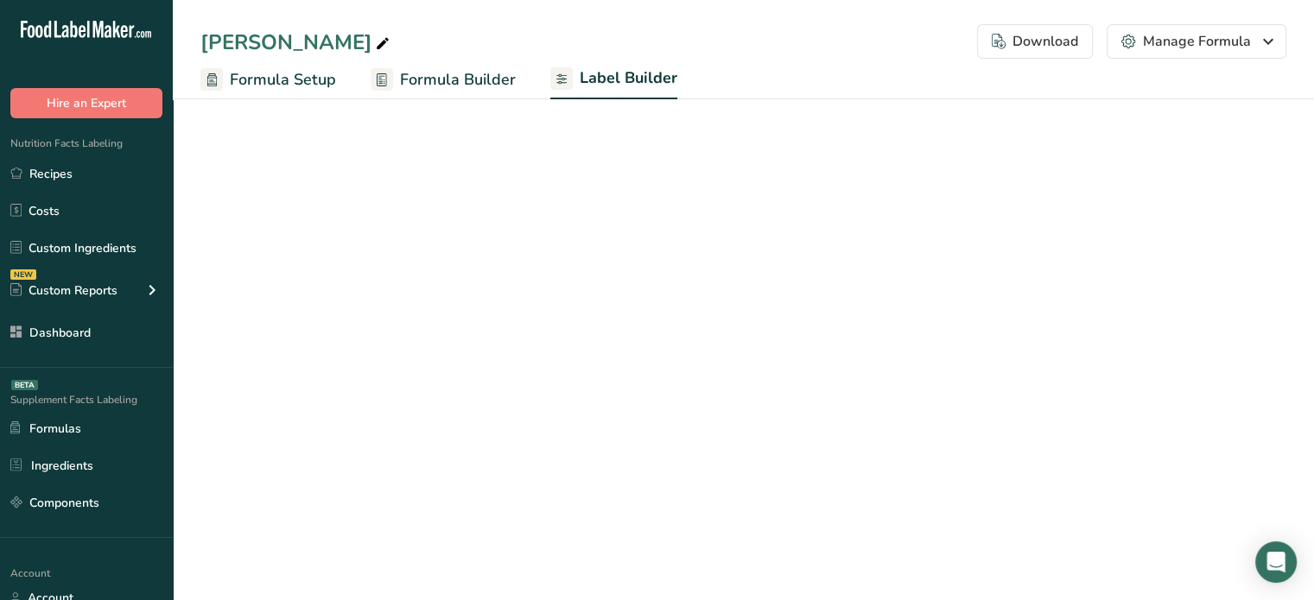
select select "Roboto"
select select "bold"
select select "center"
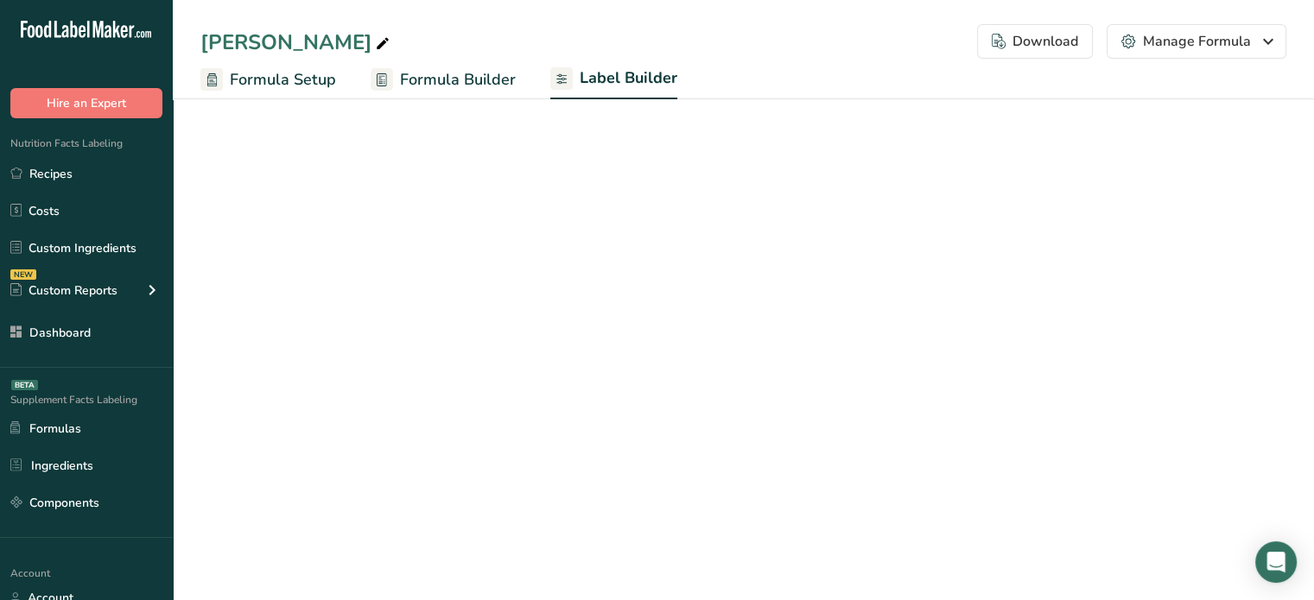
select select "center"
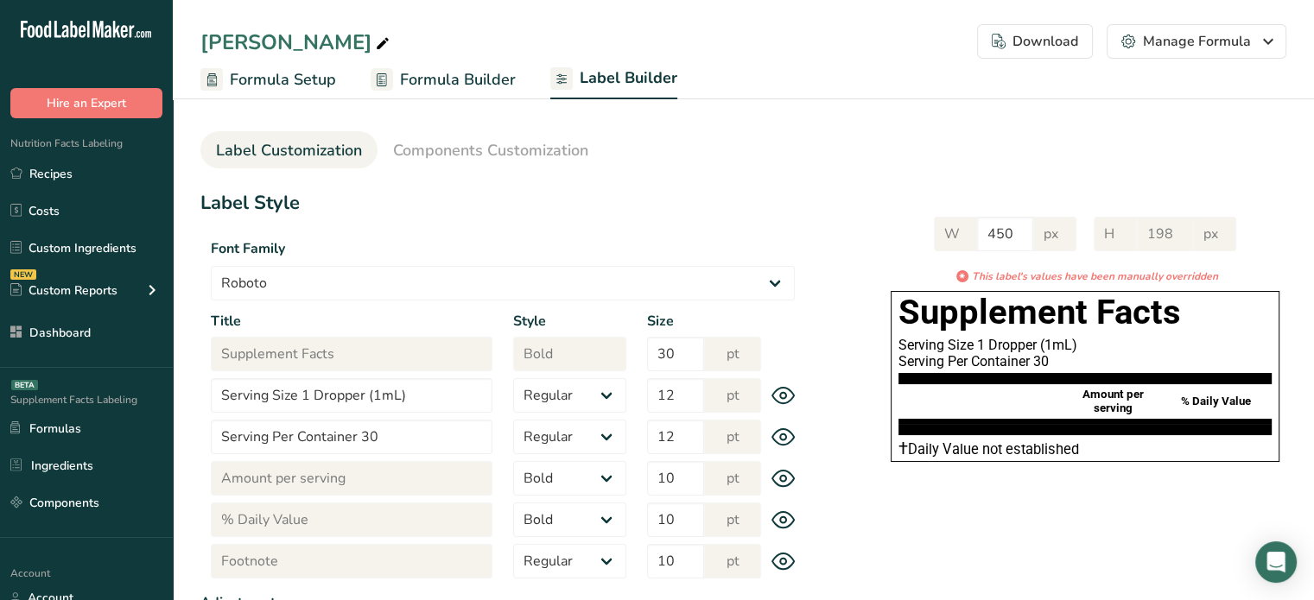
click at [1005, 403] on div "Amount per serving % Daily Value" at bounding box center [1084, 401] width 373 height 35
click at [473, 156] on span "Components Customization" at bounding box center [490, 150] width 195 height 23
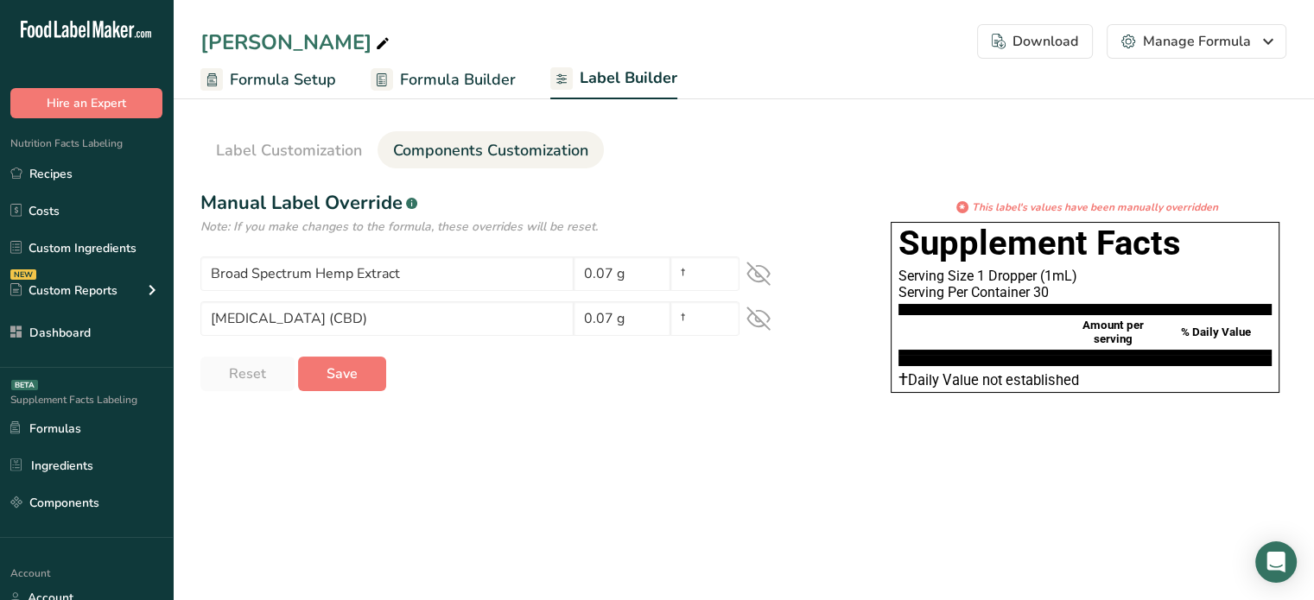
click at [760, 272] on icon at bounding box center [758, 274] width 24 height 24
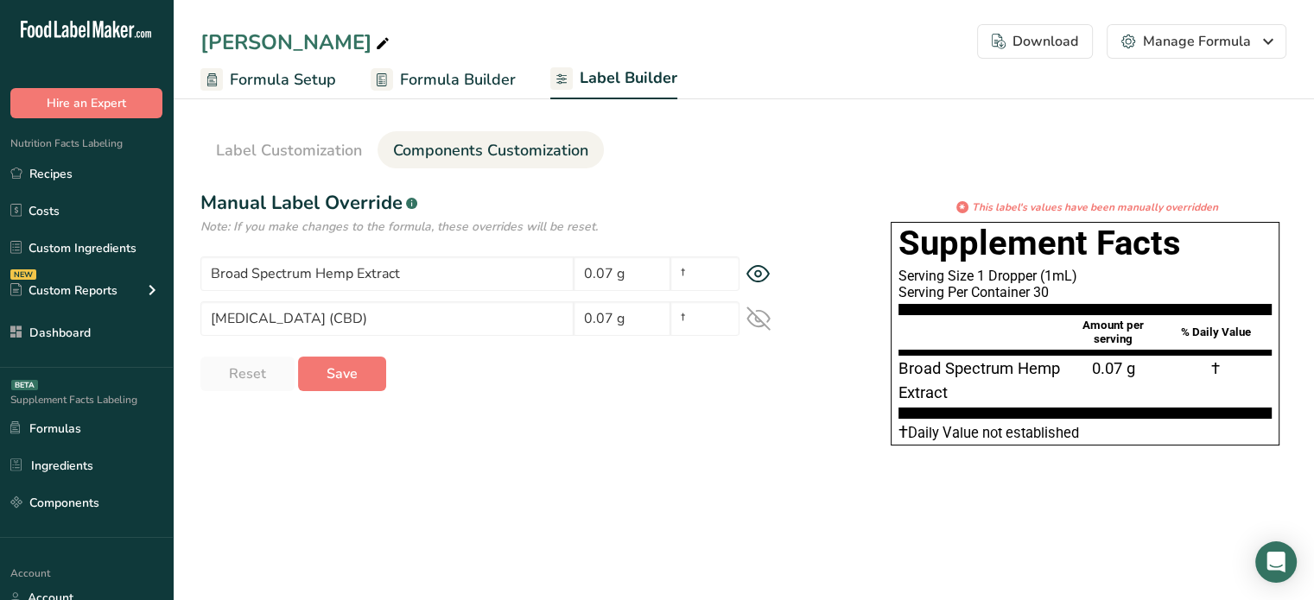
click at [760, 272] on icon at bounding box center [758, 274] width 6 height 6
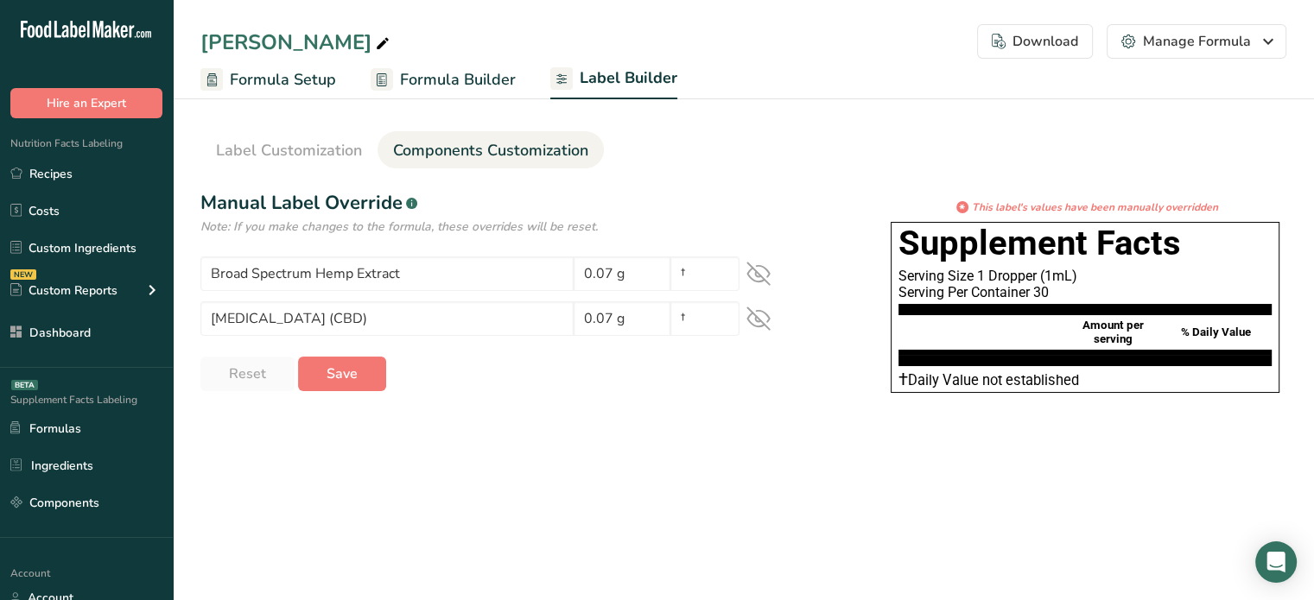
click at [461, 92] on link "Formula Builder" at bounding box center [443, 79] width 145 height 39
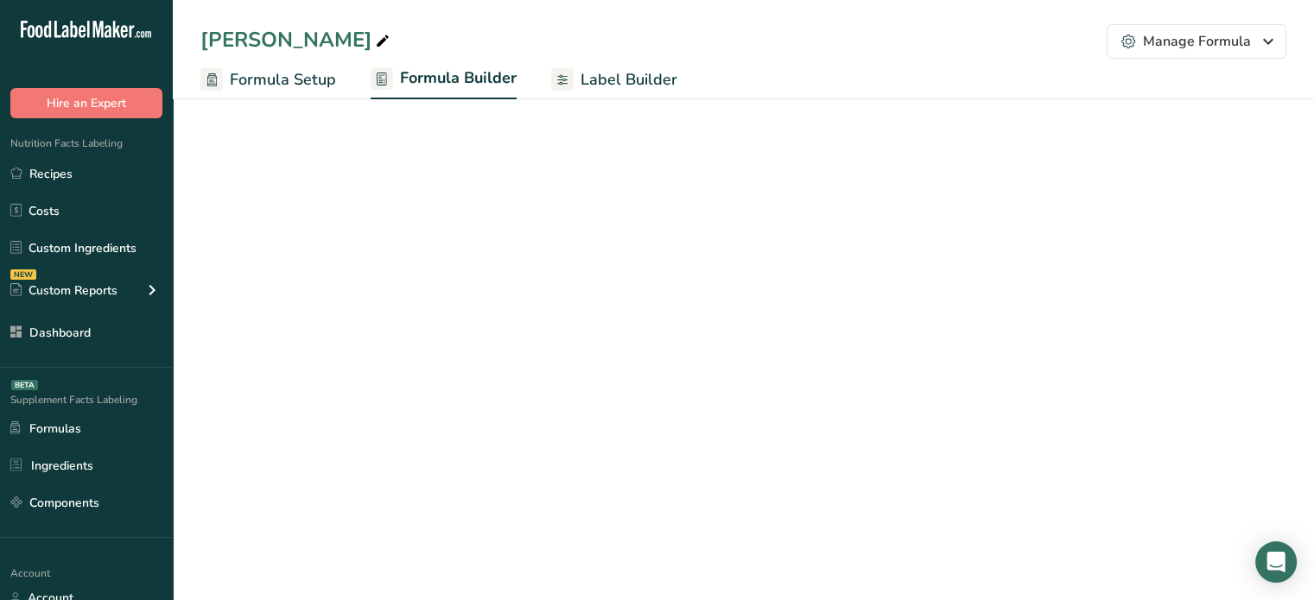
select select "2"
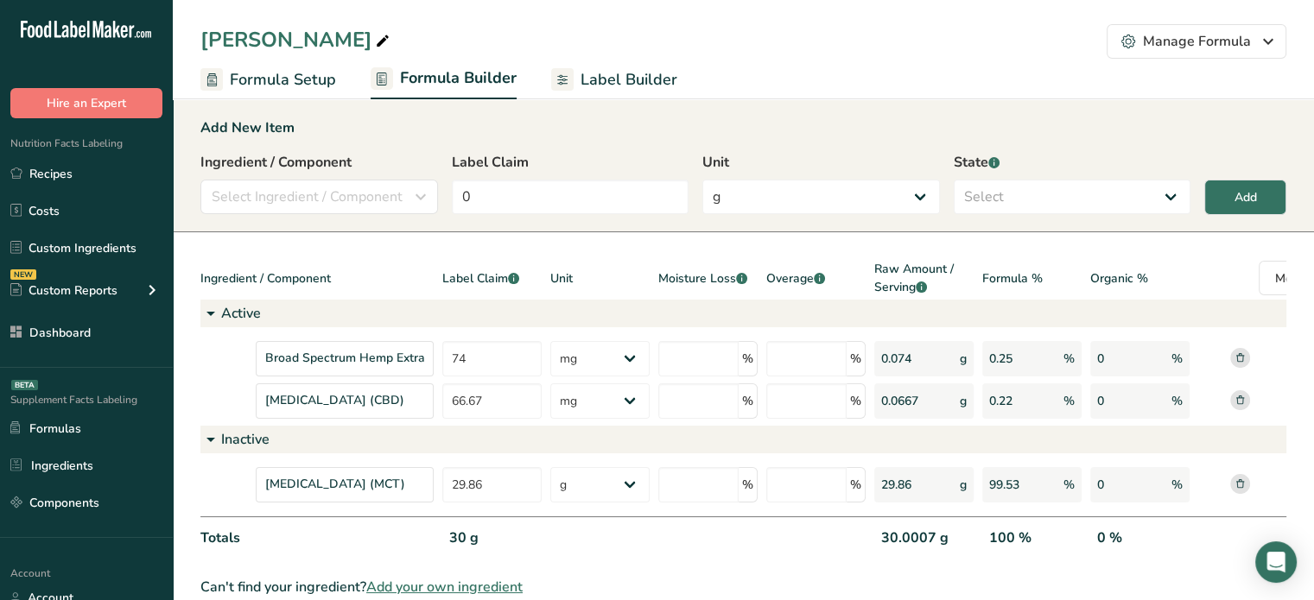
click at [873, 301] on div "Active" at bounding box center [779, 314] width 1158 height 28
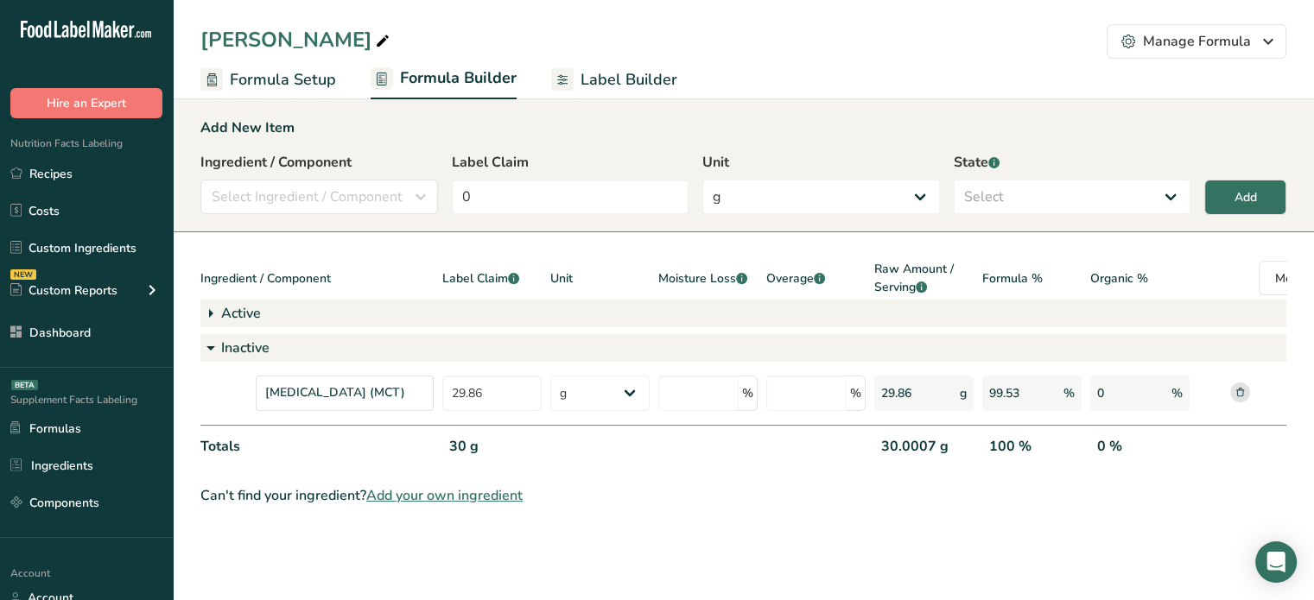
click at [873, 301] on div "Active" at bounding box center [779, 314] width 1158 height 28
select select "2"
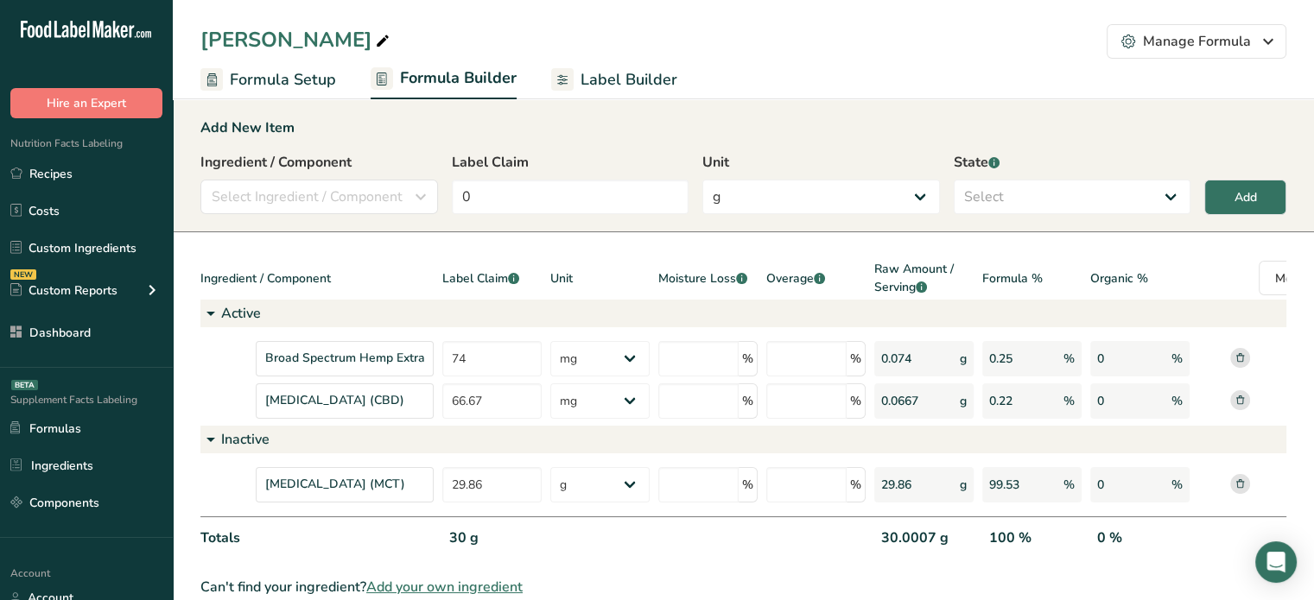
click at [869, 327] on div "Broad Spectrum Hemp Extract 74 g Kilograms mg Oz Pound PPM B CFU mcg µg kcal kJ…" at bounding box center [779, 373] width 1158 height 92
click at [479, 515] on div "Ingredient / Component Label Claim .a-a{fill:#347362;}.b-a{fill:#fff;} Unit Moi…" at bounding box center [779, 411] width 1158 height 303
click at [1151, 536] on div "0 %" at bounding box center [1139, 545] width 99 height 35
click at [653, 78] on span "Label Builder" at bounding box center [629, 79] width 97 height 23
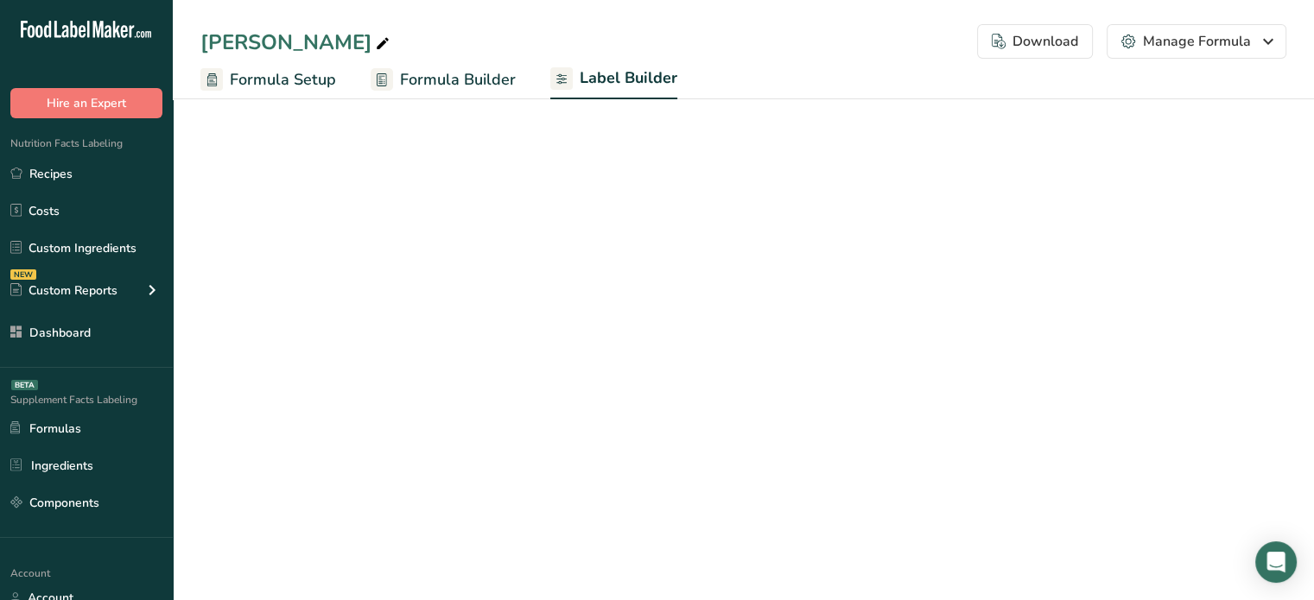
select select "Roboto"
select select "bold"
select select "center"
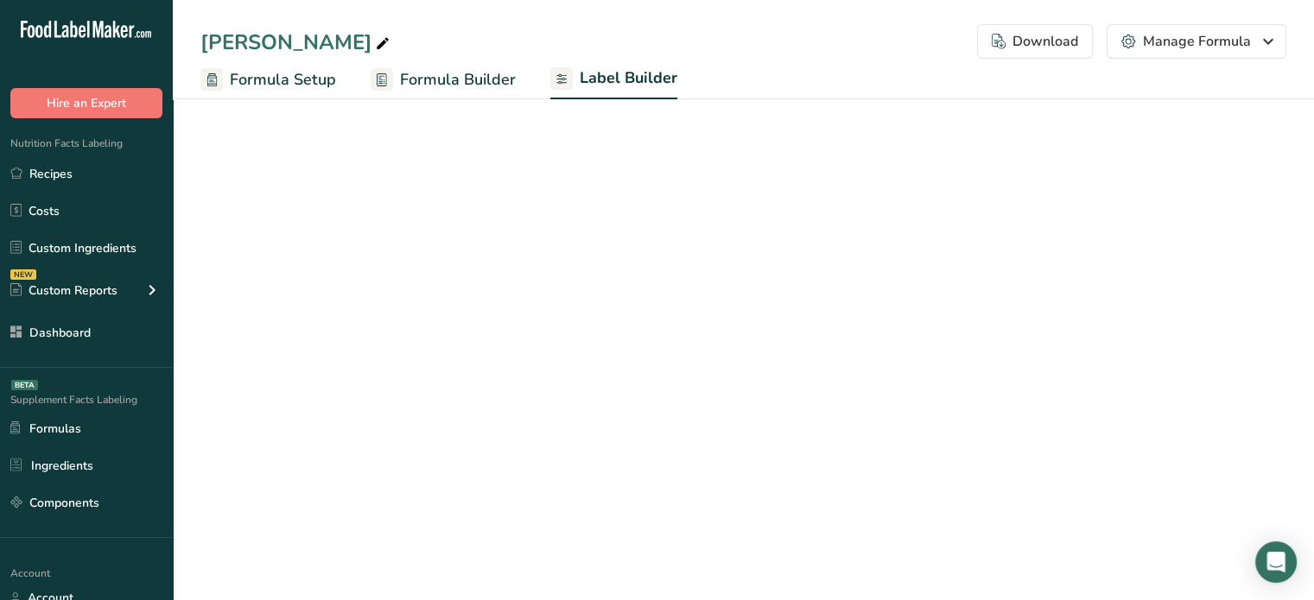
select select "center"
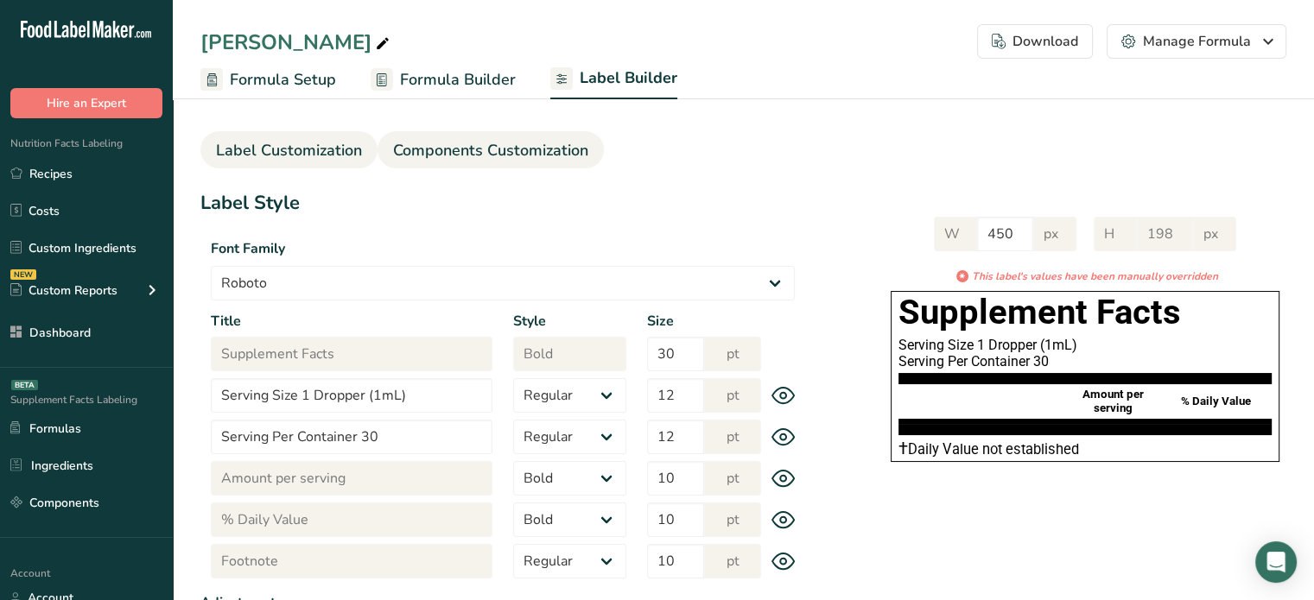
click at [501, 157] on span "Components Customization" at bounding box center [490, 150] width 195 height 23
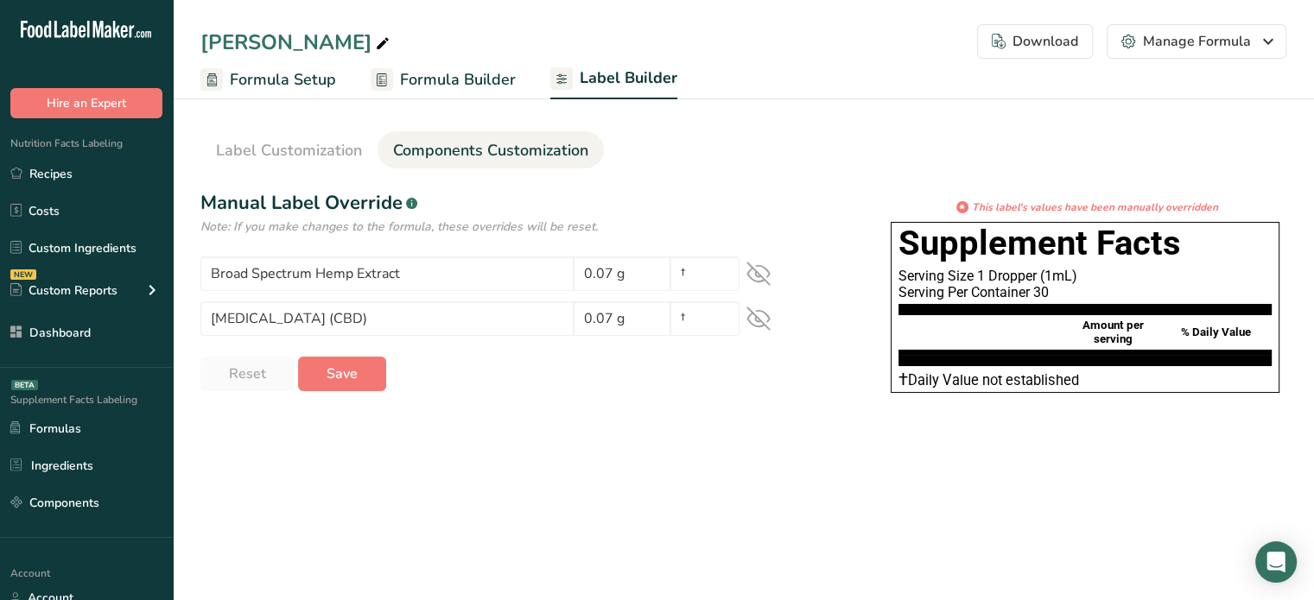
click at [492, 64] on link "Formula Builder" at bounding box center [443, 79] width 145 height 39
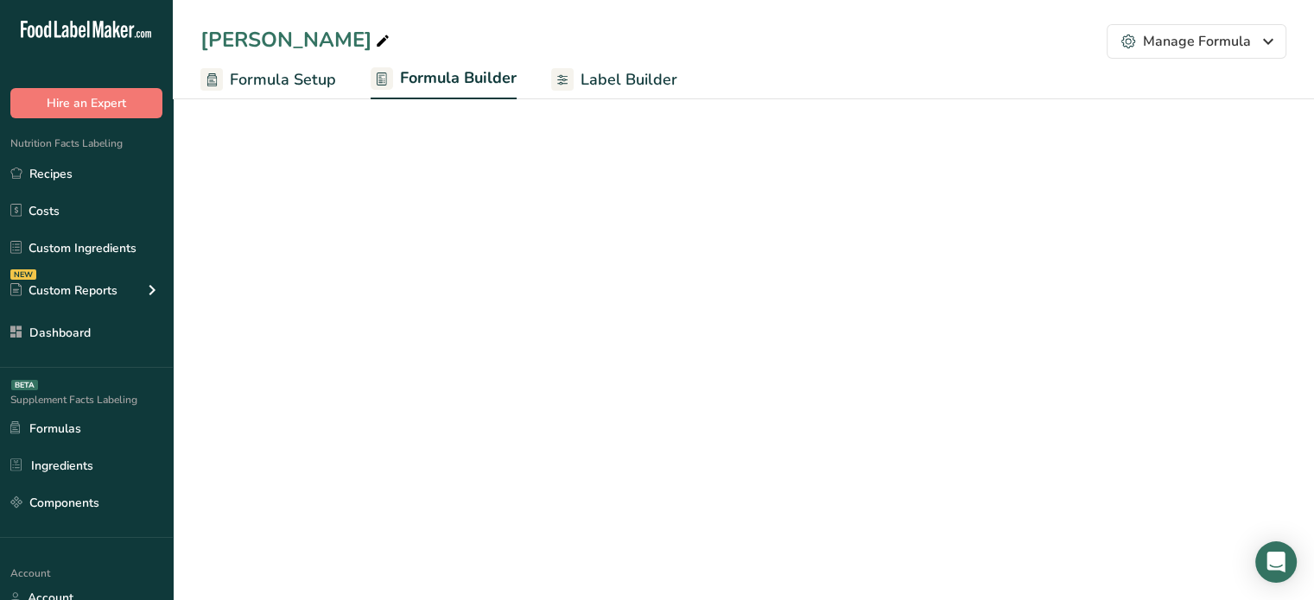
select select "2"
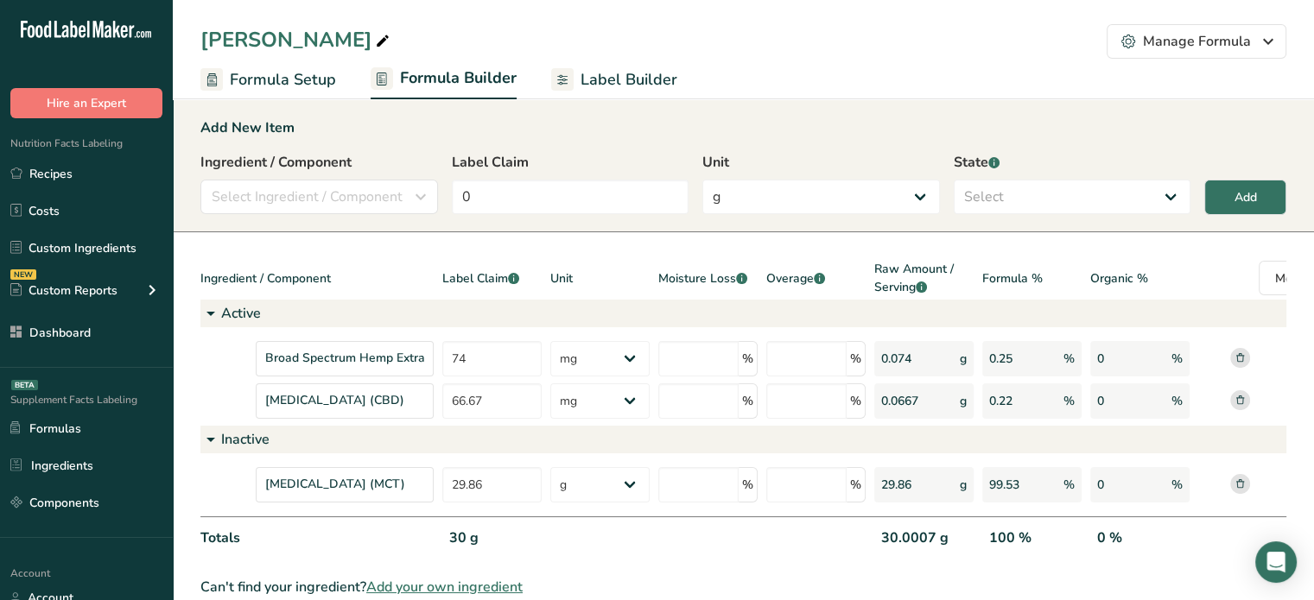
click at [638, 66] on link "Label Builder" at bounding box center [614, 79] width 126 height 39
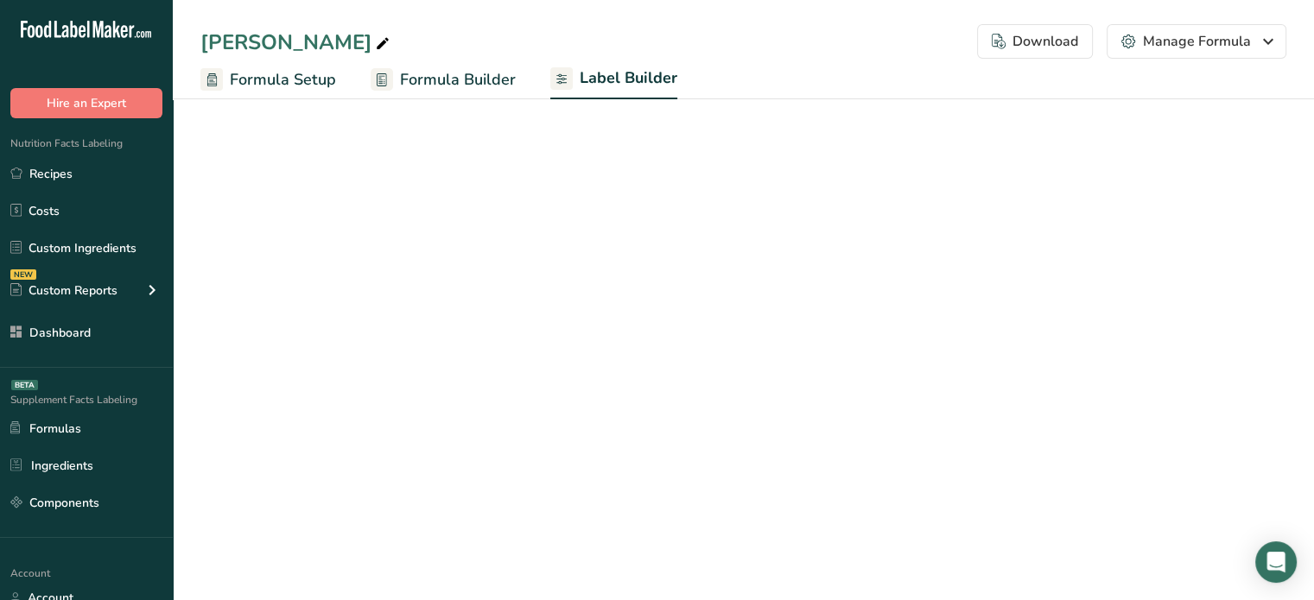
select select "Roboto"
select select "bold"
select select "center"
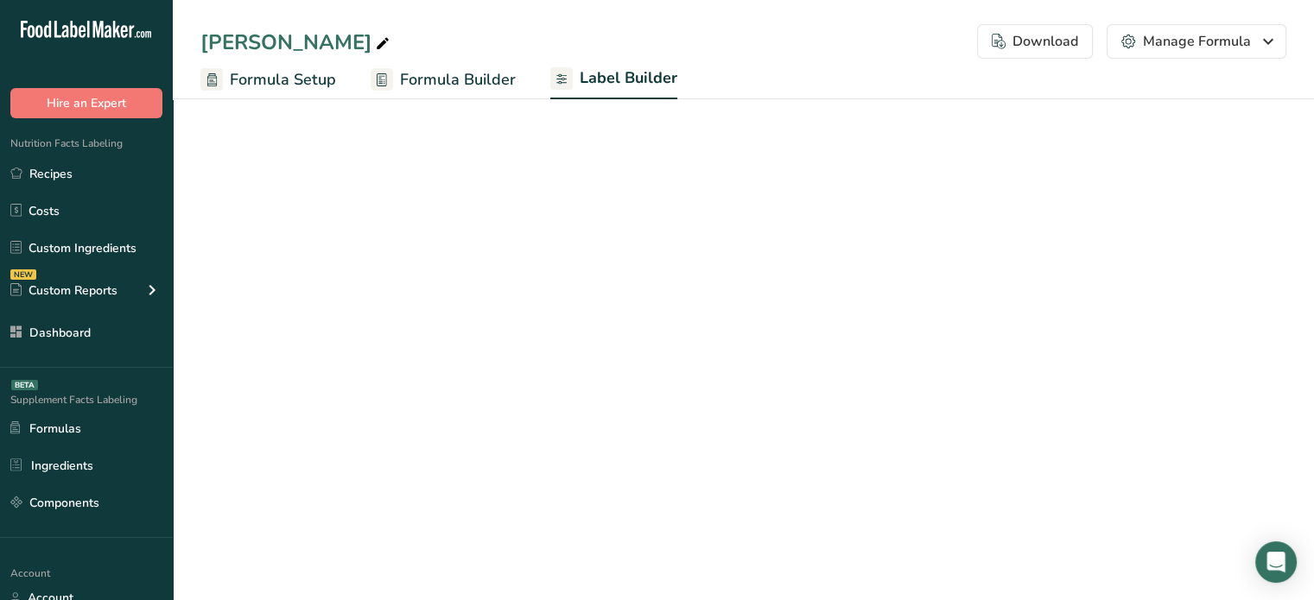
select select "center"
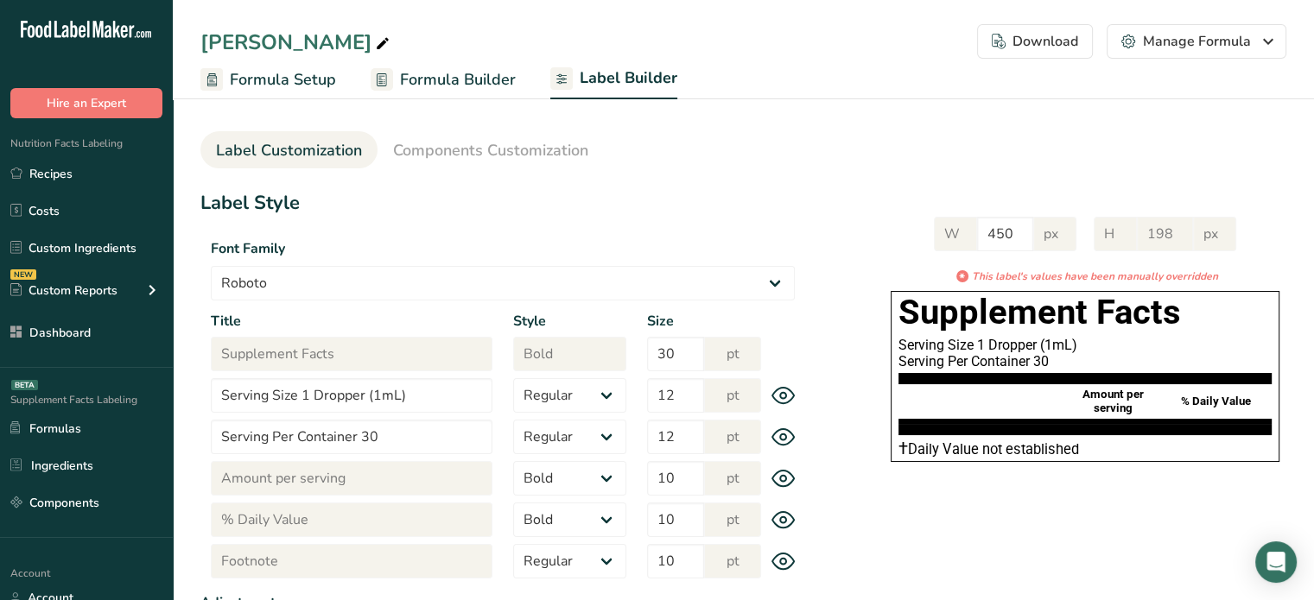
click at [477, 75] on span "Formula Builder" at bounding box center [458, 79] width 116 height 23
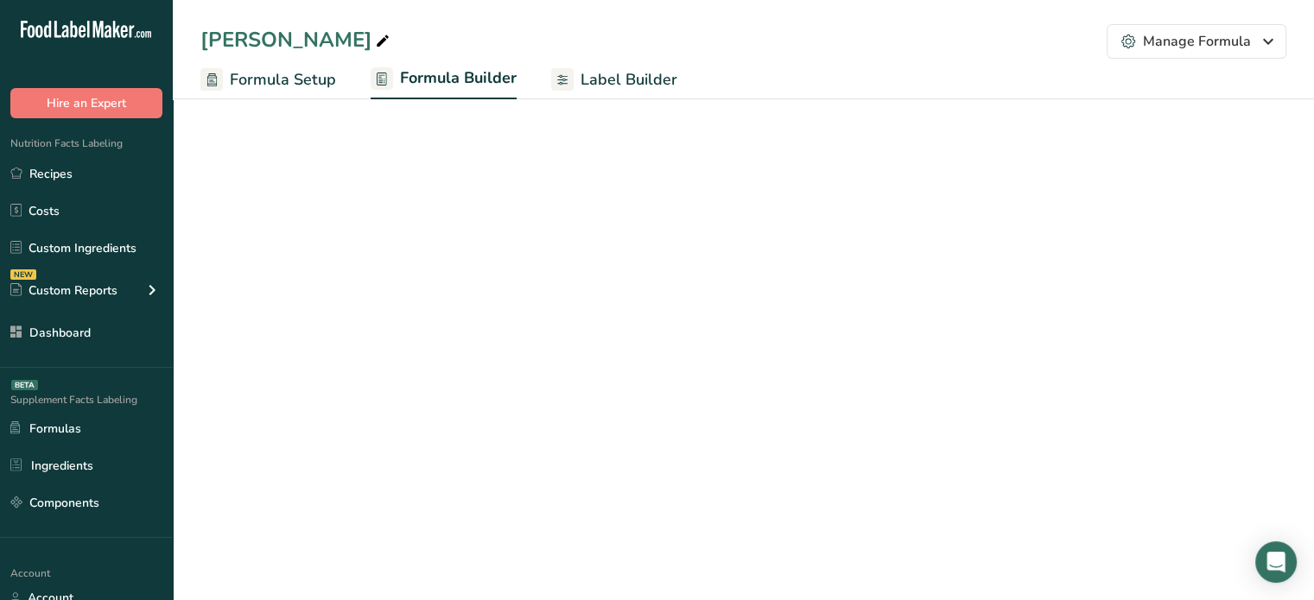
select select "2"
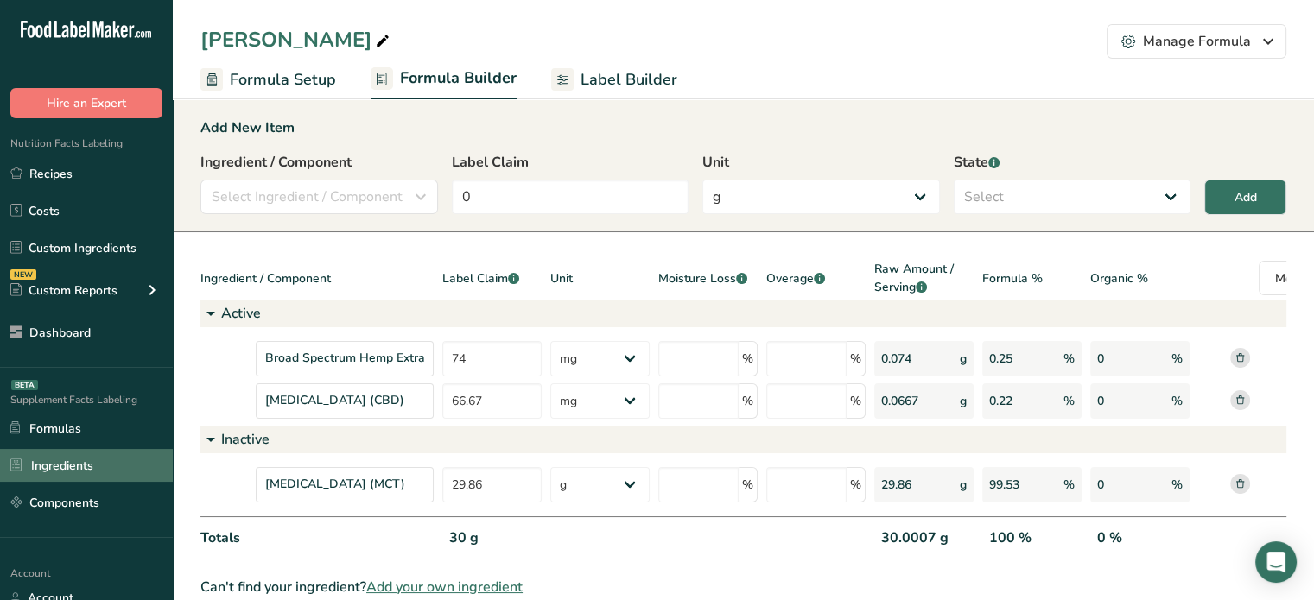
click at [126, 462] on link "Ingredients" at bounding box center [86, 465] width 173 height 33
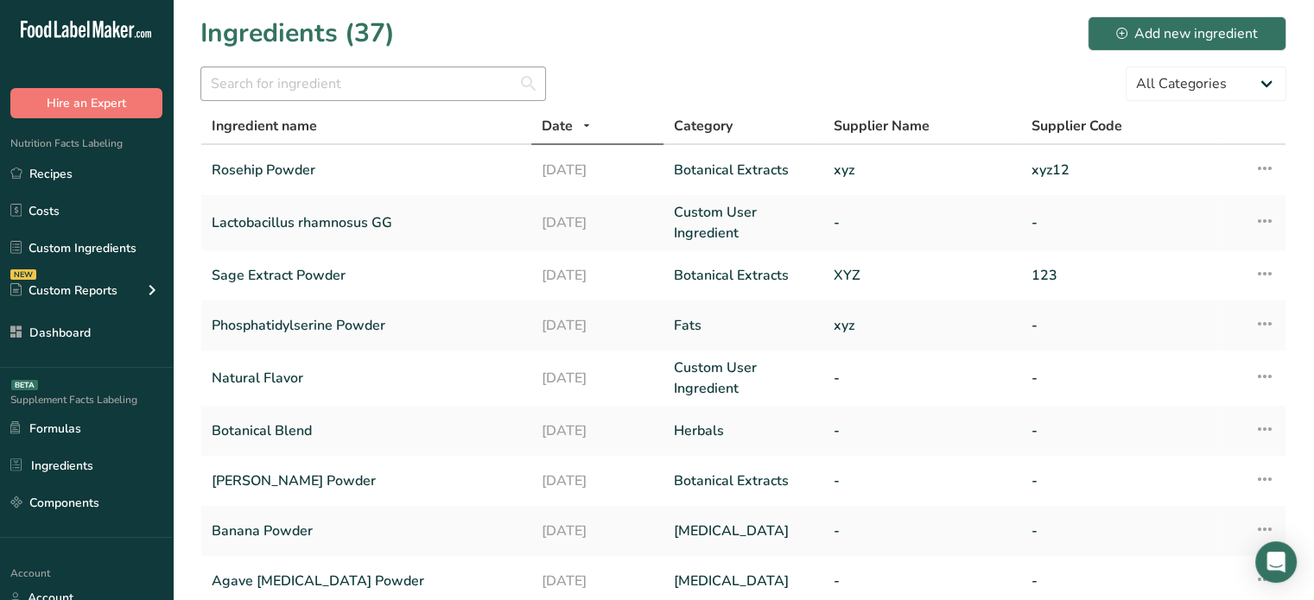
drag, startPoint x: 425, startPoint y: 65, endPoint x: 422, endPoint y: 86, distance: 21.8
click at [422, 86] on section "Ingredients (37) Add new ingredient All Categories Amino Acids Botanical Extrac…" at bounding box center [743, 495] width 1141 height 991
click at [422, 86] on input "text" at bounding box center [373, 84] width 346 height 35
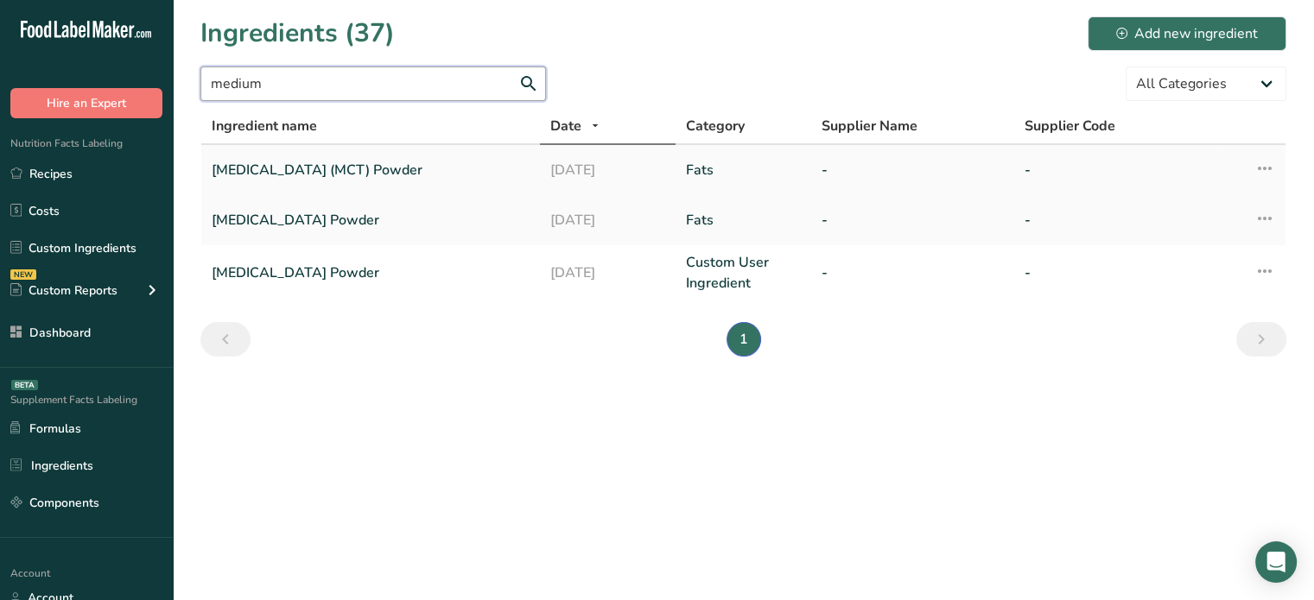
type input "medium"
click at [414, 172] on link "Medium Chain Triglyceride (MCT) Powder" at bounding box center [371, 170] width 318 height 36
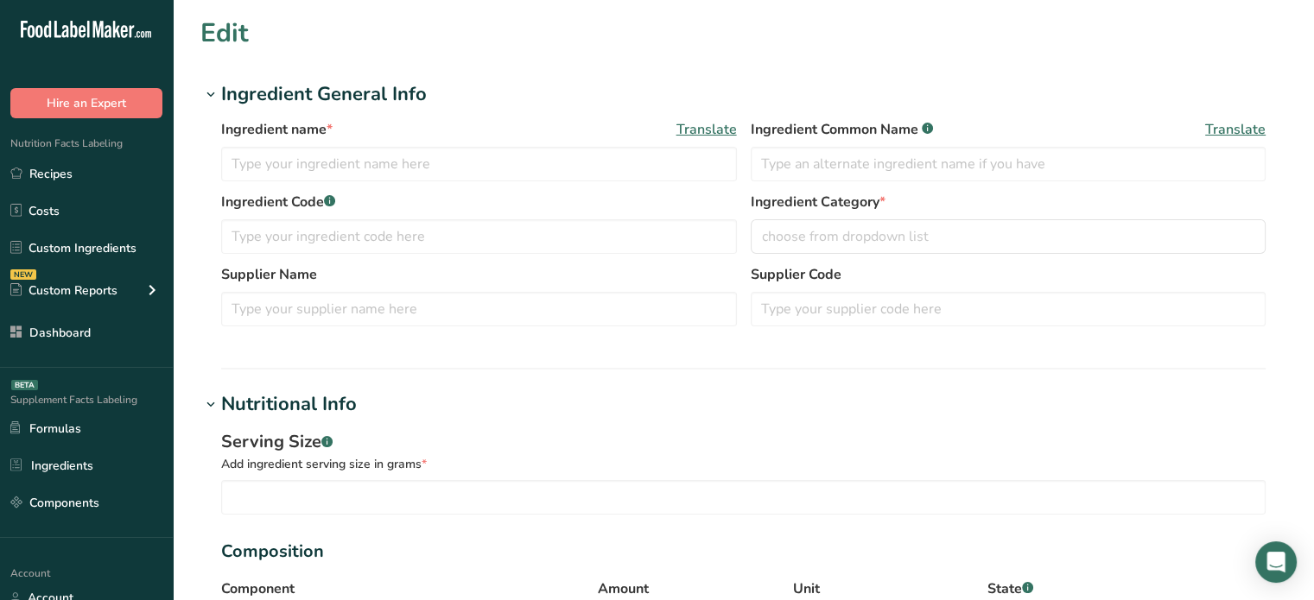
type input "Medium Chain Triglyceride (MCT) Powder"
type input "9"
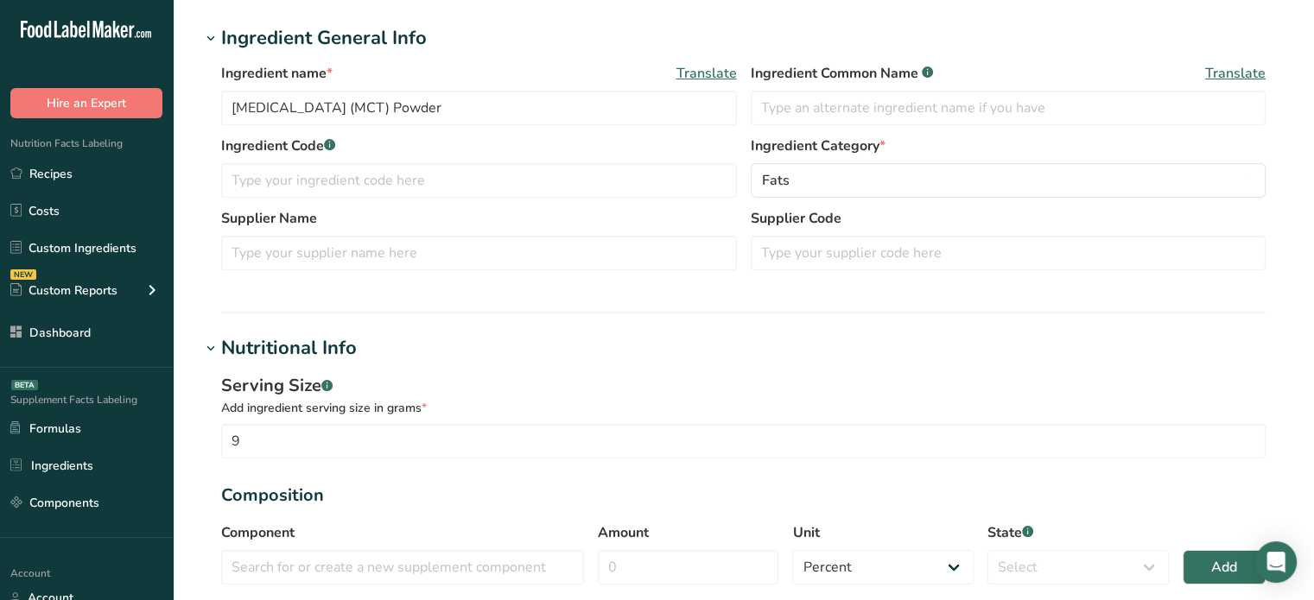
scroll to position [47, 0]
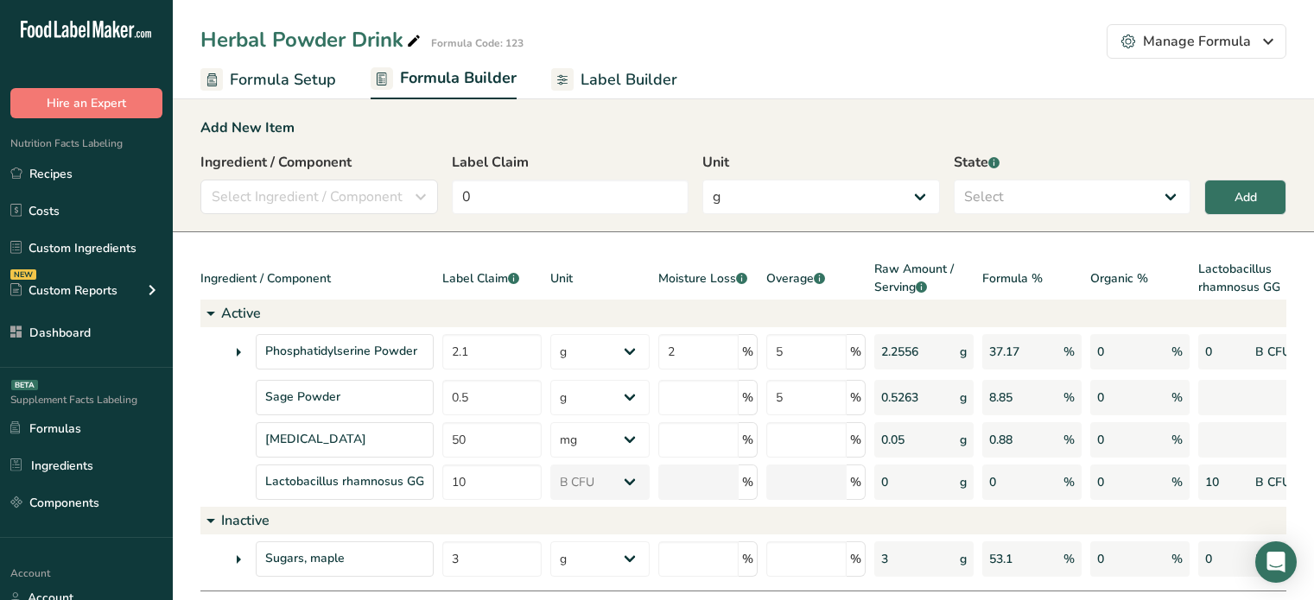
select select "2"
select select "6"
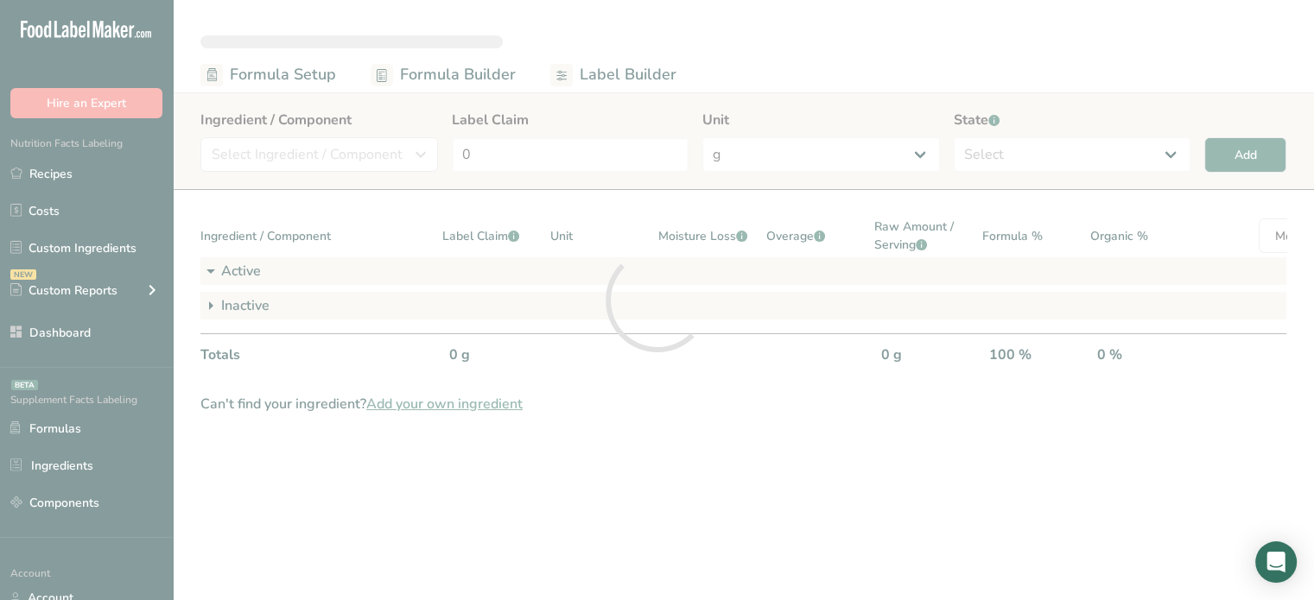
select select "2"
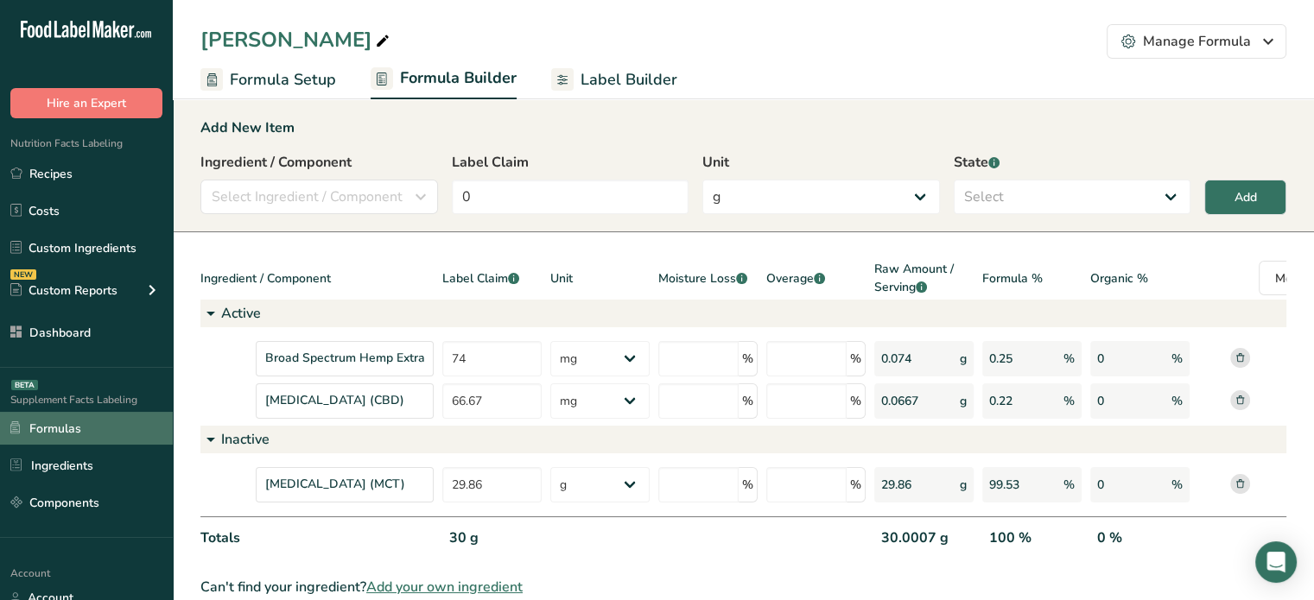
click at [65, 439] on link "Formulas" at bounding box center [86, 428] width 173 height 33
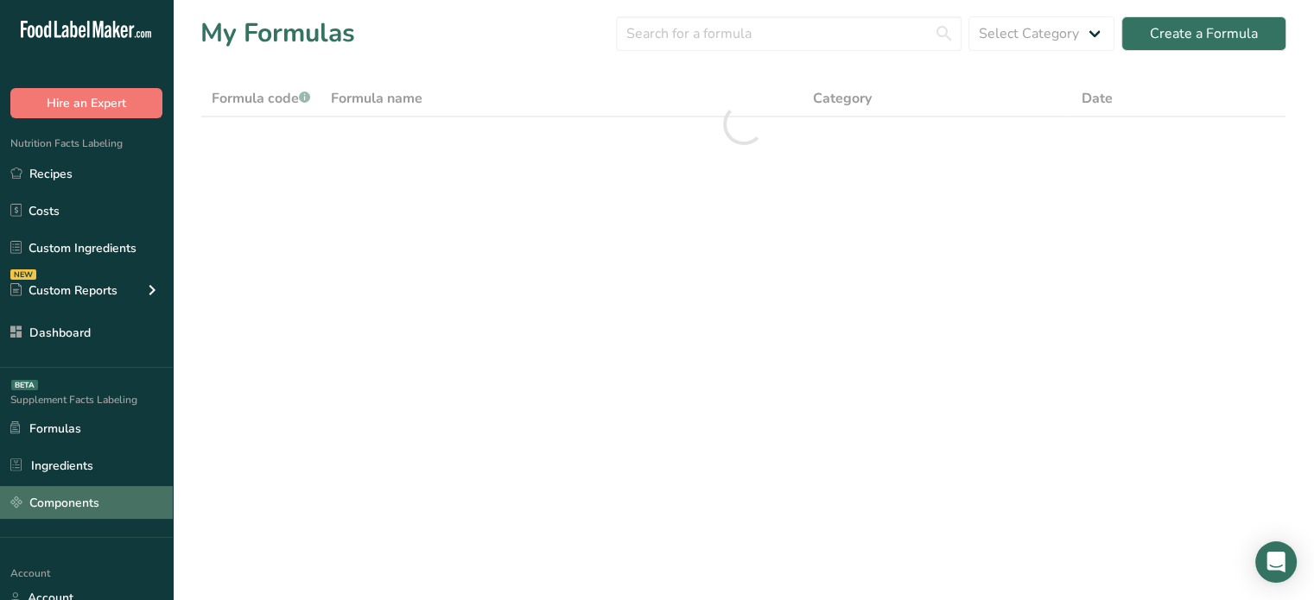
click at [69, 497] on link "Components" at bounding box center [86, 502] width 173 height 33
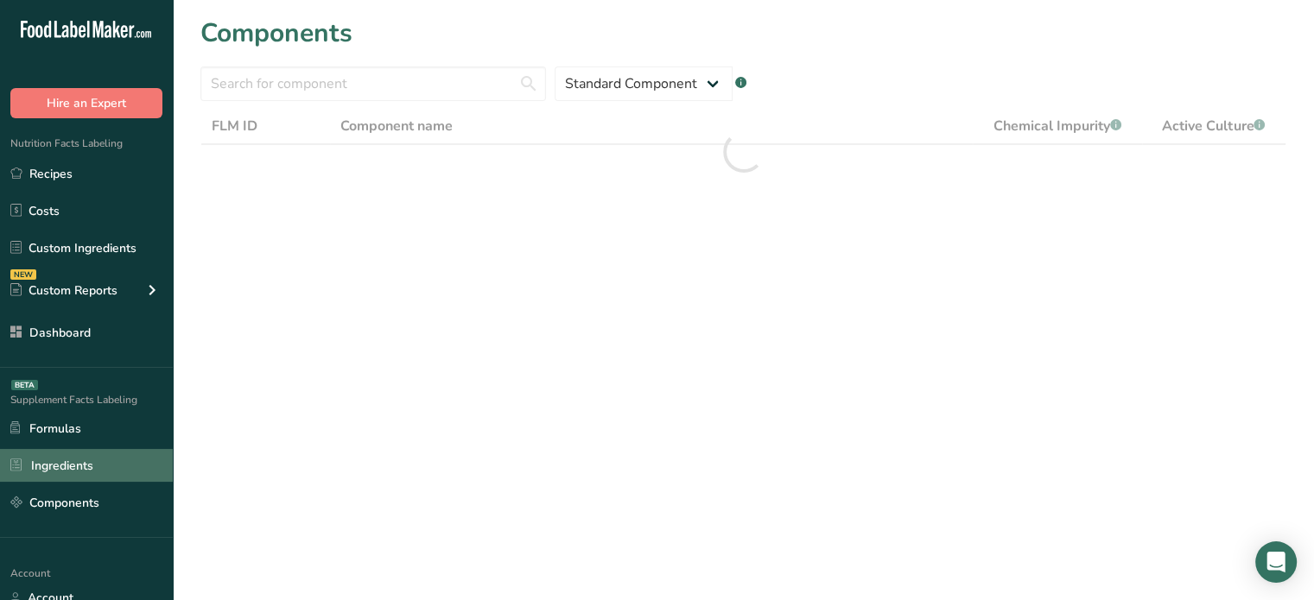
click at [104, 460] on link "Ingredients" at bounding box center [86, 465] width 173 height 33
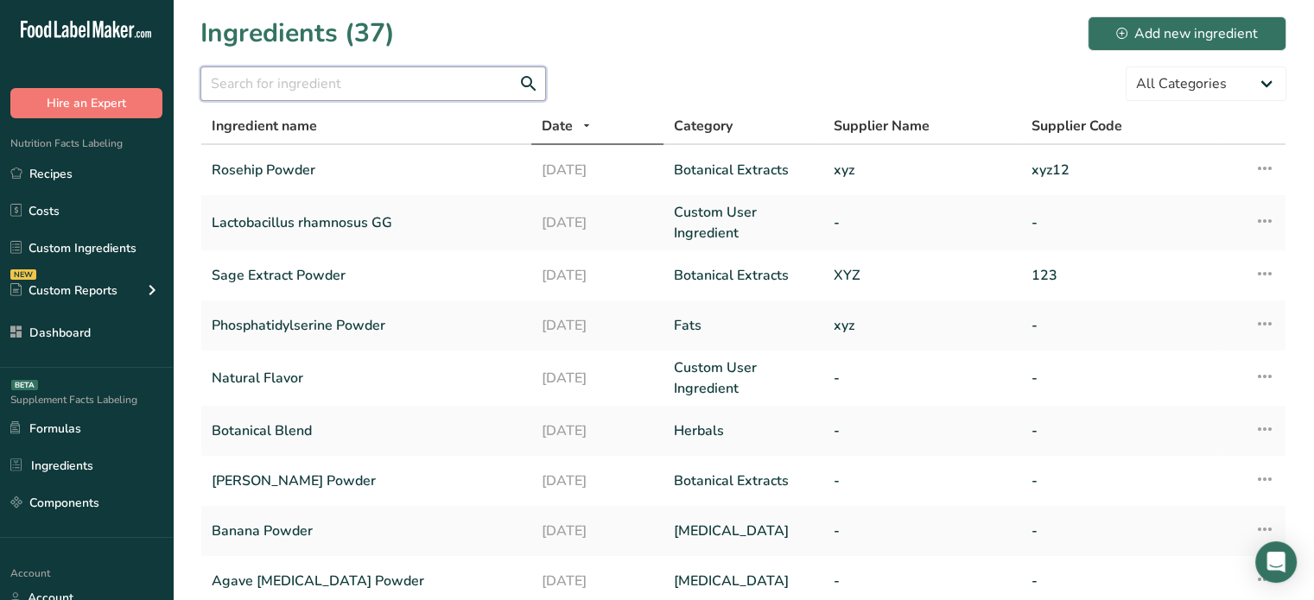
click at [423, 72] on input "text" at bounding box center [373, 84] width 346 height 35
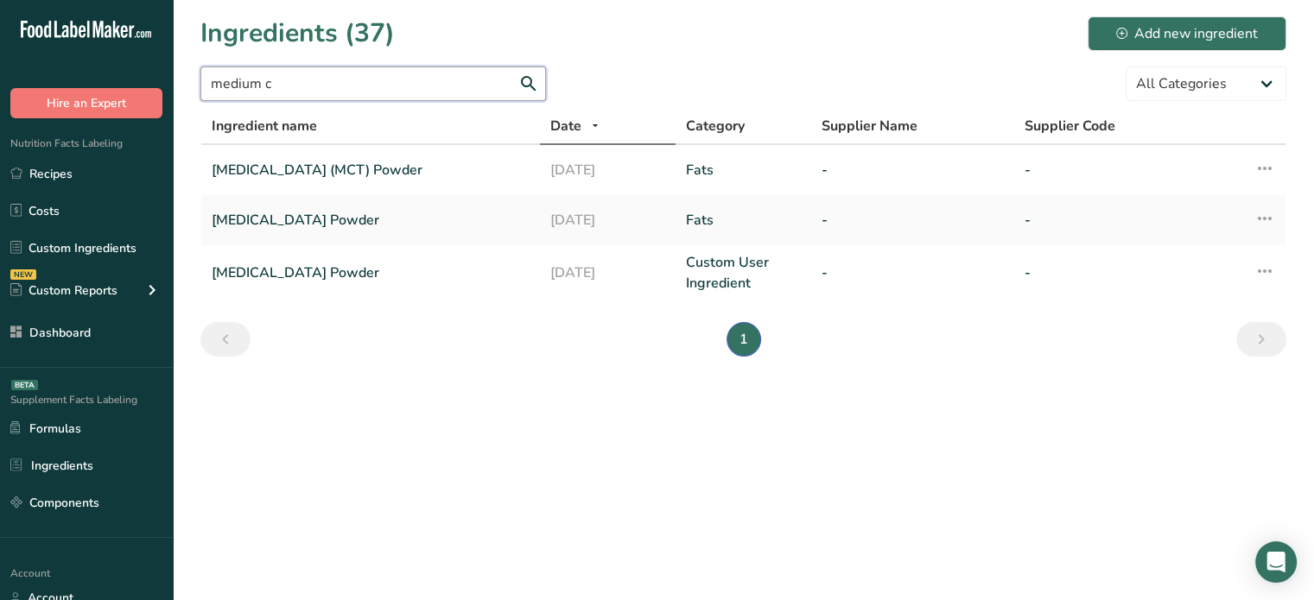
type input "medium c"
click at [102, 164] on link "Recipes" at bounding box center [86, 173] width 173 height 33
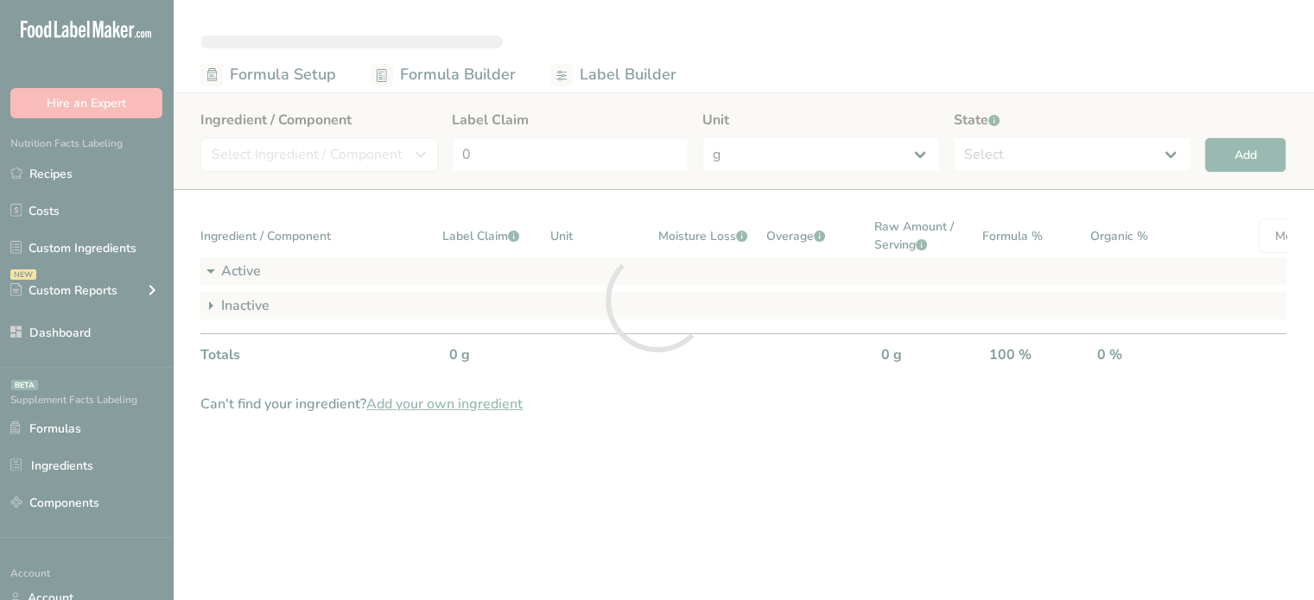
select select "2"
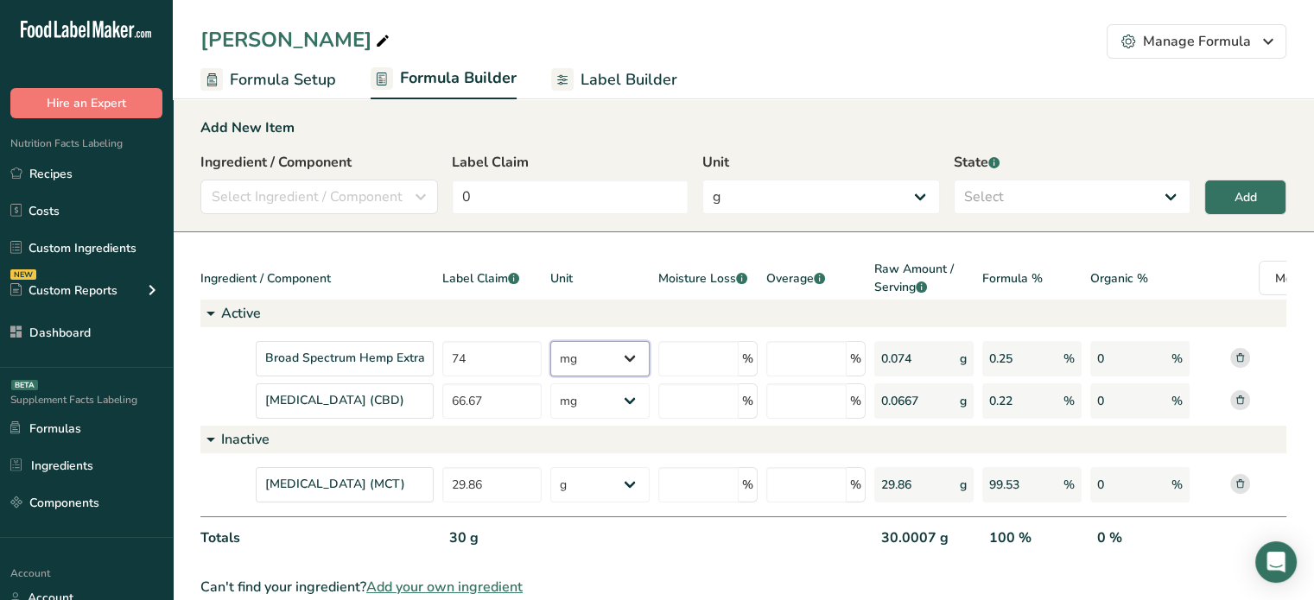
click at [624, 362] on select "g Kilograms mg Oz Pound PPM B CFU mcg µg kcal kJ" at bounding box center [599, 358] width 99 height 35
click at [358, 413] on div "[MEDICAL_DATA] (CBD)" at bounding box center [345, 401] width 178 height 35
click at [373, 489] on div "Medium Chain Triglycerides (MCT)" at bounding box center [345, 484] width 178 height 35
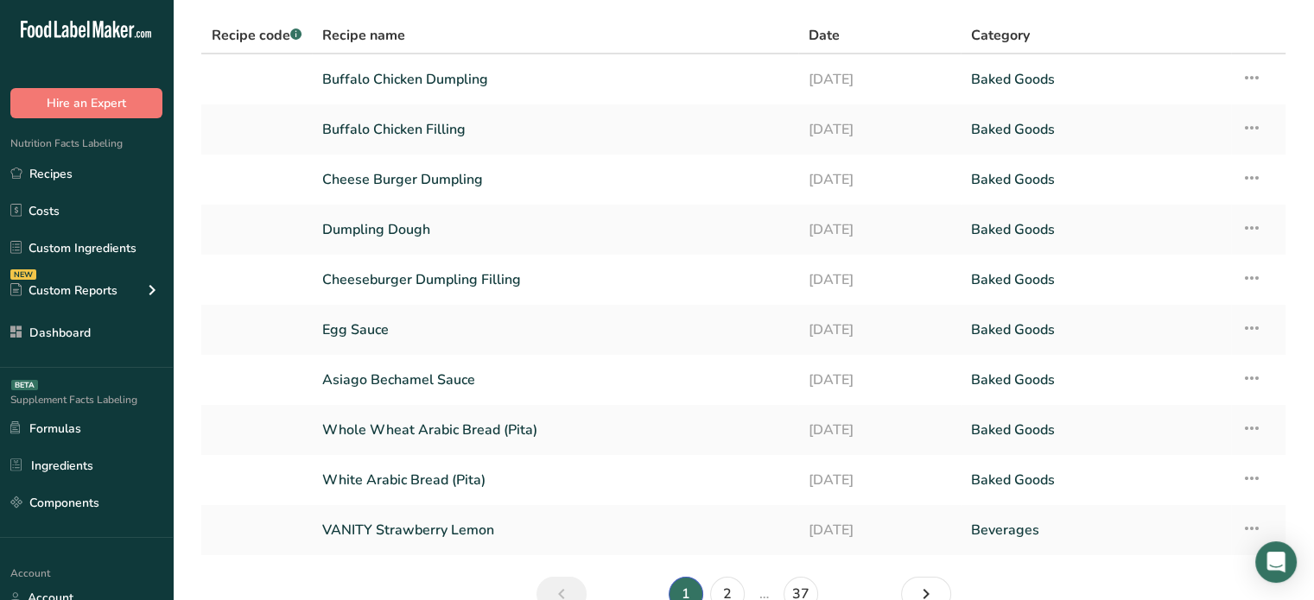
scroll to position [66, 0]
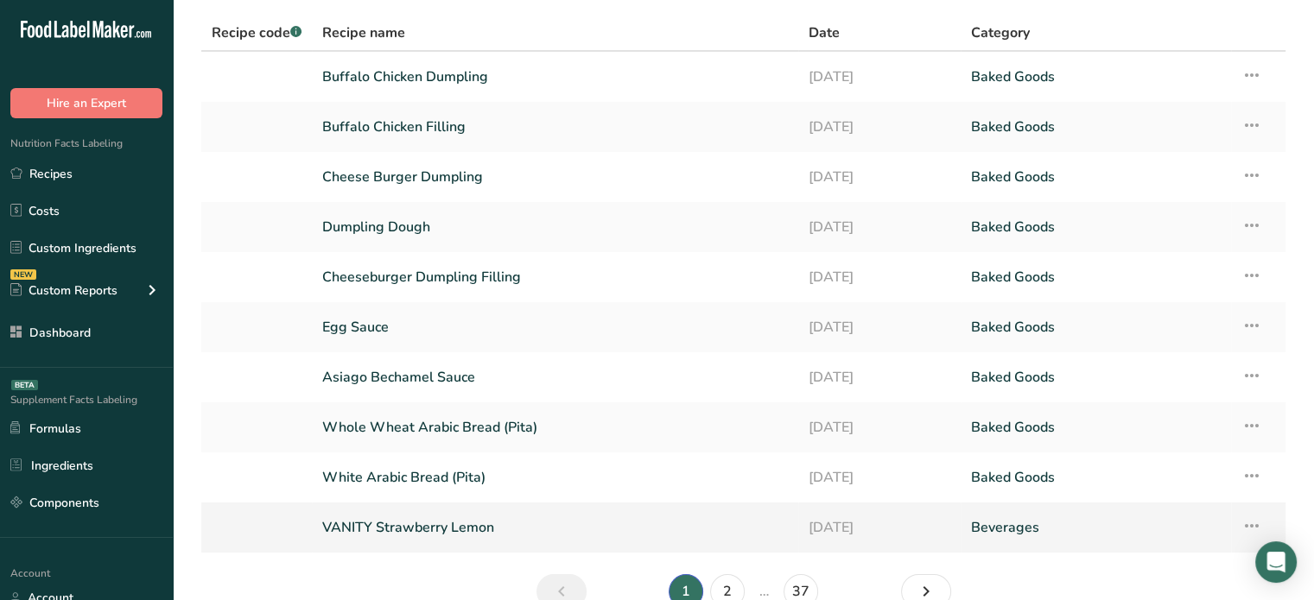
click at [477, 540] on link "VANITY Strawberry Lemon" at bounding box center [555, 528] width 466 height 36
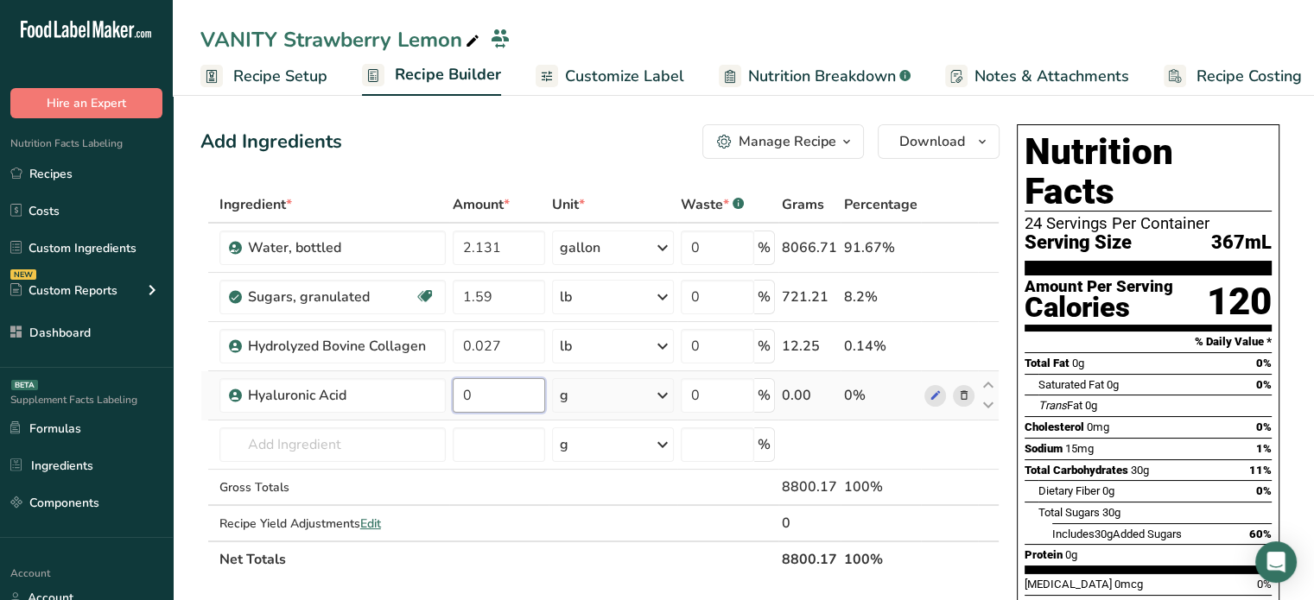
click at [511, 400] on input "0" at bounding box center [499, 395] width 92 height 35
type input "0.021"
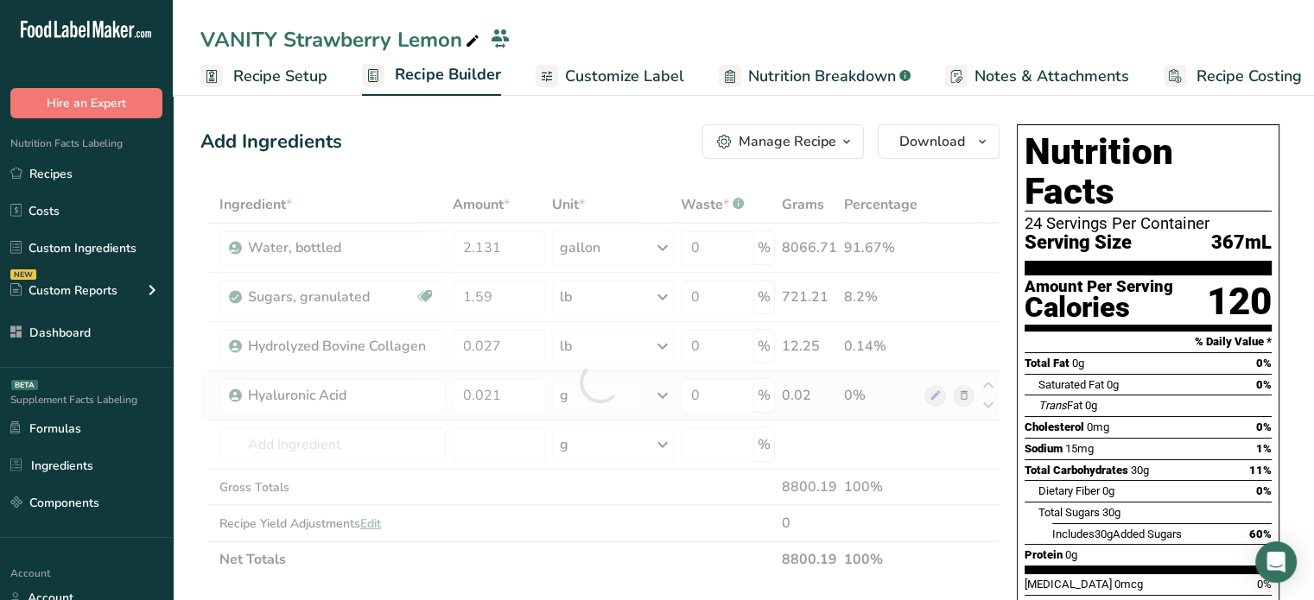
click at [584, 382] on div "Ingredient * Amount * Unit * Waste * .a-a{fill:#347362;}.b-a{fill:#fff;} Grams …" at bounding box center [599, 382] width 799 height 391
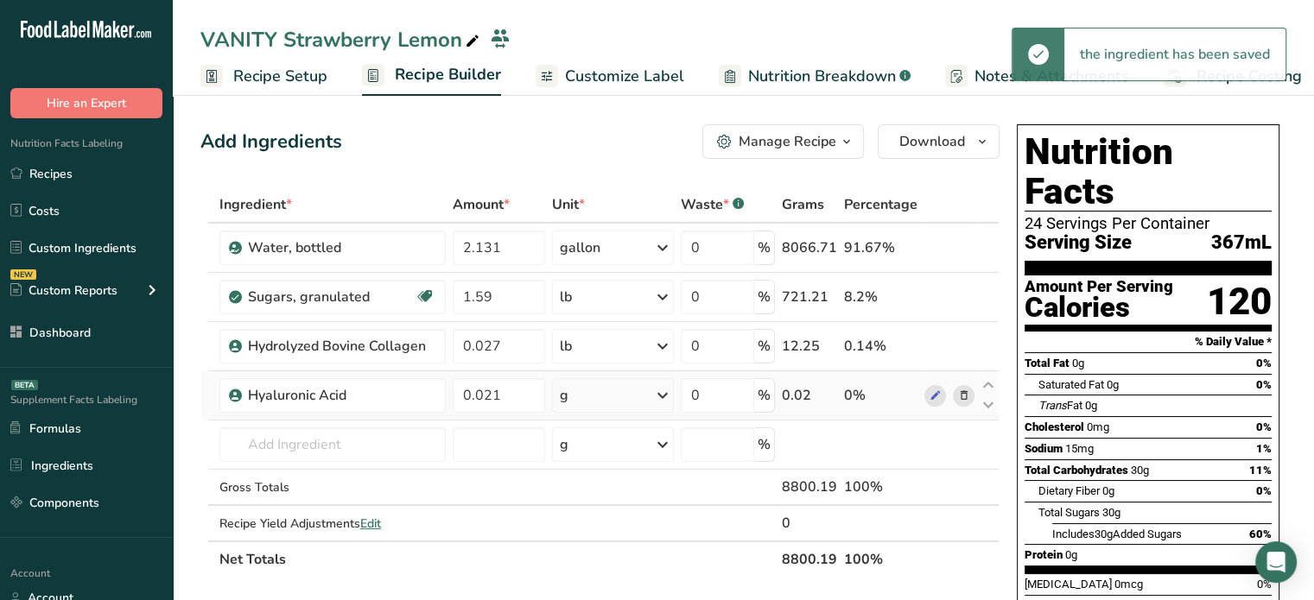
click at [591, 388] on div "g" at bounding box center [613, 395] width 122 height 35
click at [587, 532] on div "See more" at bounding box center [634, 533] width 145 height 18
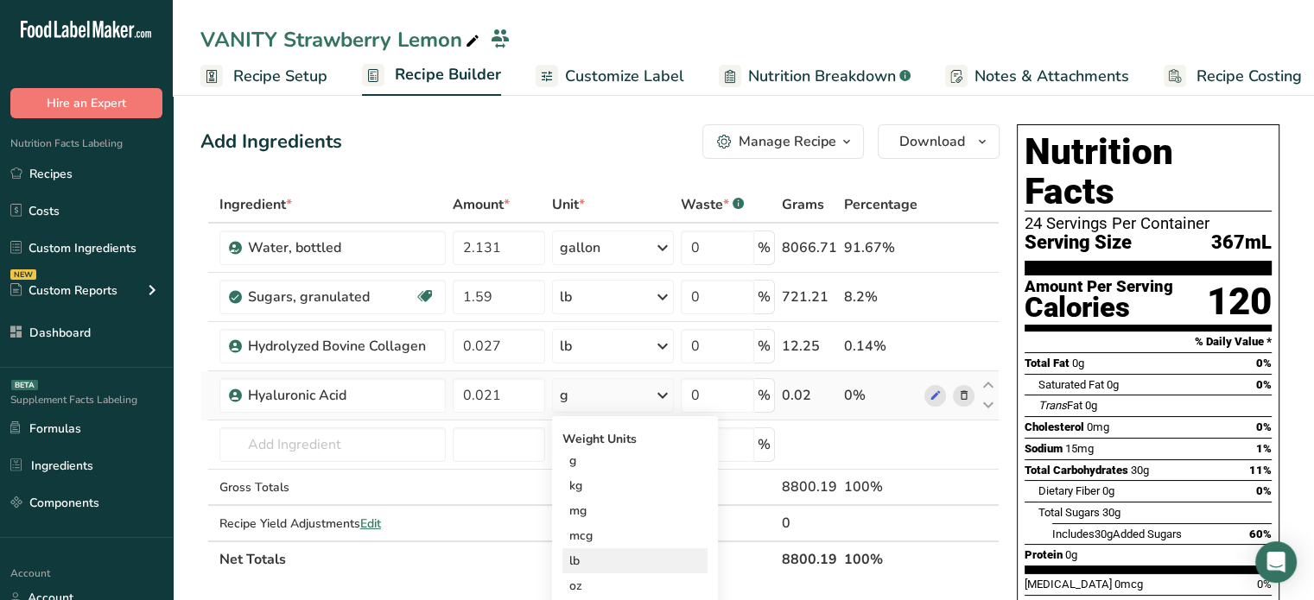
click at [585, 563] on div "lb" at bounding box center [634, 561] width 145 height 25
